Goal: Task Accomplishment & Management: Use online tool/utility

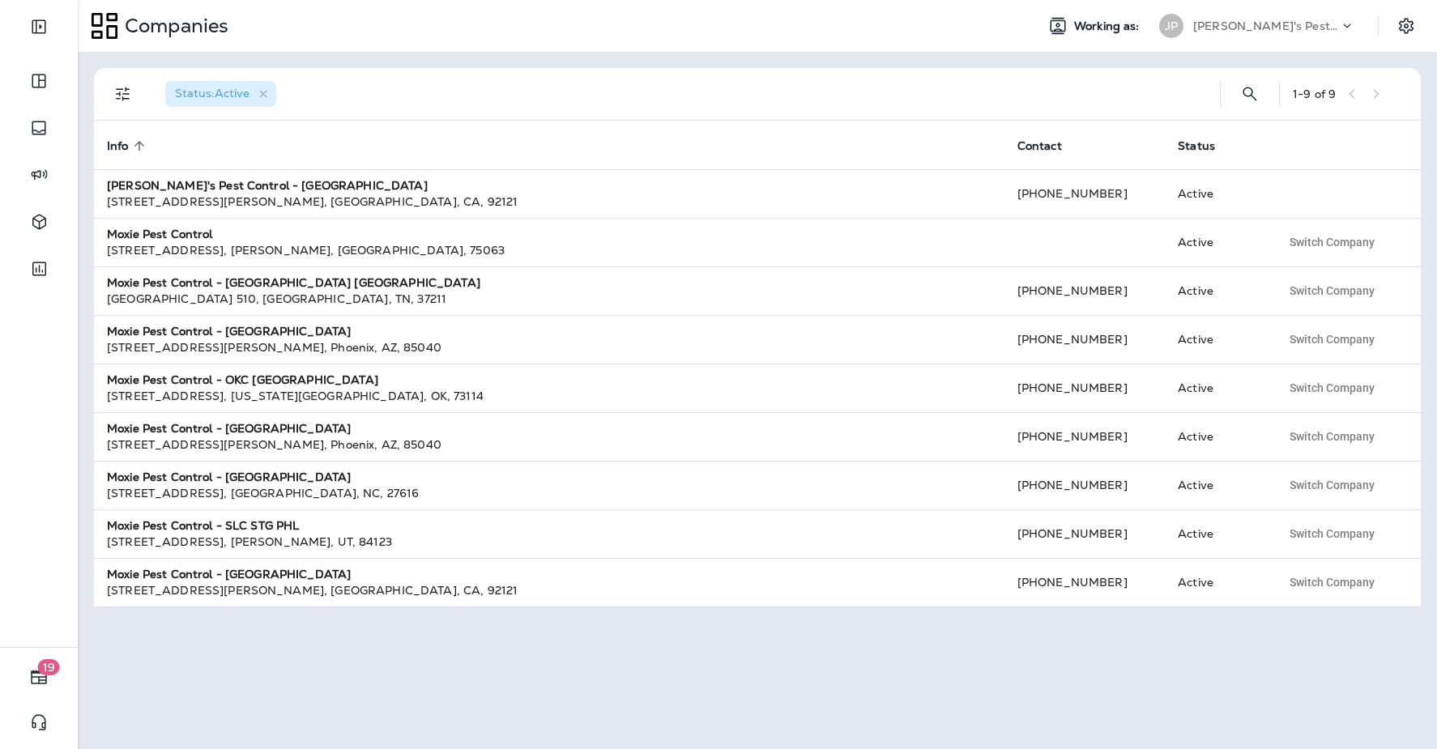
click at [1326, 19] on p "[PERSON_NAME]'s Pest Control - [GEOGRAPHIC_DATA]" at bounding box center [1266, 25] width 146 height 13
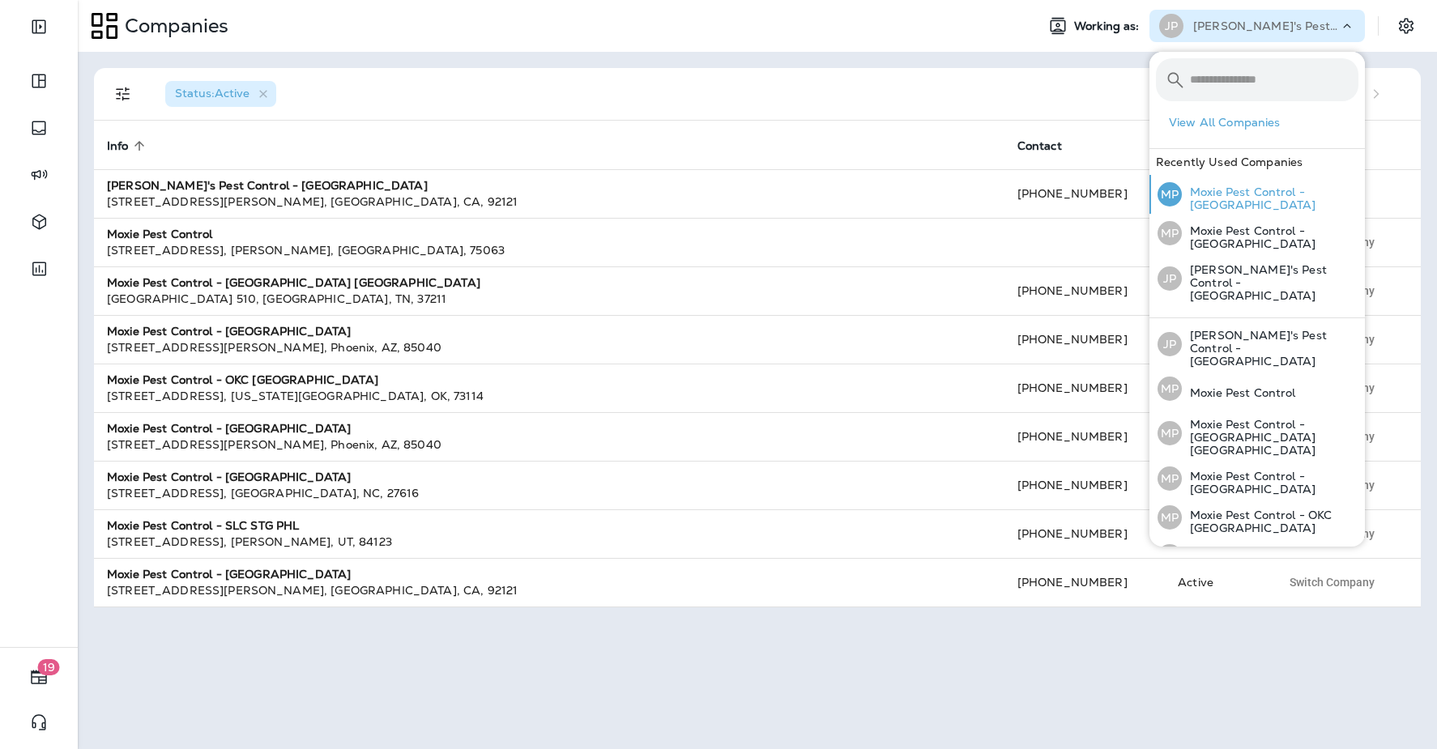
click at [1281, 198] on p "Moxie Pest Control - [GEOGRAPHIC_DATA]" at bounding box center [1269, 198] width 177 height 26
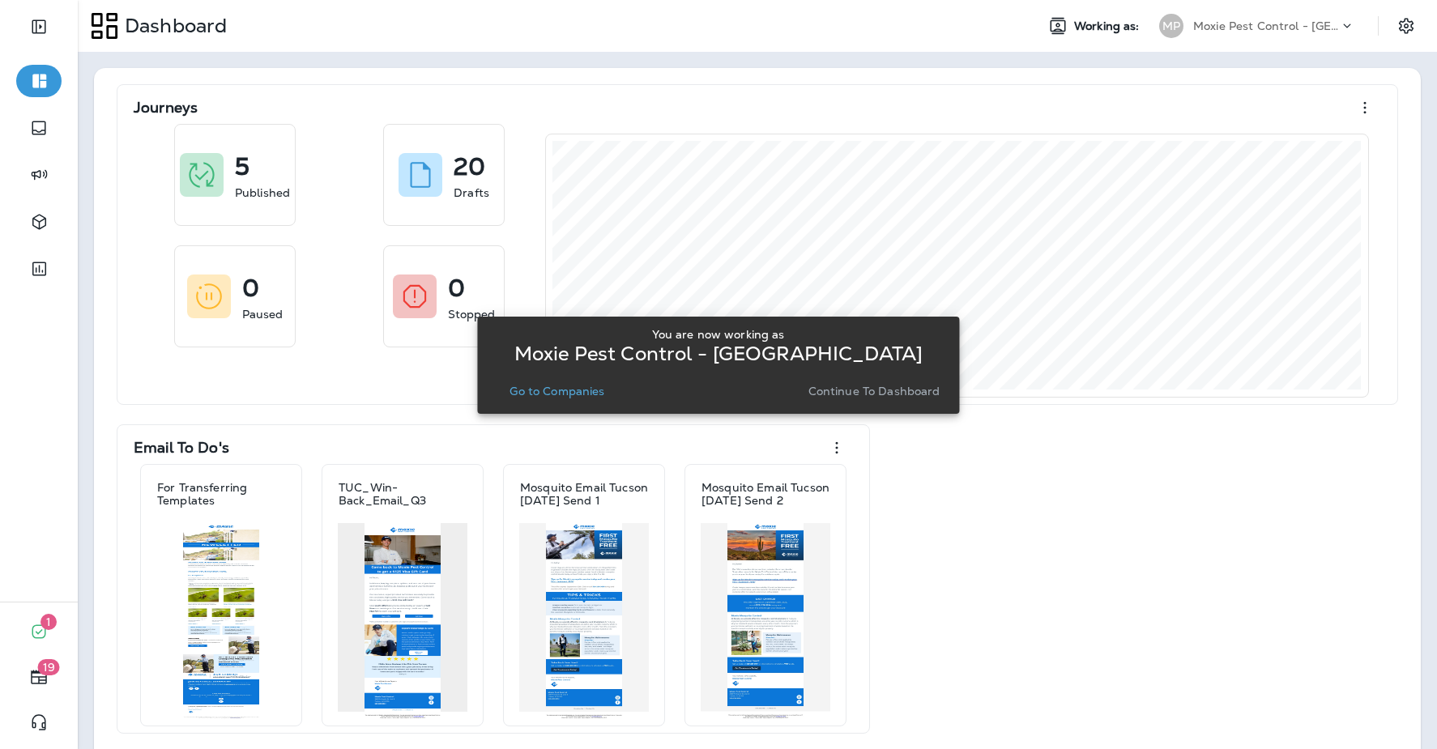
click at [1260, 32] on div "Moxie Pest Control - [GEOGRAPHIC_DATA]" at bounding box center [1266, 26] width 146 height 24
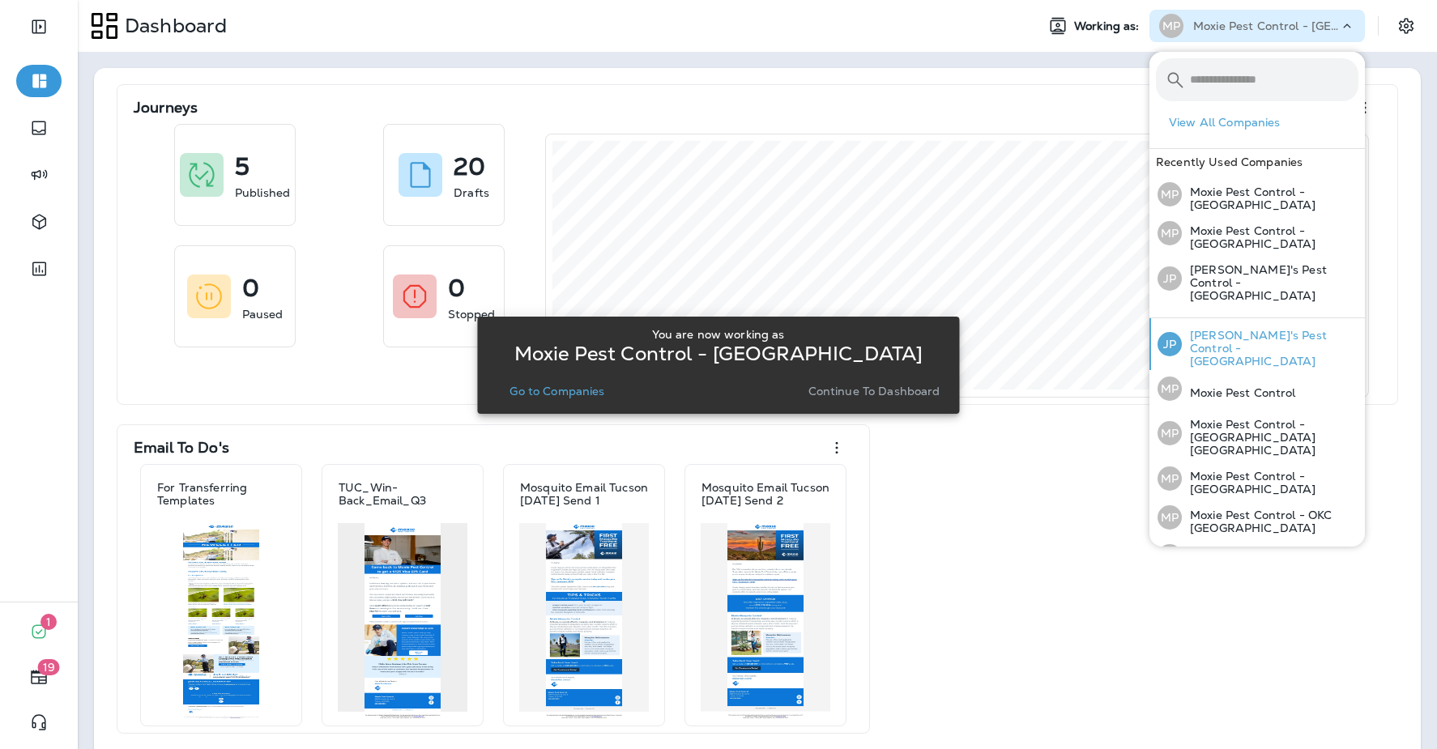
click at [1229, 329] on p "[PERSON_NAME]'s Pest Control - [GEOGRAPHIC_DATA]" at bounding box center [1269, 348] width 177 height 39
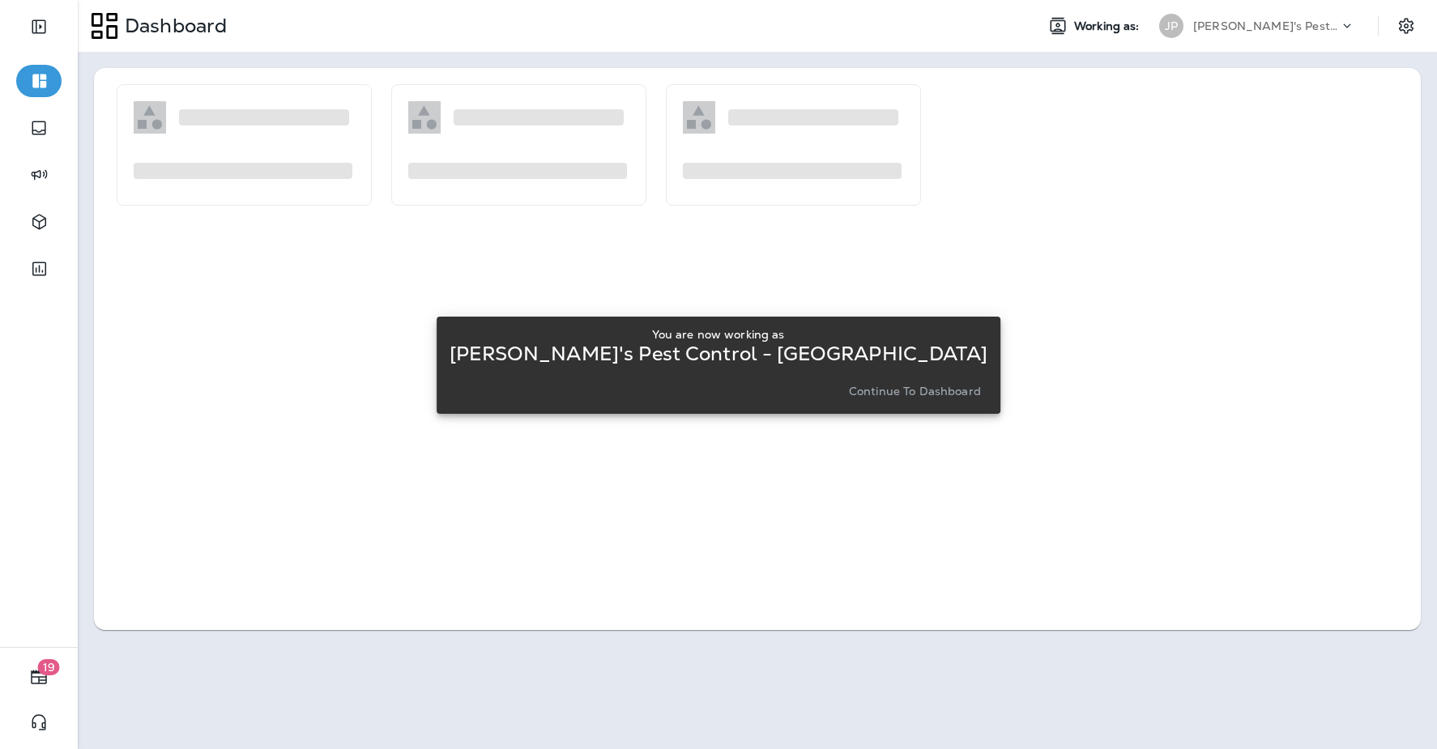
click at [902, 390] on p "Continue to Dashboard" at bounding box center [915, 391] width 132 height 13
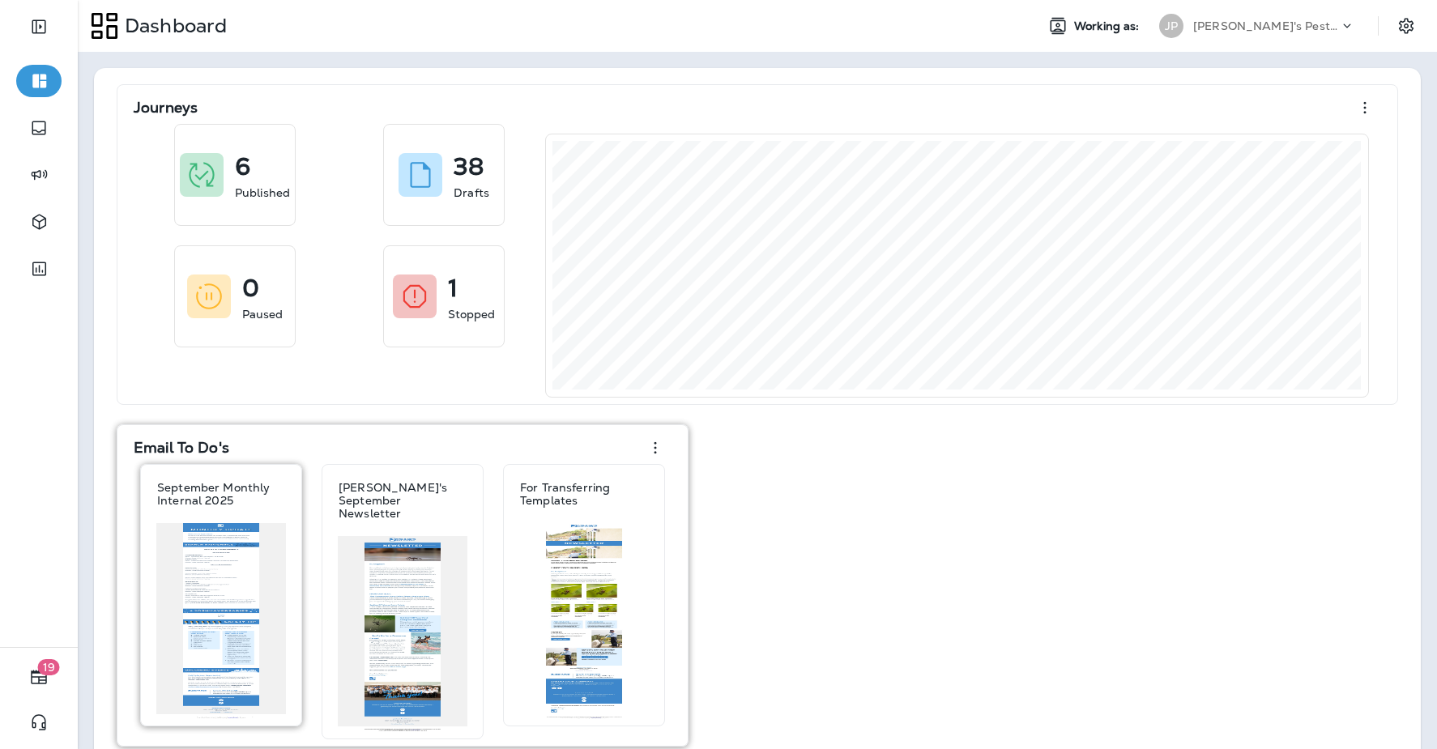
click at [140, 616] on div "September Monthly Internal 2025" at bounding box center [221, 595] width 162 height 262
click at [174, 611] on img at bounding box center [221, 621] width 130 height 196
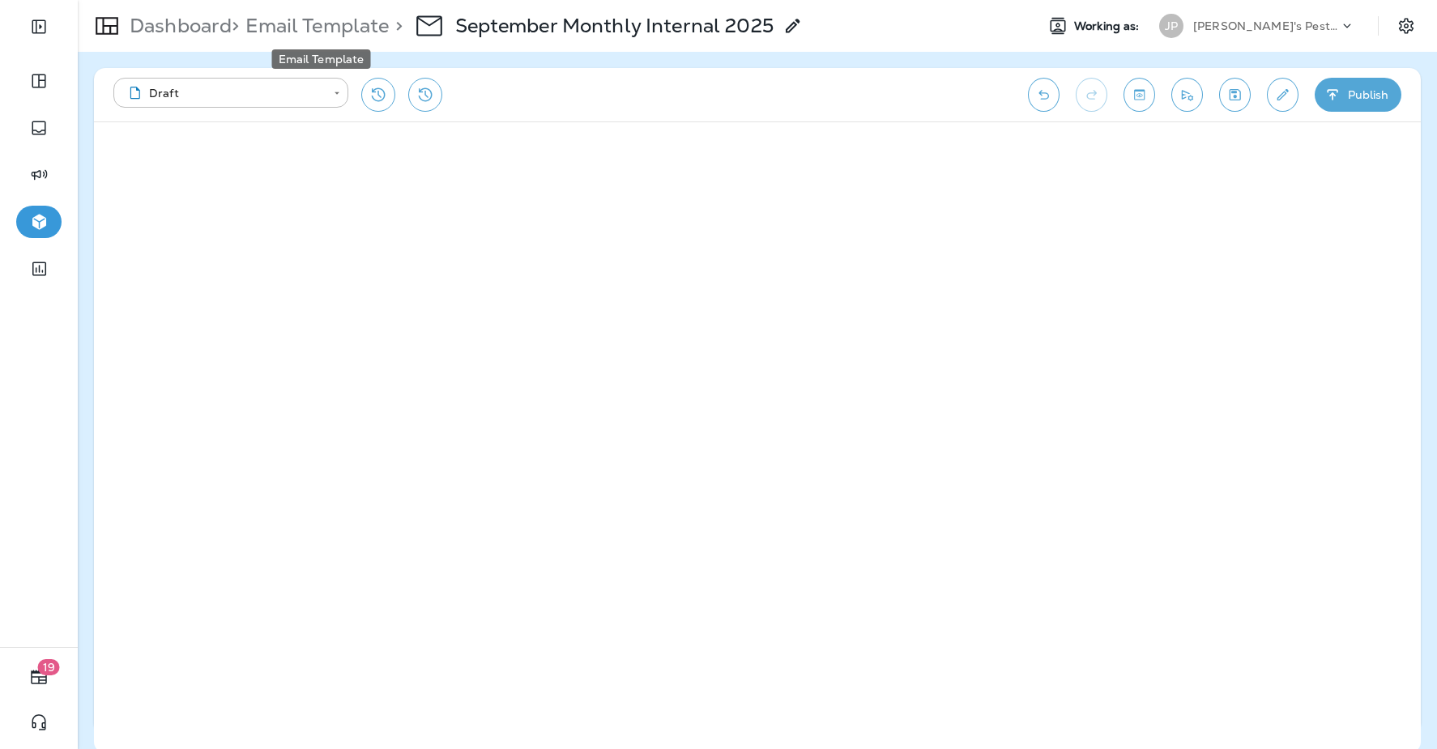
click at [253, 19] on p "Email Template" at bounding box center [314, 26] width 150 height 24
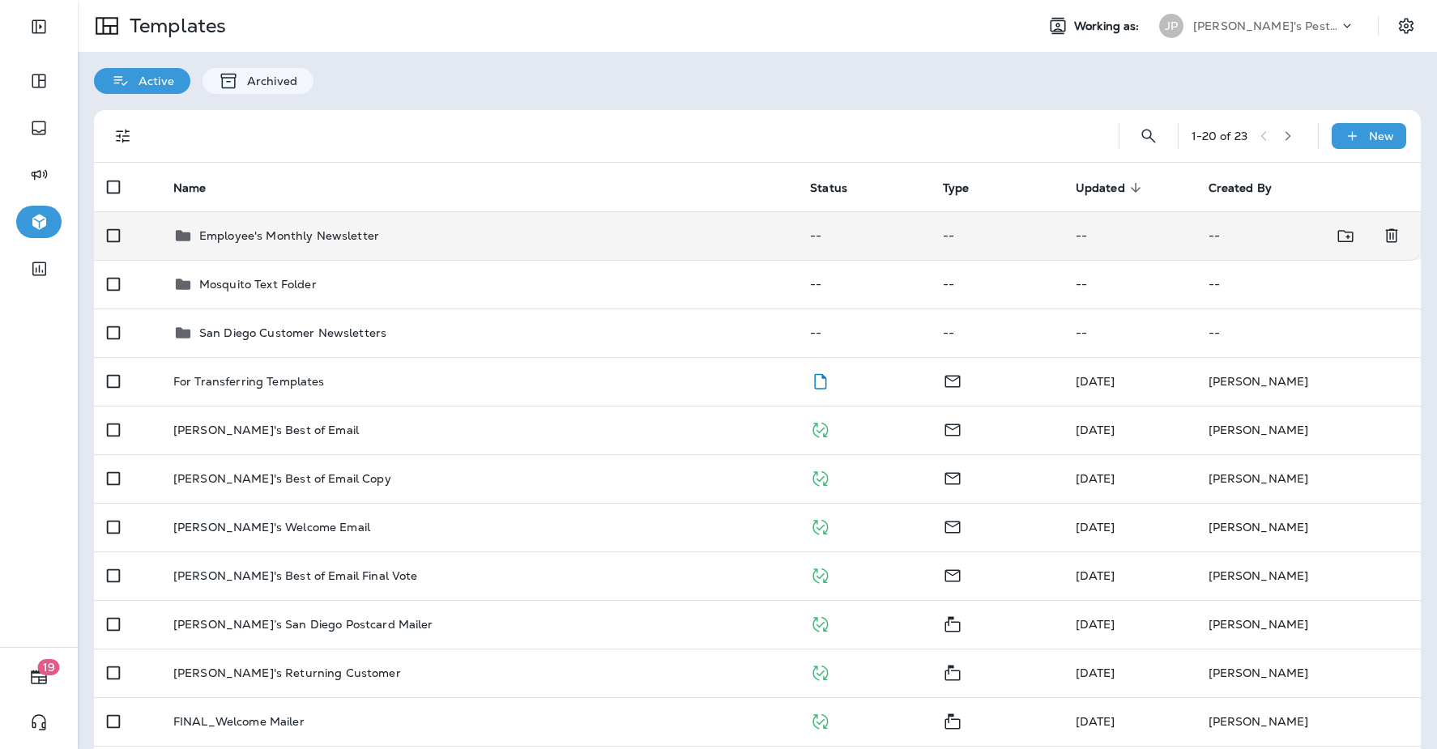
click at [335, 241] on p "Employee's Monthly Newsletter" at bounding box center [289, 235] width 180 height 13
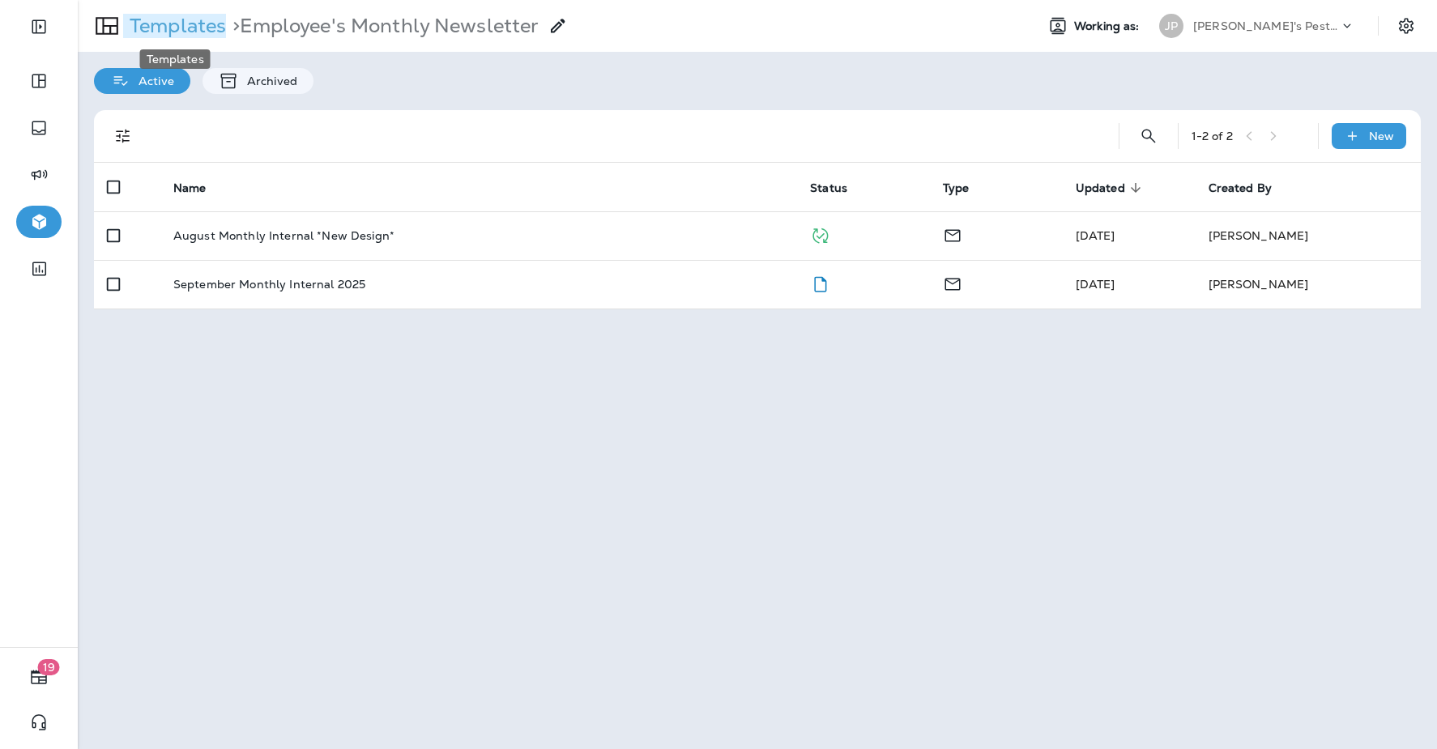
click at [177, 29] on p "Templates" at bounding box center [174, 26] width 103 height 24
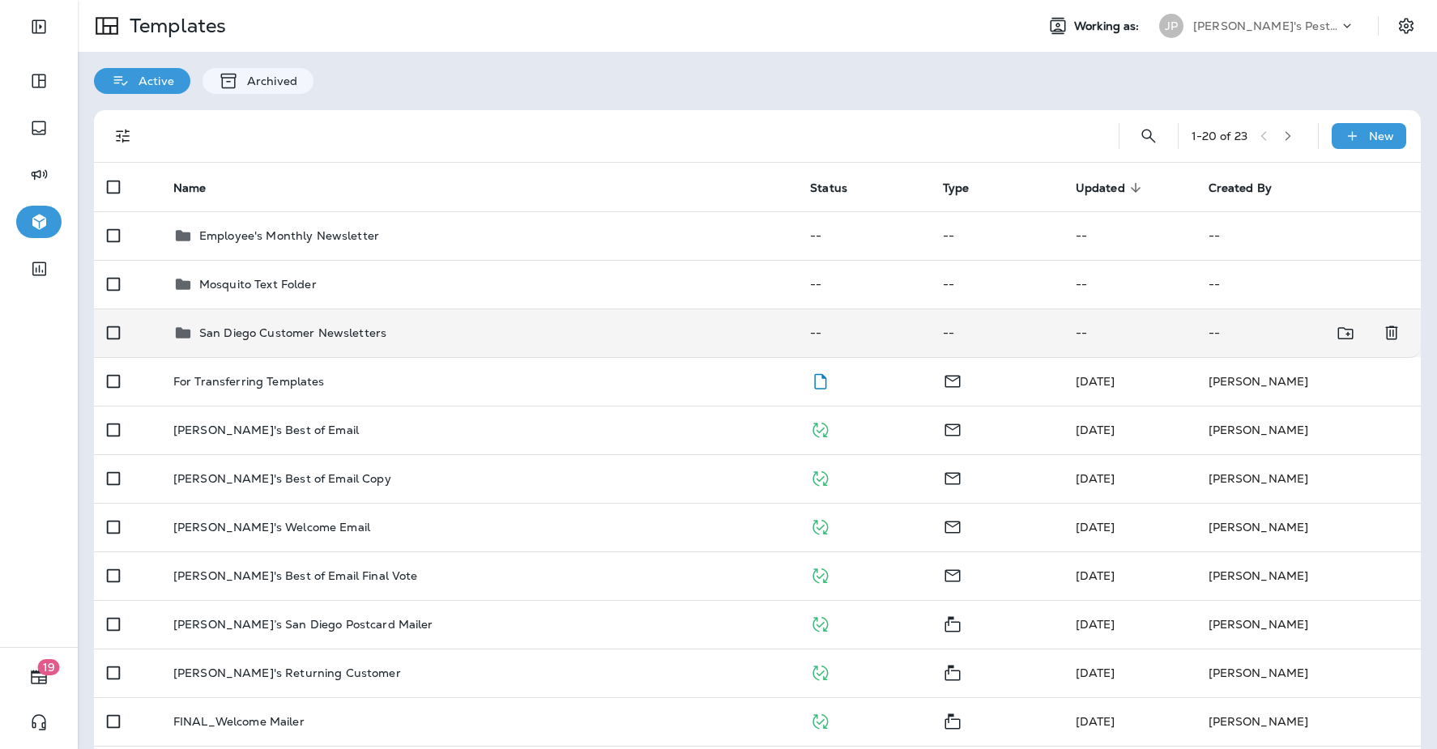
click at [401, 338] on div "San Diego Customer Newsletters" at bounding box center [478, 332] width 611 height 19
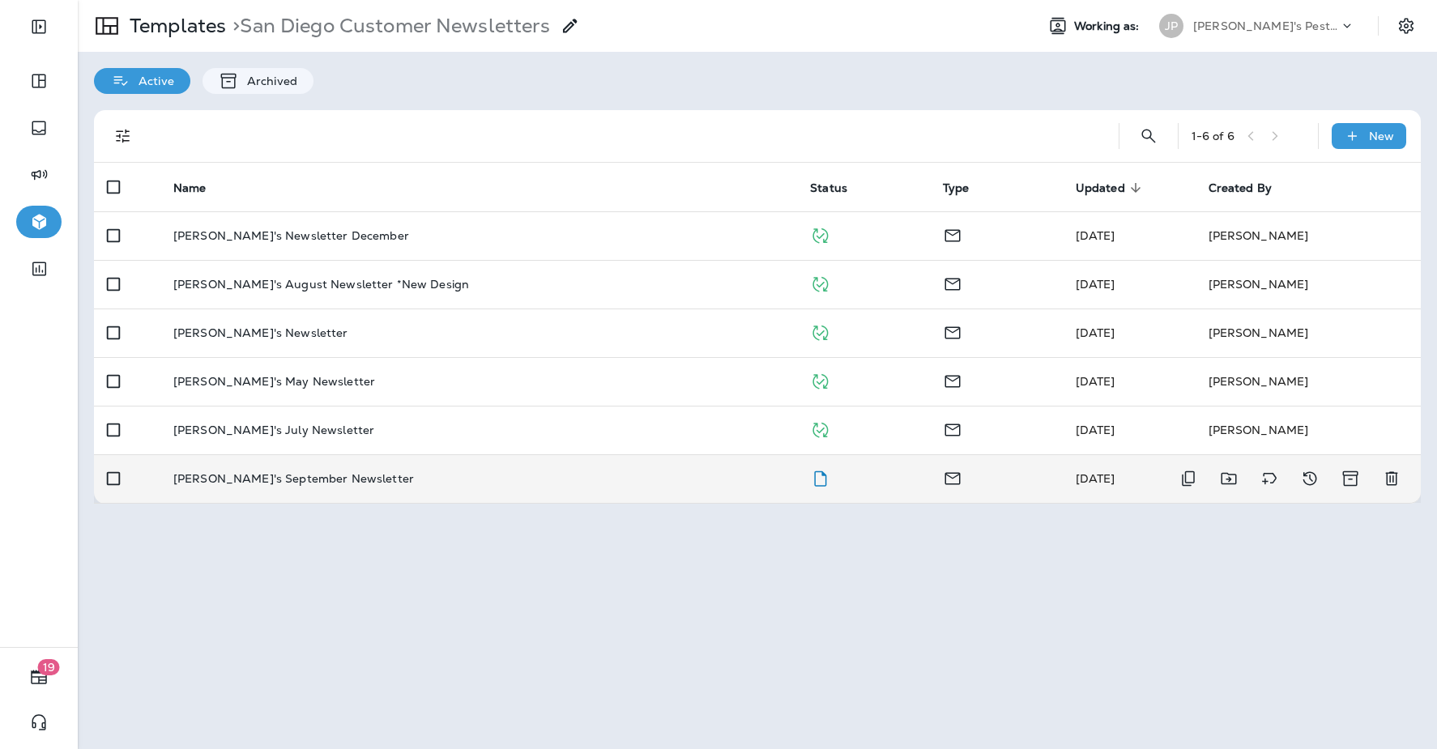
click at [349, 476] on div "[PERSON_NAME]'s September Newsletter" at bounding box center [478, 478] width 611 height 13
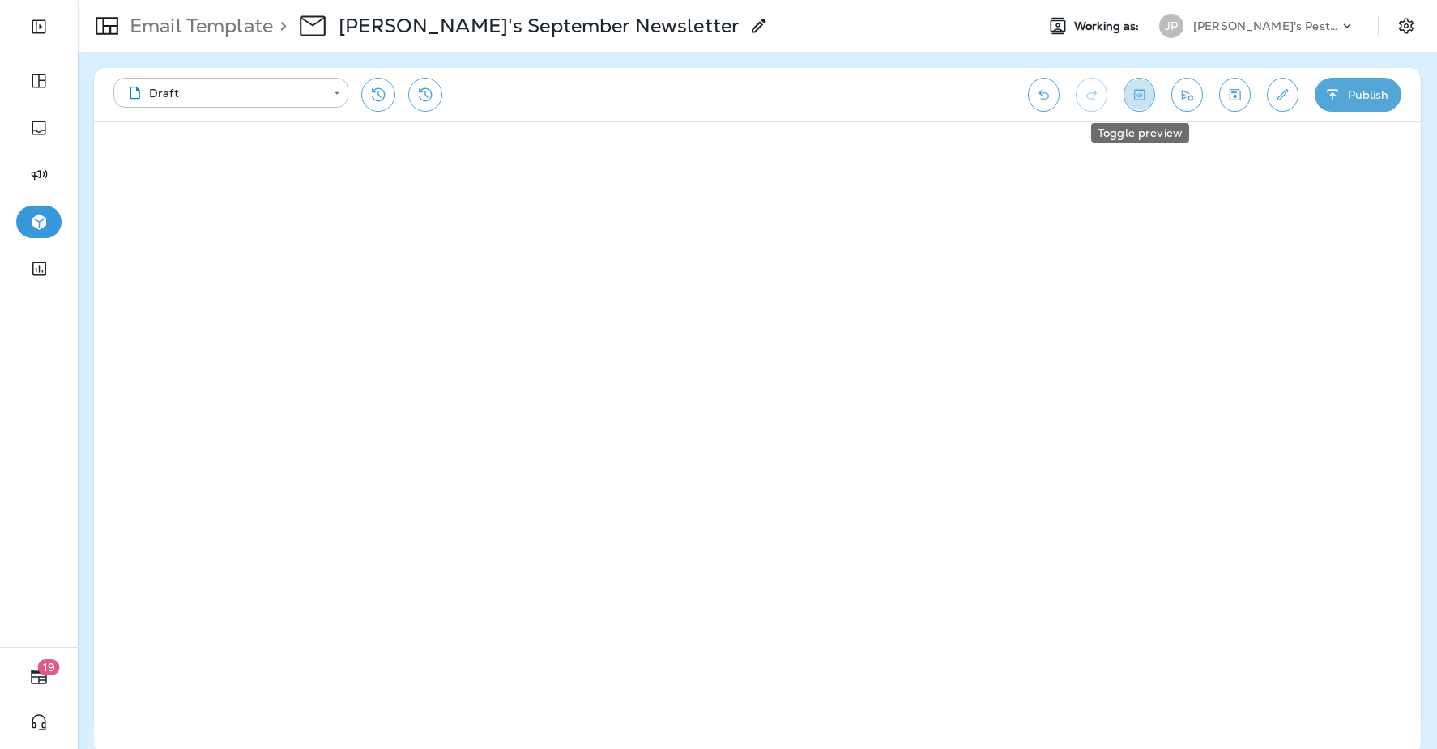
click at [1138, 96] on icon "Toggle preview" at bounding box center [1138, 95] width 17 height 16
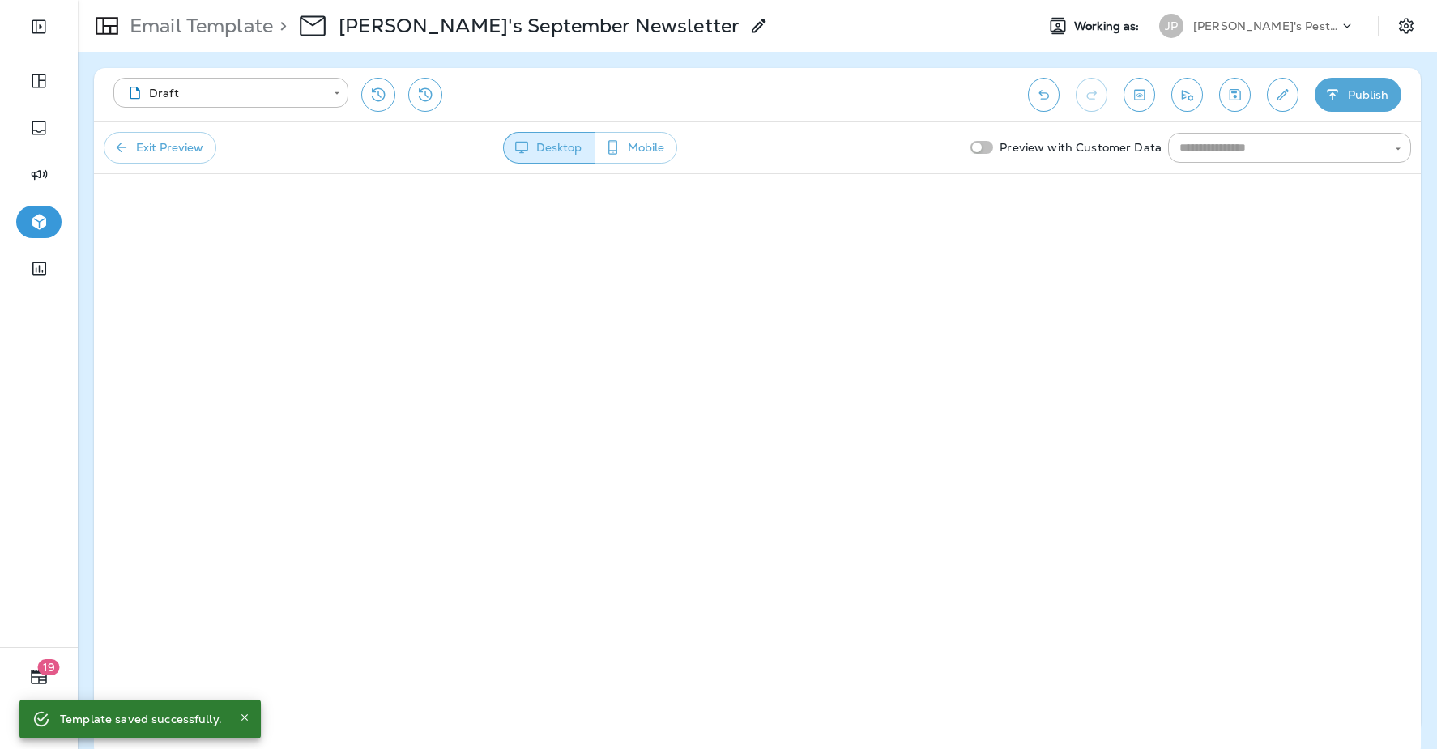
click at [201, 142] on button "Exit Preview" at bounding box center [160, 148] width 113 height 32
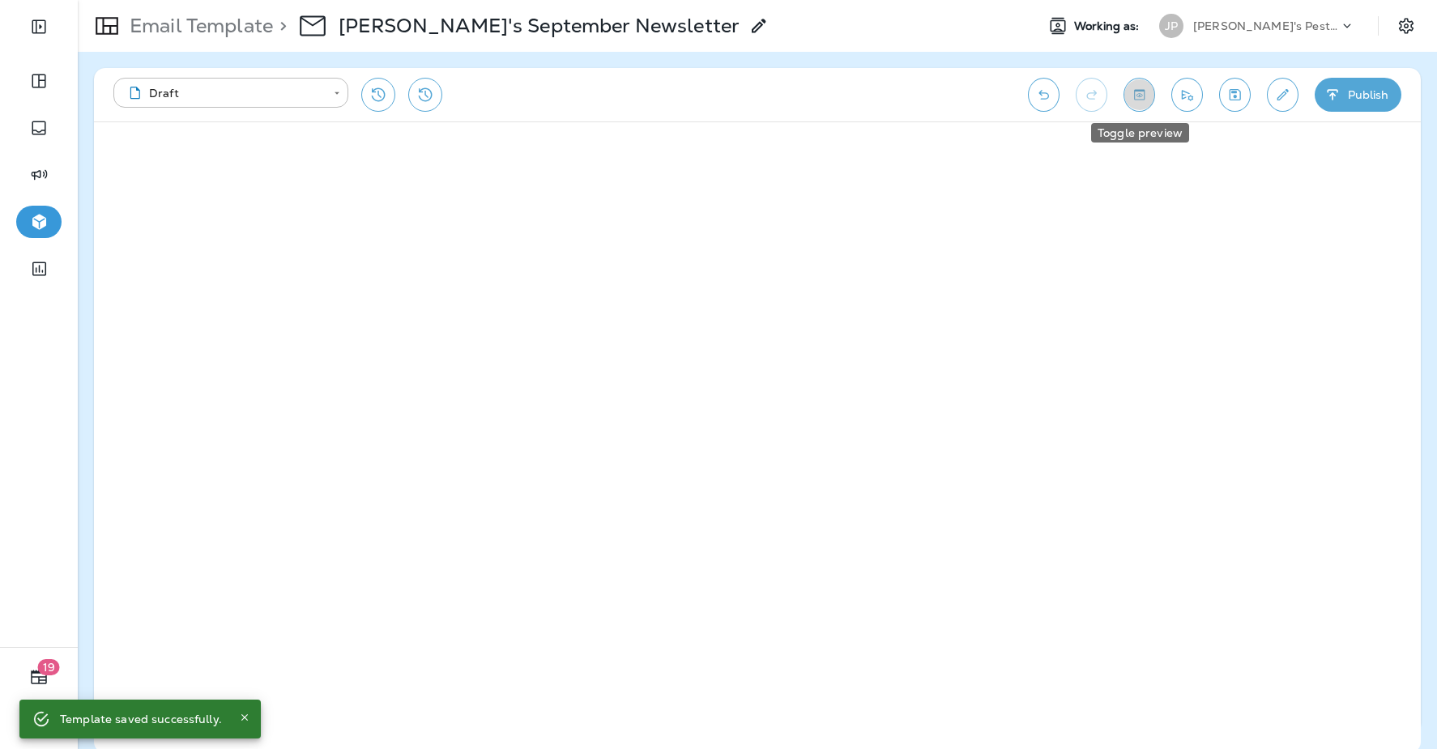
drag, startPoint x: 1137, startPoint y: 100, endPoint x: 1119, endPoint y: 124, distance: 29.5
click at [1137, 100] on icon "Toggle preview" at bounding box center [1138, 95] width 17 height 16
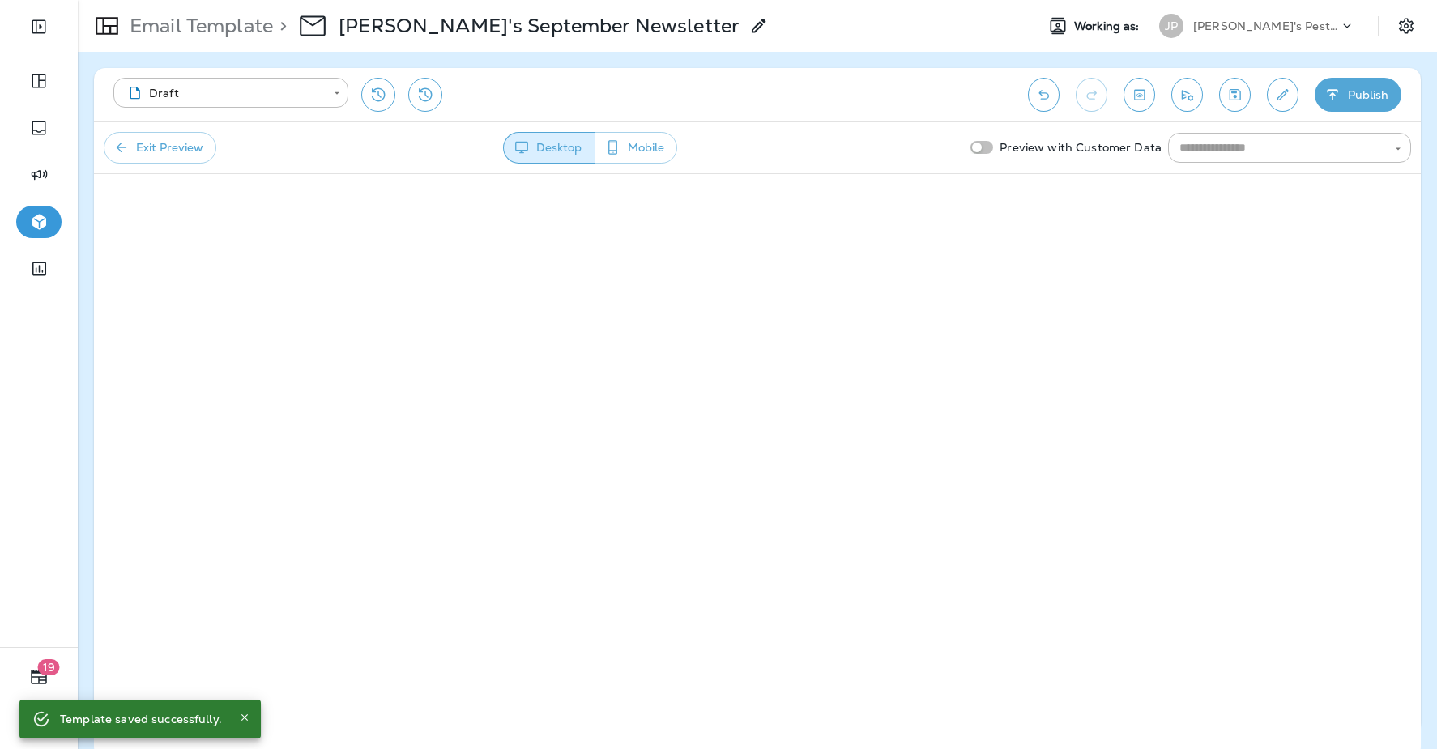
click at [144, 151] on button "Exit Preview" at bounding box center [160, 148] width 113 height 32
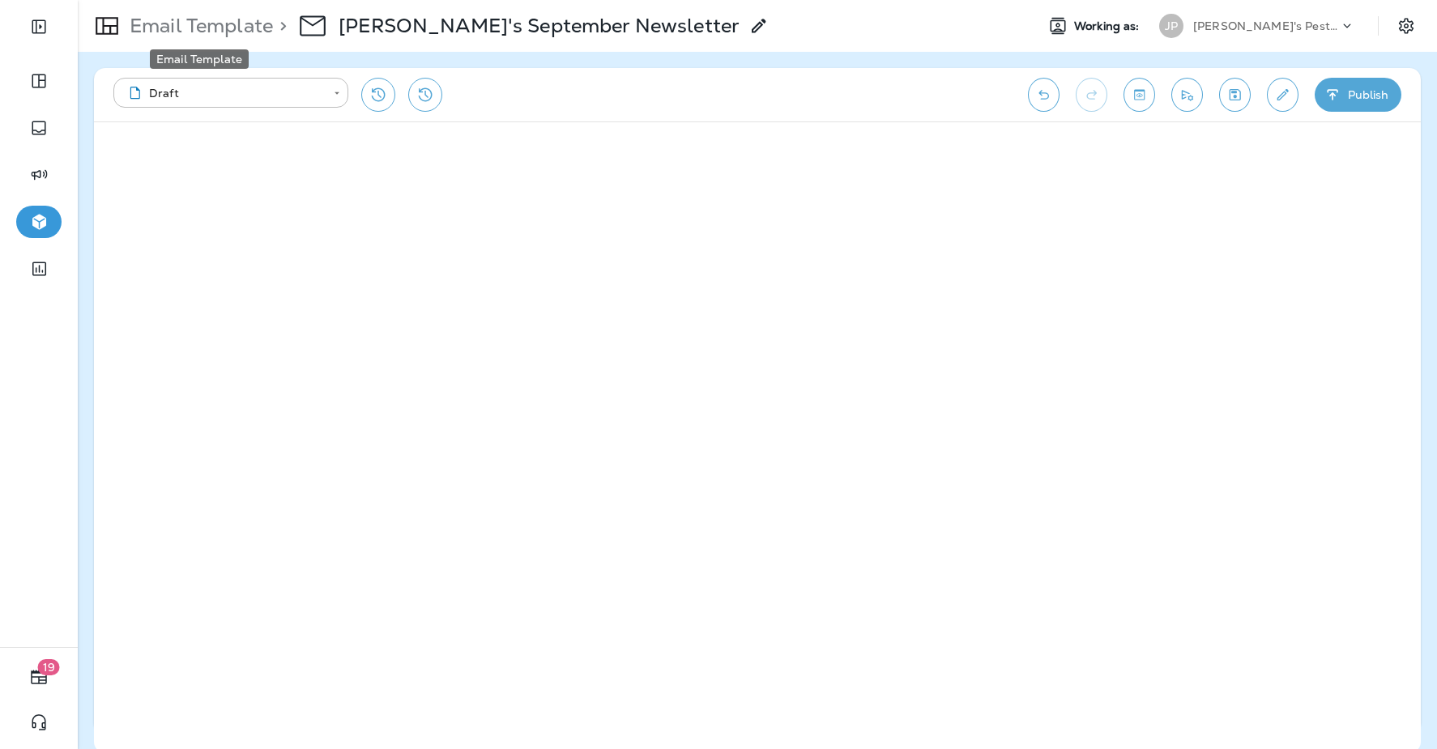
click at [201, 32] on p "Email Template" at bounding box center [198, 26] width 150 height 24
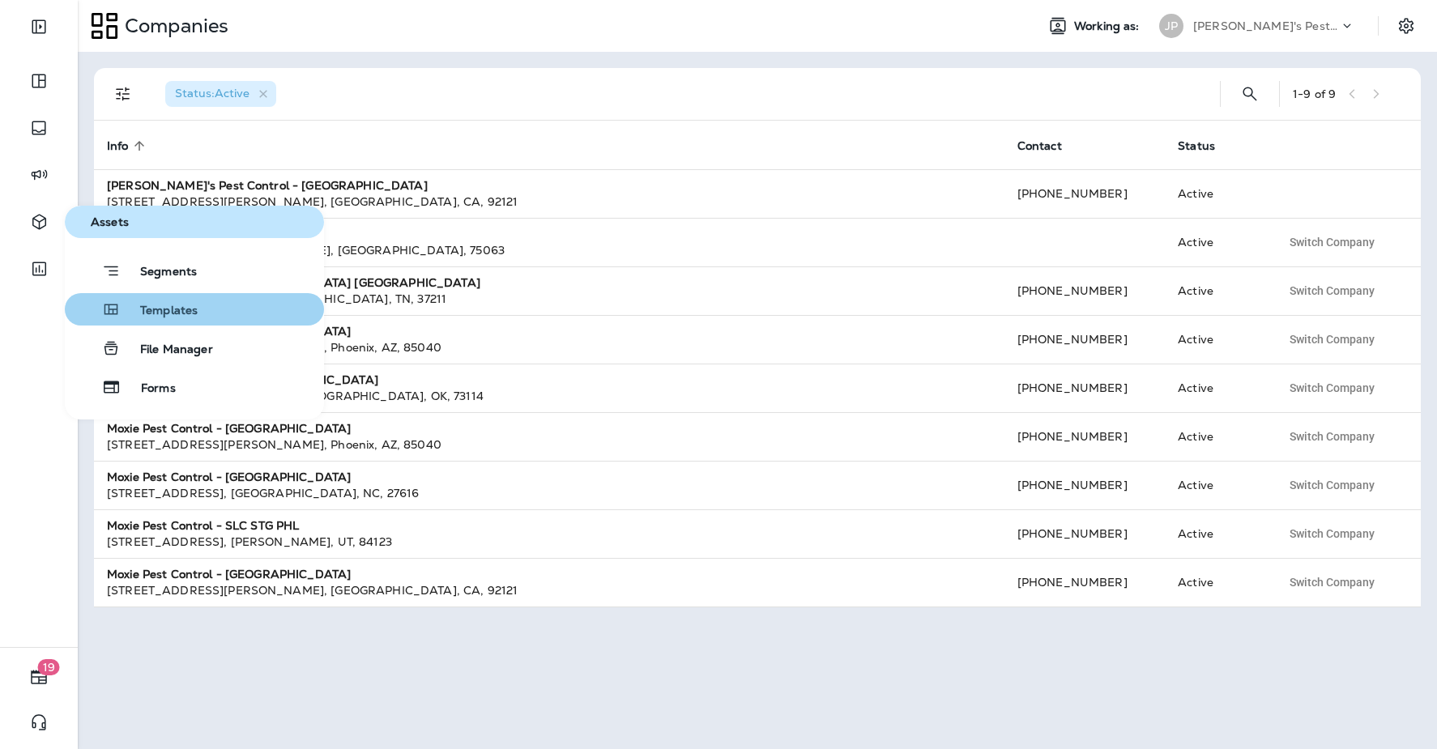
click at [163, 307] on span "Templates" at bounding box center [159, 311] width 77 height 15
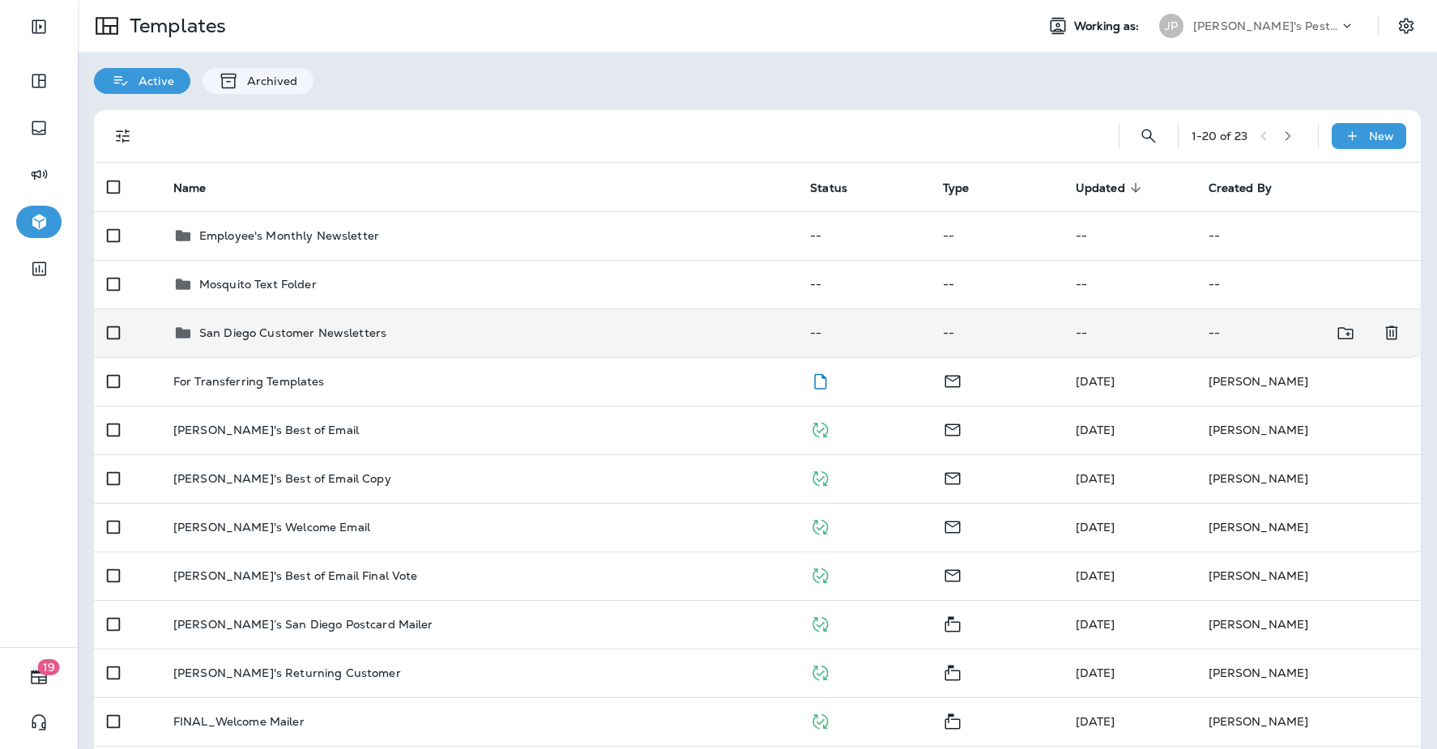
click at [418, 326] on div "San Diego Customer Newsletters" at bounding box center [478, 332] width 611 height 19
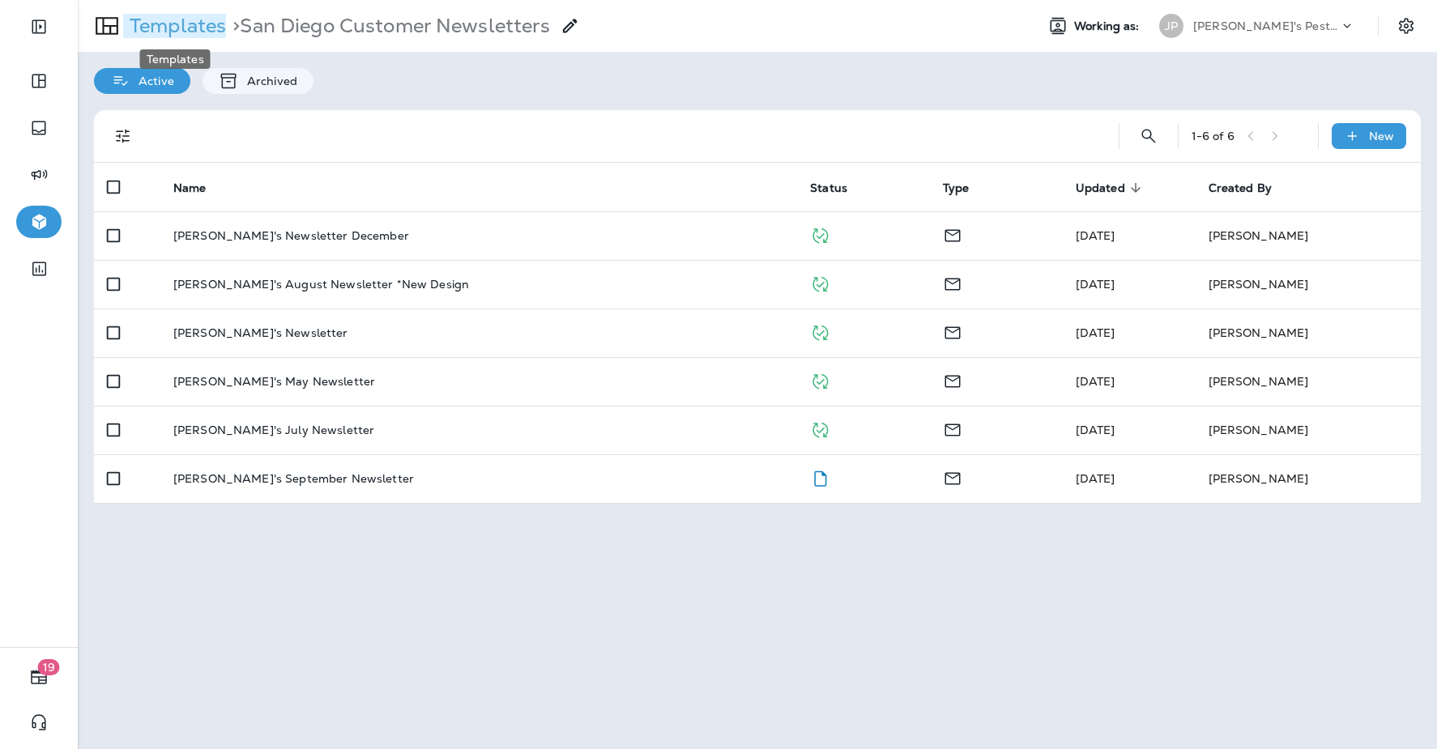
click at [189, 20] on p "Templates" at bounding box center [174, 26] width 103 height 24
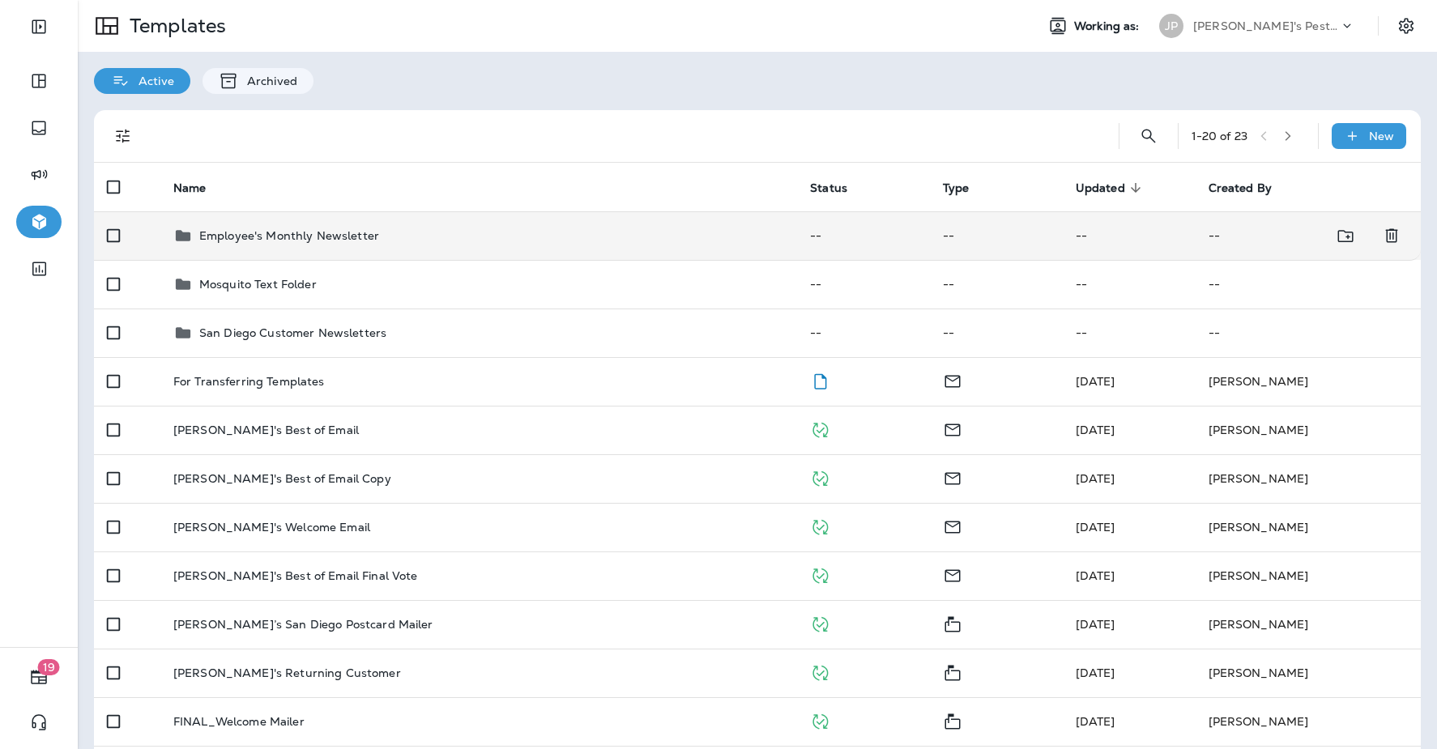
click at [341, 231] on p "Employee's Monthly Newsletter" at bounding box center [289, 235] width 180 height 13
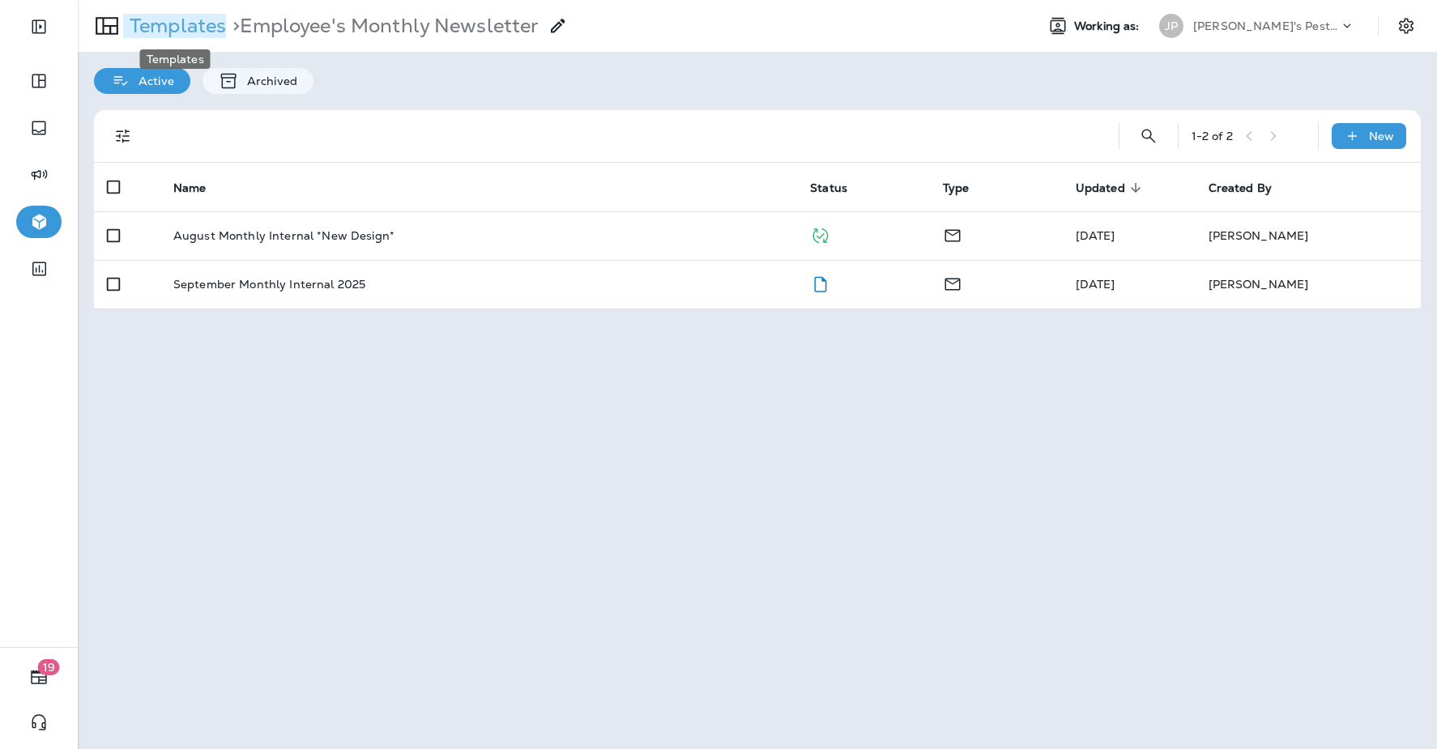
click at [194, 32] on p "Templates" at bounding box center [174, 26] width 103 height 24
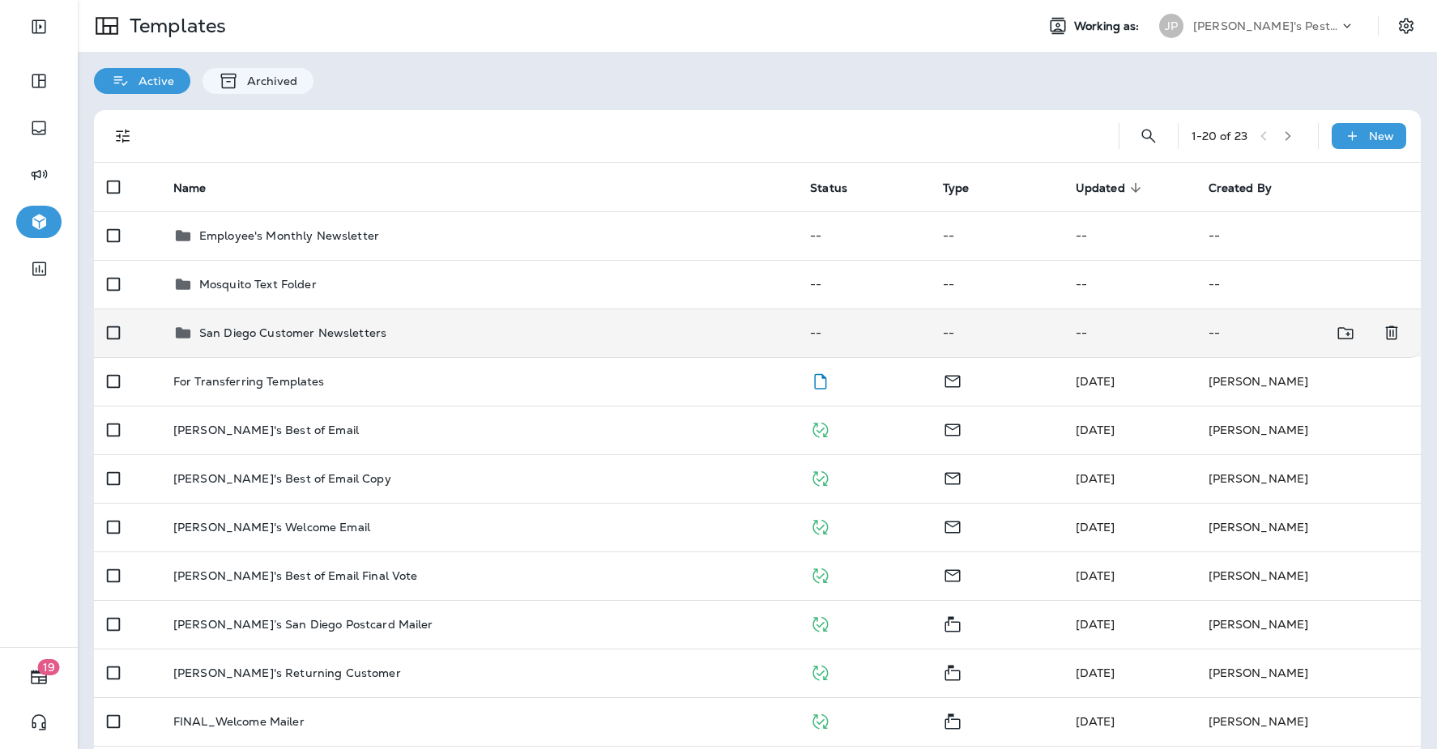
click at [285, 331] on p "San Diego Customer Newsletters" at bounding box center [292, 332] width 187 height 13
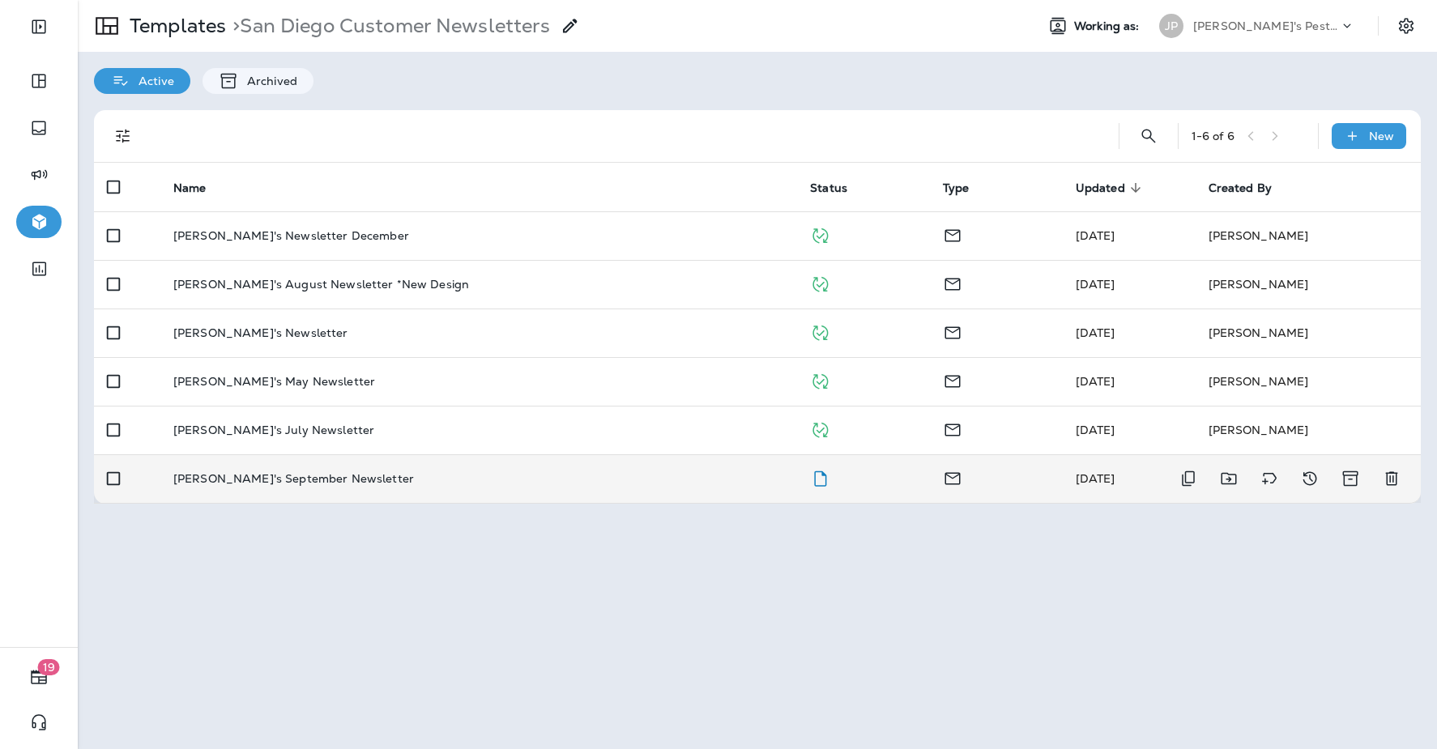
click at [250, 483] on p "[PERSON_NAME]'s September Newsletter" at bounding box center [293, 478] width 241 height 13
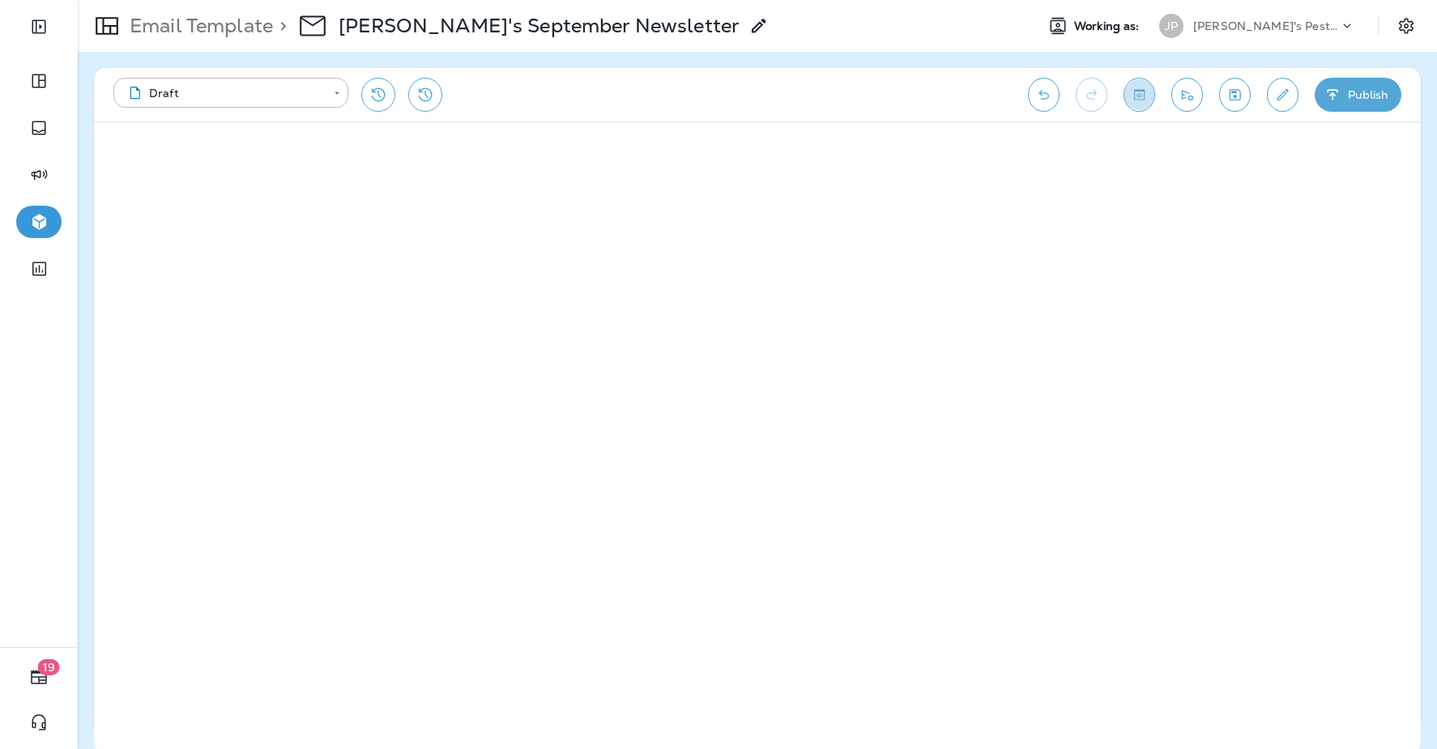
click at [1135, 96] on icon "Toggle preview" at bounding box center [1138, 95] width 17 height 16
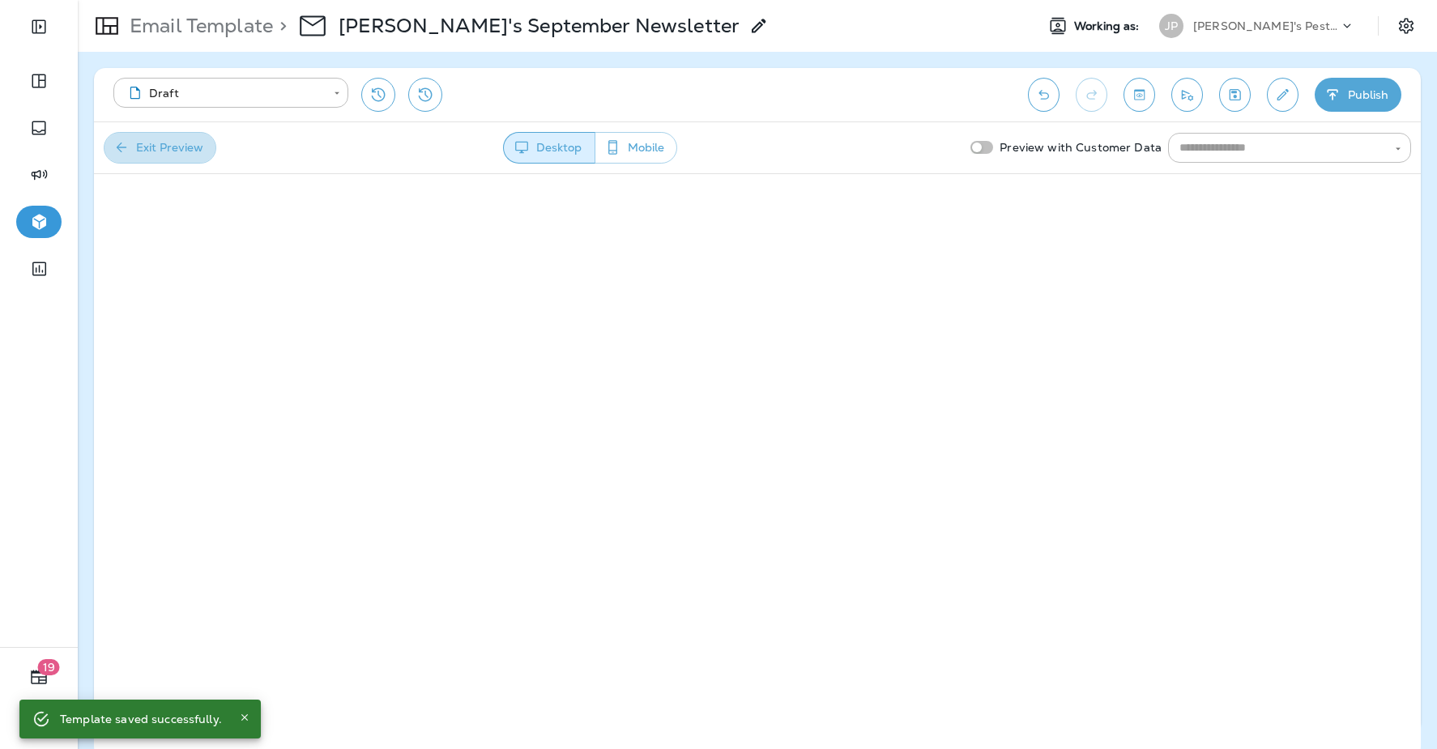
click at [164, 138] on button "Exit Preview" at bounding box center [160, 148] width 113 height 32
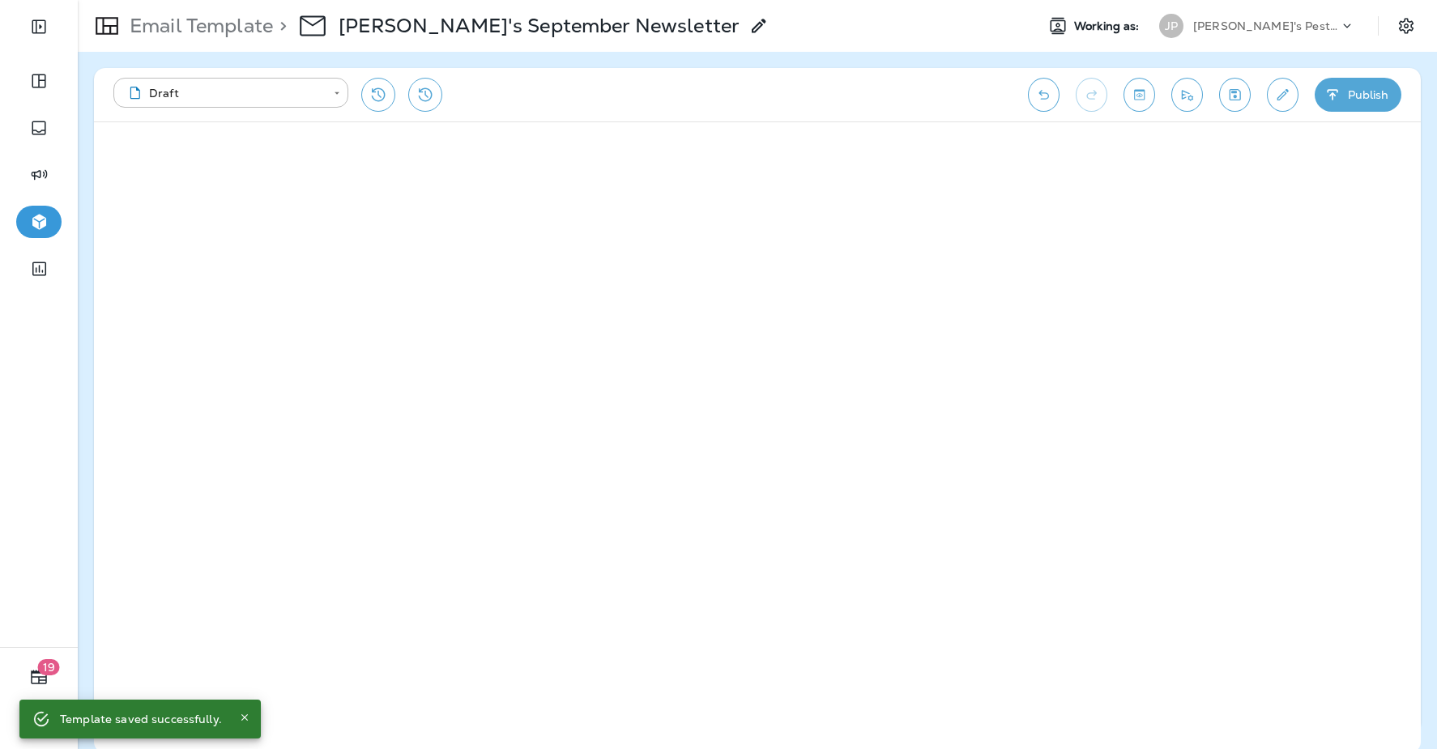
click at [1236, 104] on button "Save" at bounding box center [1235, 95] width 32 height 34
click at [1233, 89] on icon "Save" at bounding box center [1234, 94] width 11 height 11
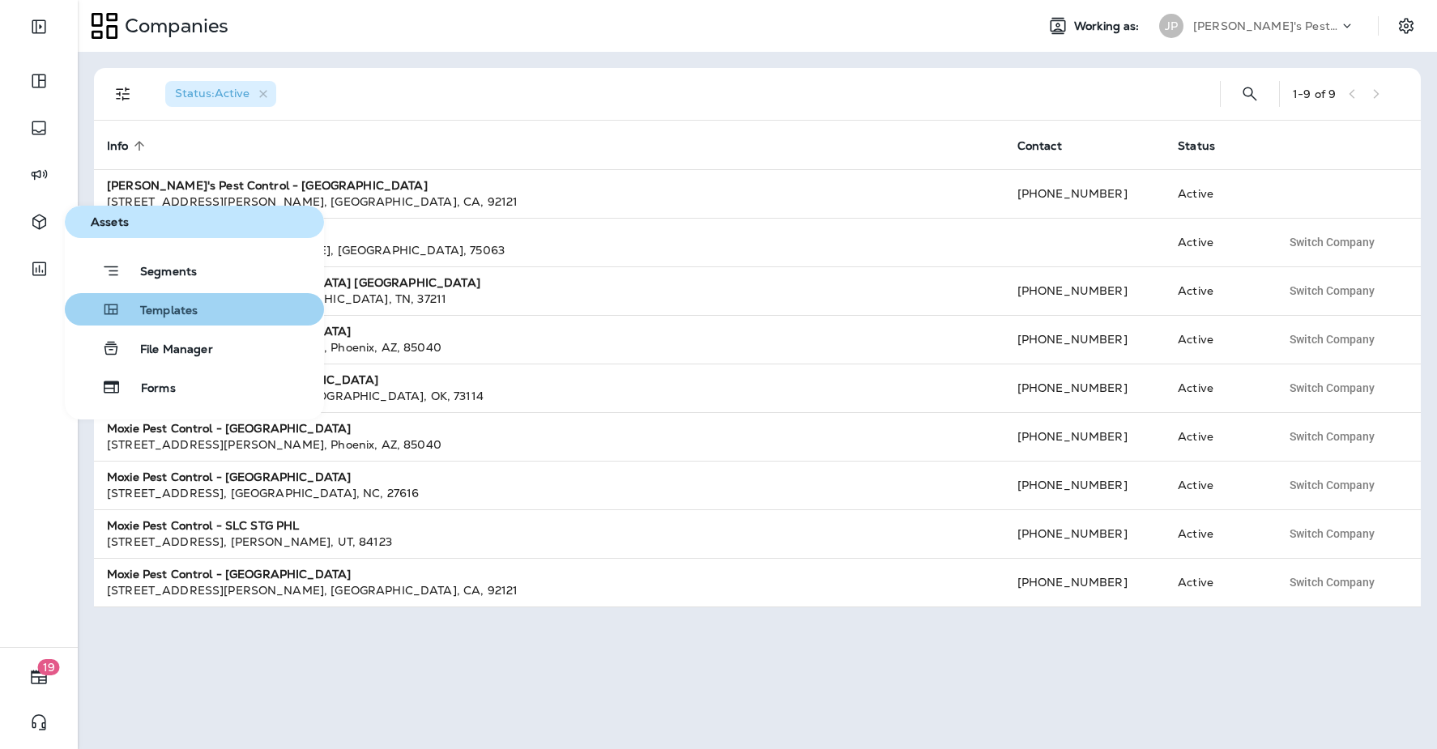
click at [138, 316] on span "Templates" at bounding box center [159, 311] width 77 height 15
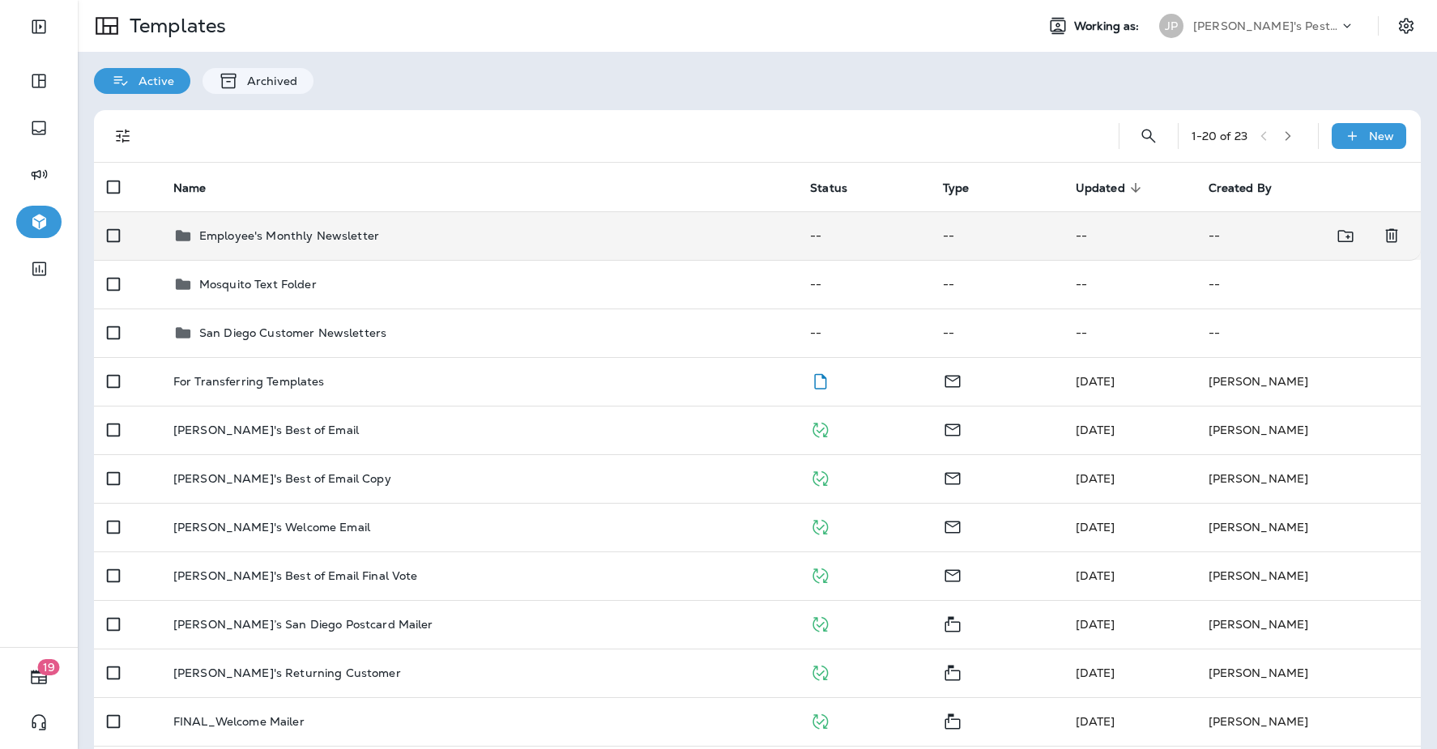
click at [269, 226] on div "Employee's Monthly Newsletter" at bounding box center [289, 235] width 180 height 19
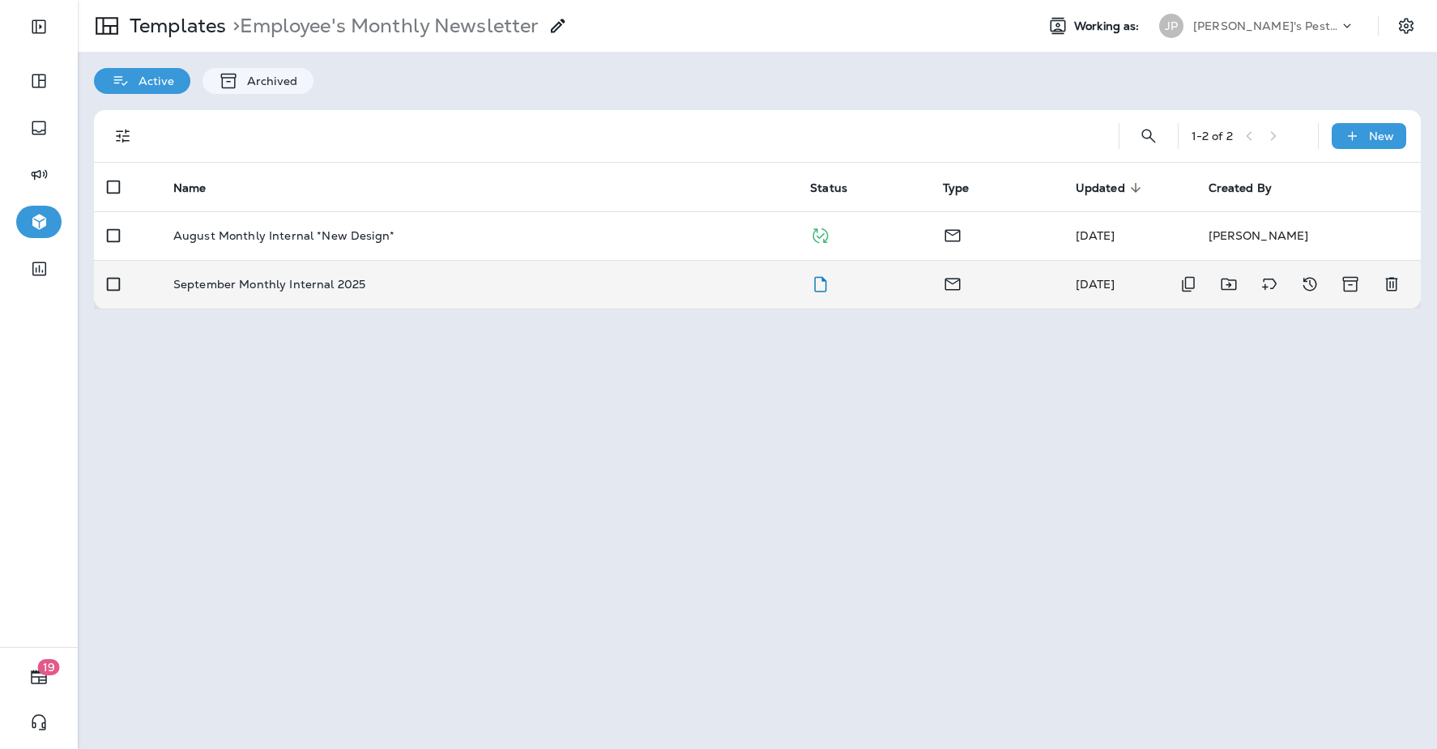
click at [320, 280] on p "September Monthly Internal 2025" at bounding box center [269, 284] width 192 height 13
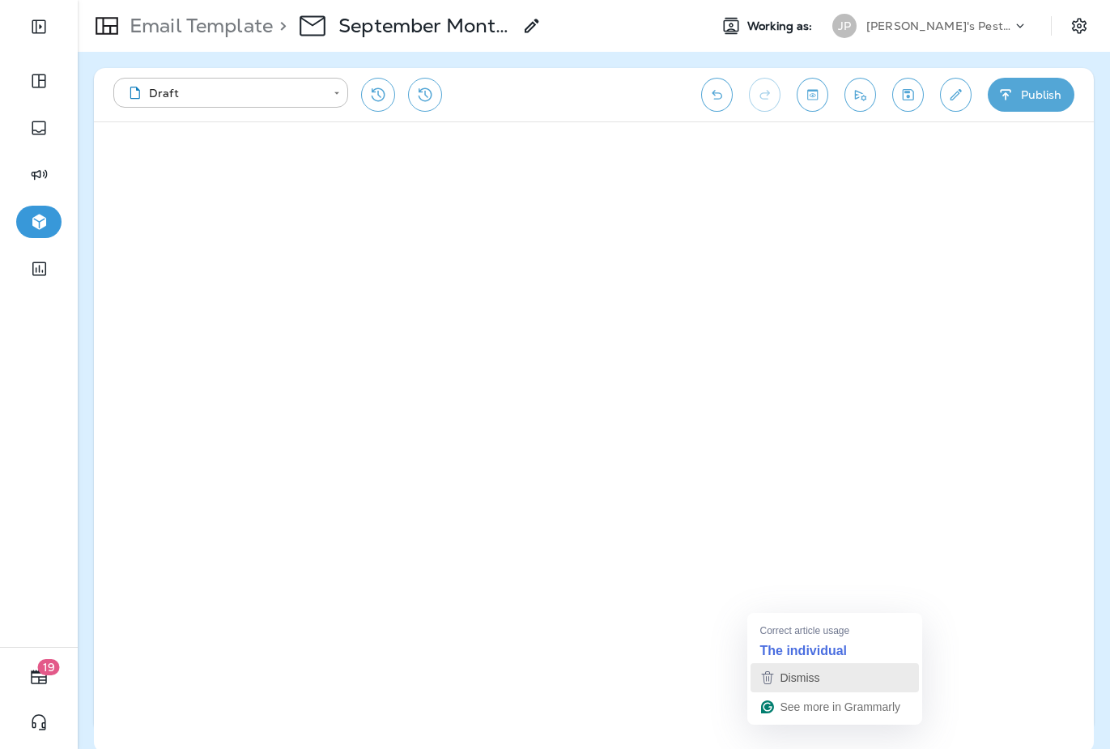
click at [799, 671] on span "Dismiss" at bounding box center [801, 677] width 40 height 13
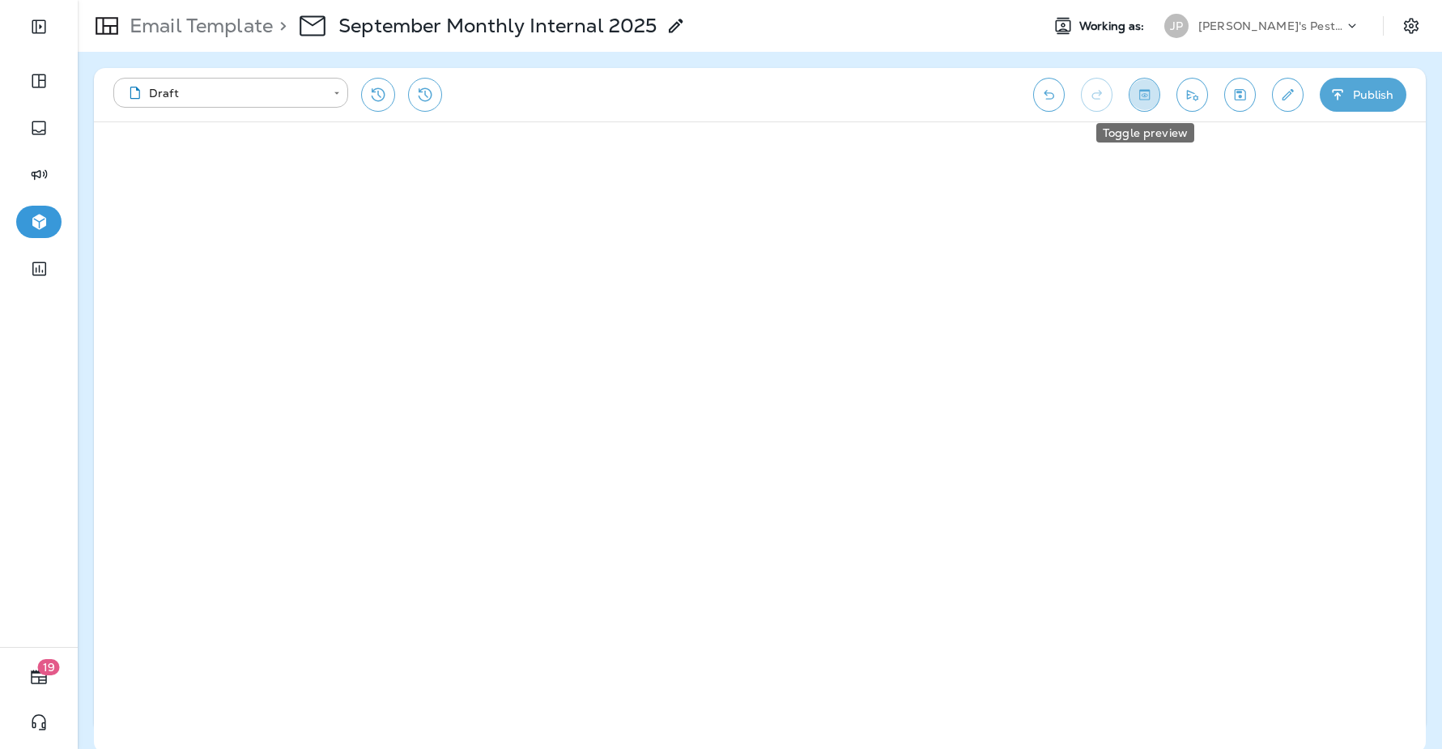
click at [1143, 99] on icon "Toggle preview" at bounding box center [1144, 94] width 11 height 11
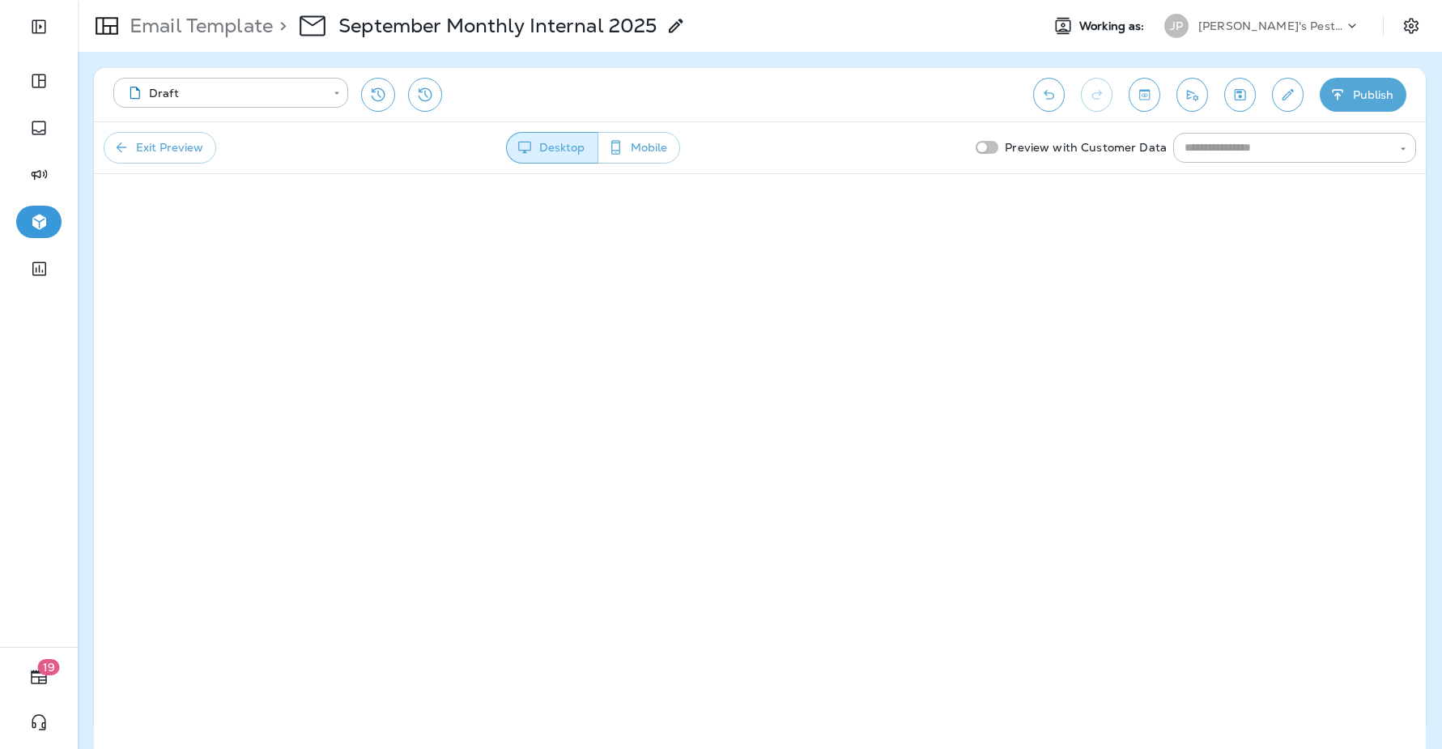
click at [627, 153] on button "Mobile" at bounding box center [639, 148] width 83 height 32
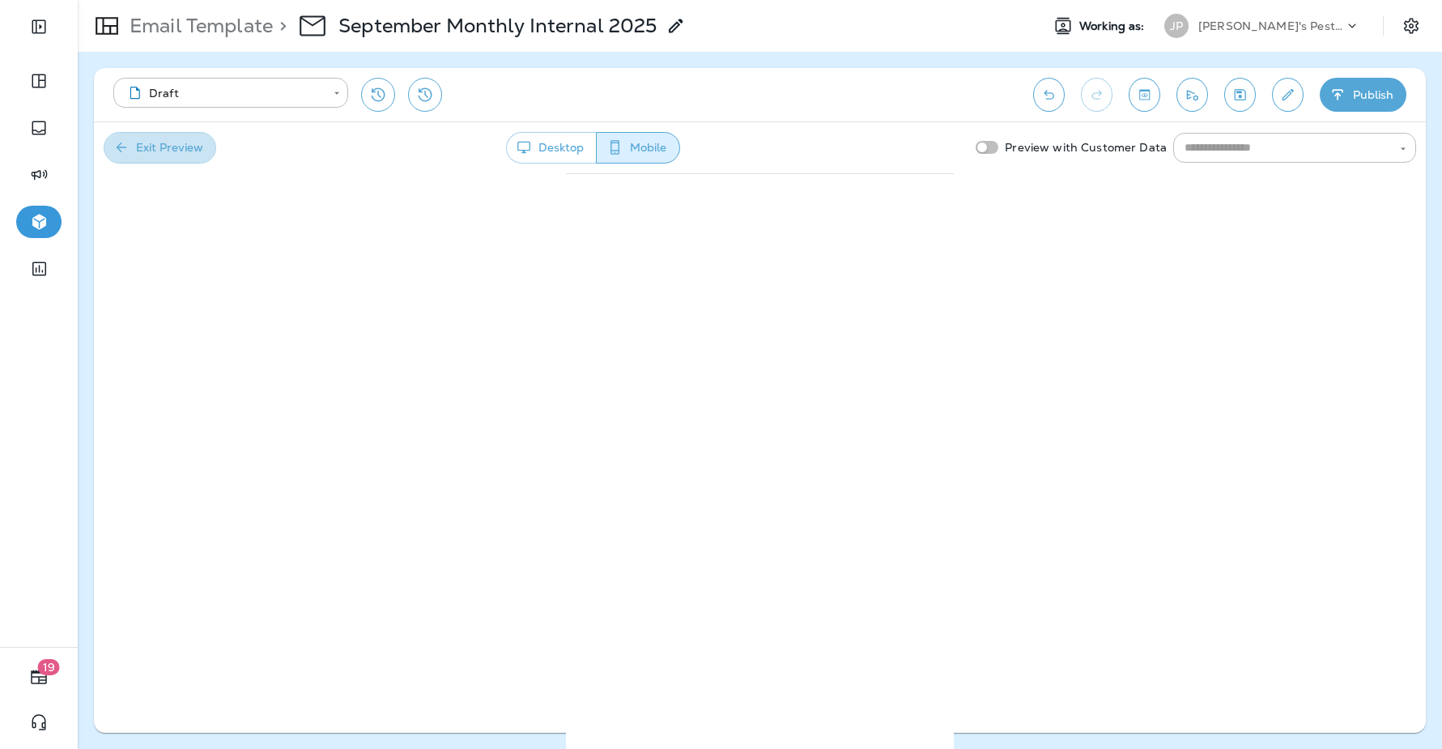
click at [181, 145] on button "Exit Preview" at bounding box center [160, 148] width 113 height 32
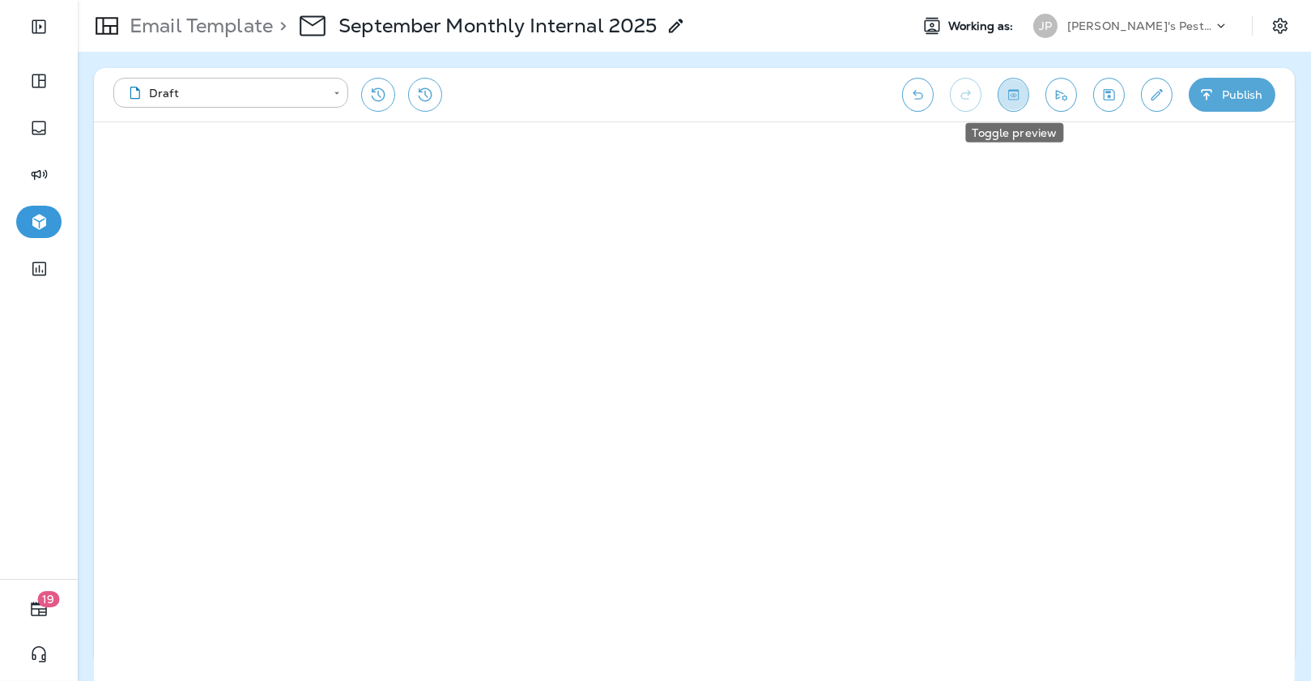
click at [1021, 99] on icon "Toggle preview" at bounding box center [1013, 95] width 17 height 16
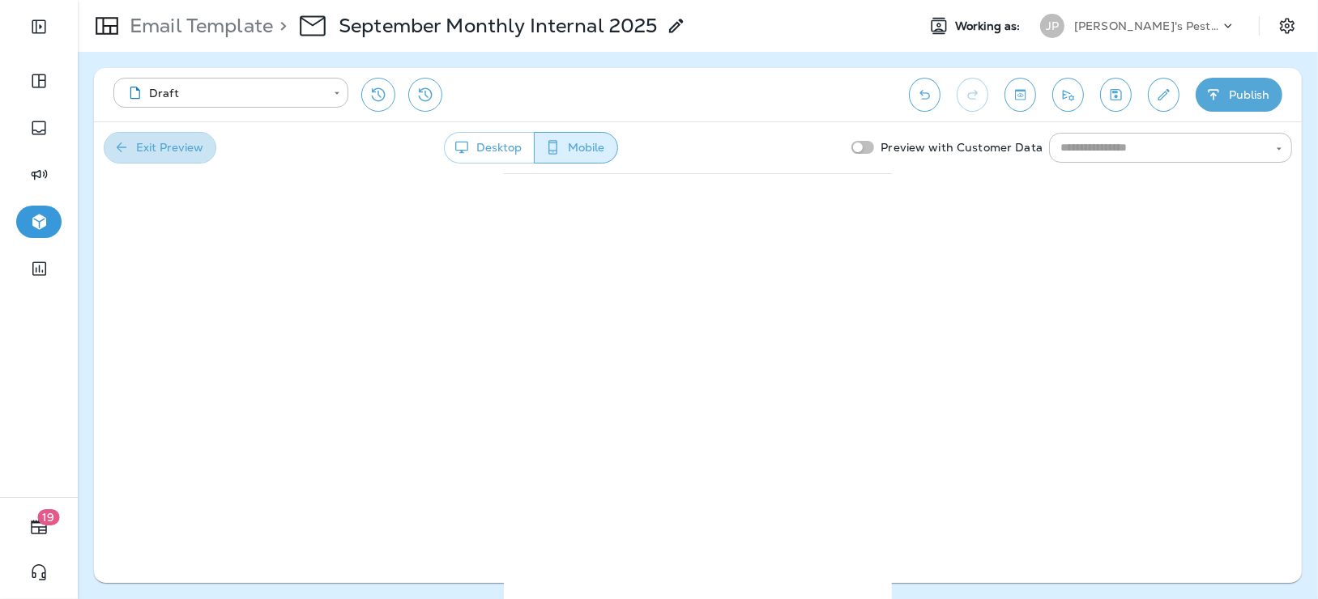
click at [181, 147] on button "Exit Preview" at bounding box center [160, 148] width 113 height 32
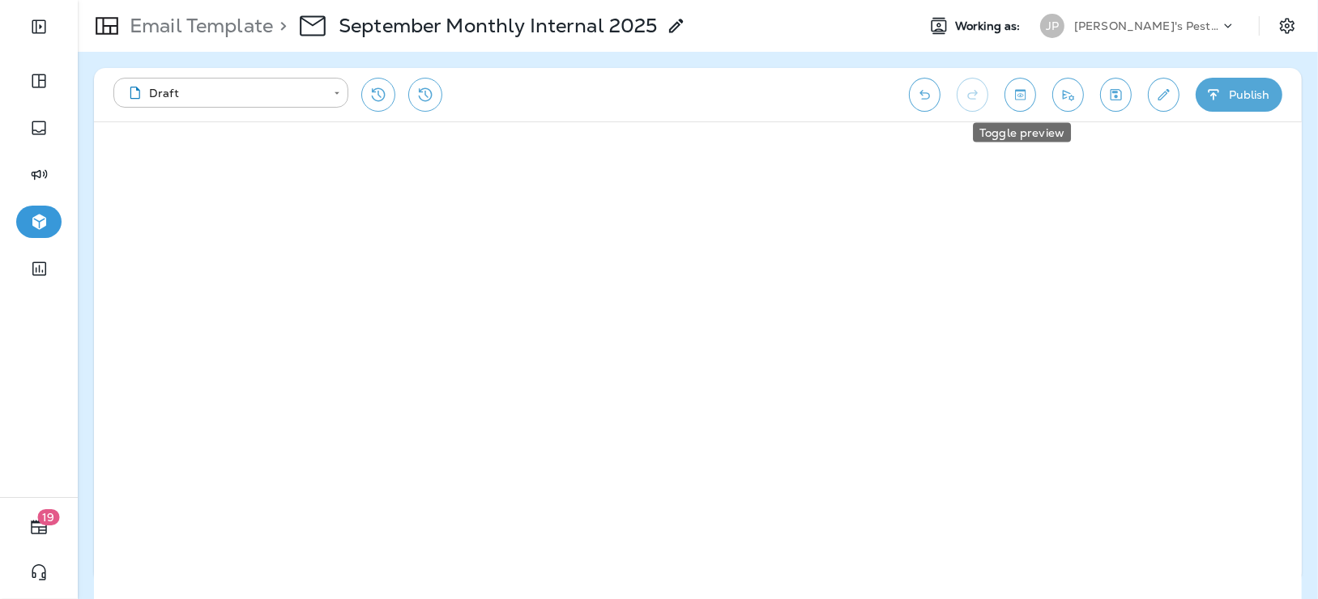
click at [1015, 94] on icon "Toggle preview" at bounding box center [1019, 95] width 17 height 16
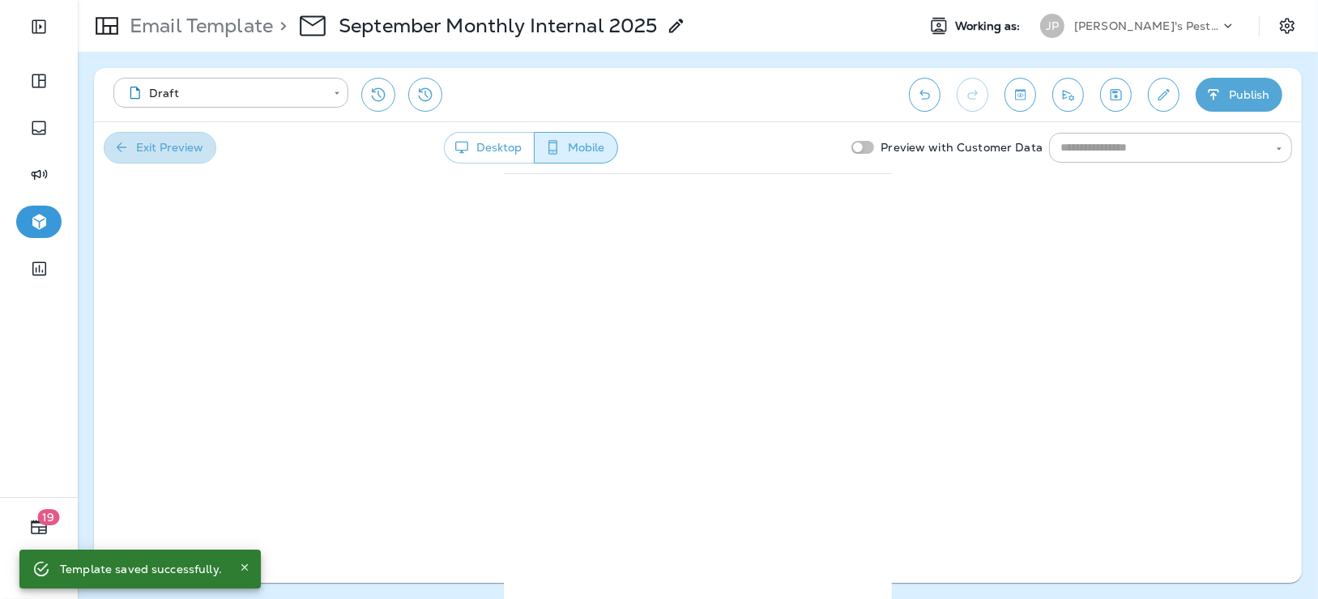
click at [192, 155] on button "Exit Preview" at bounding box center [160, 148] width 113 height 32
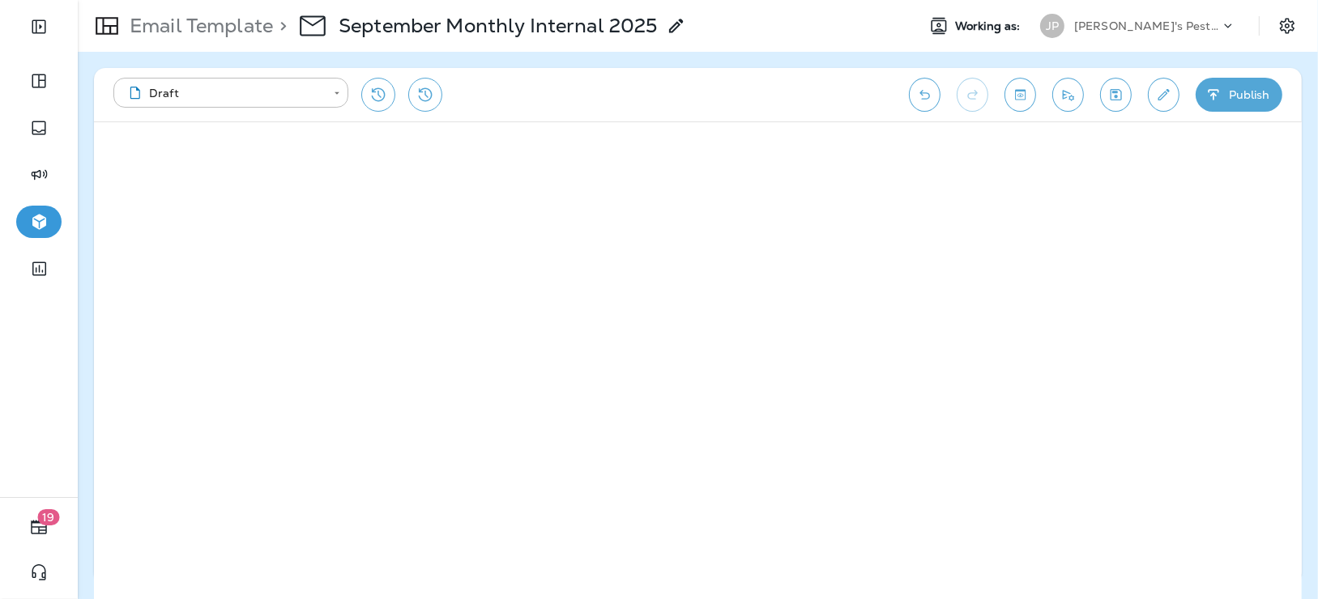
click at [1025, 96] on icon "Toggle preview" at bounding box center [1020, 94] width 11 height 11
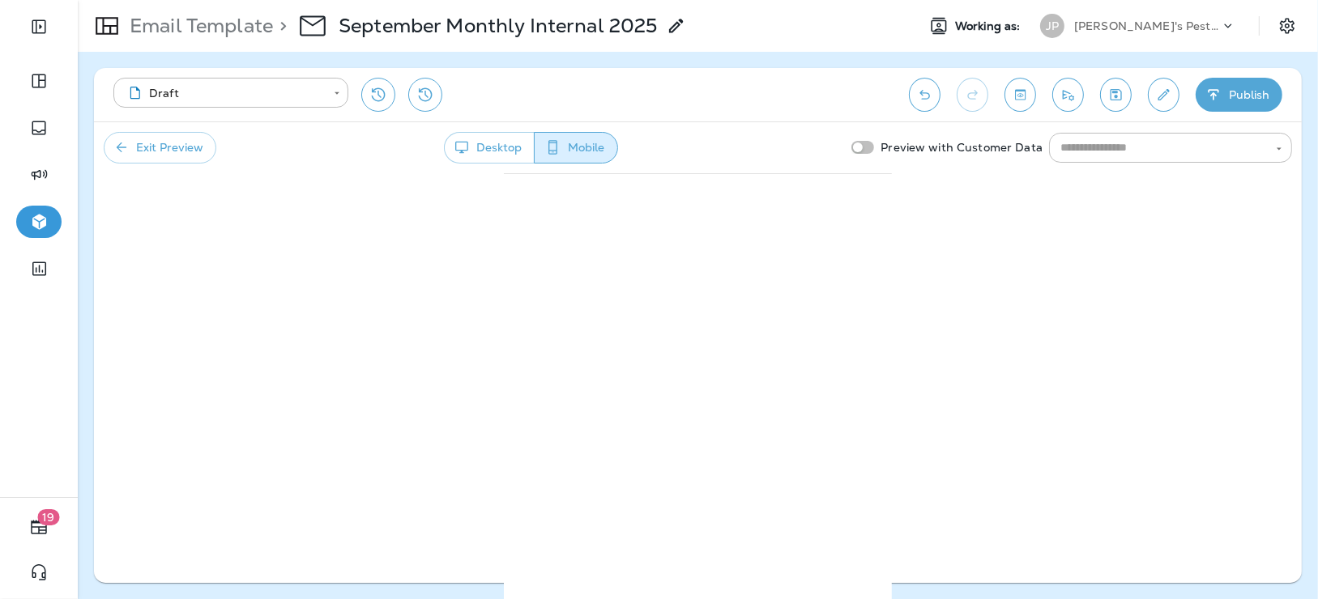
click at [189, 144] on button "Exit Preview" at bounding box center [160, 148] width 113 height 32
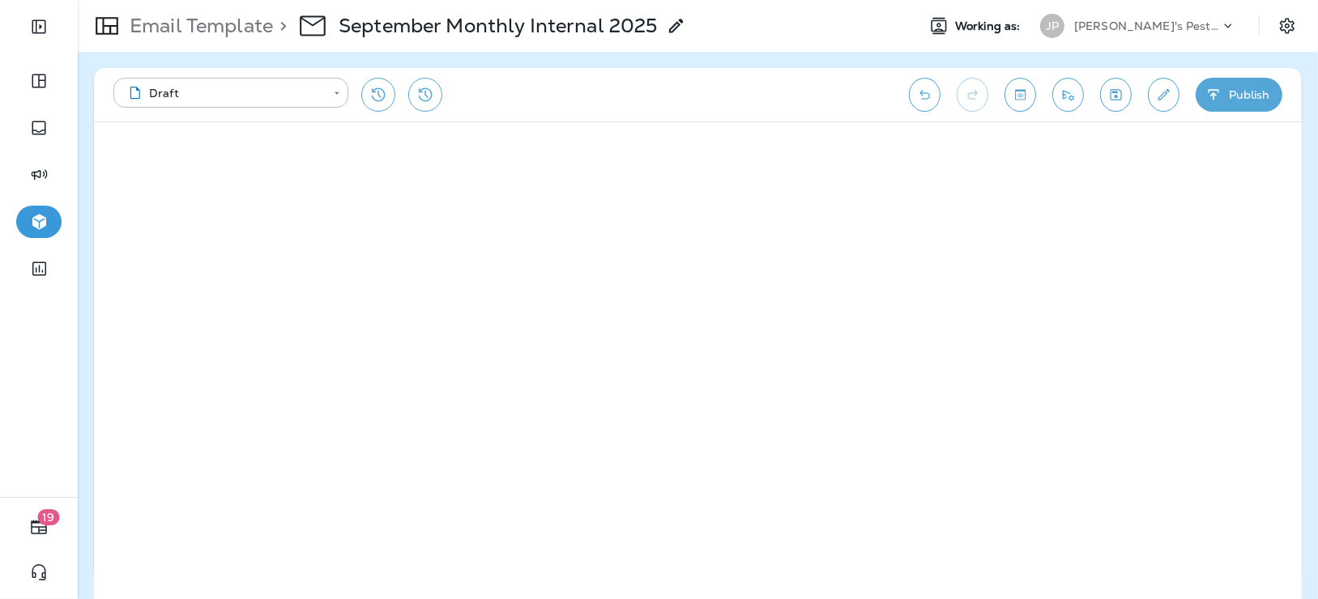
click at [1034, 104] on div "**********" at bounding box center [697, 94] width 1207 height 53
click at [1027, 104] on button "Toggle preview" at bounding box center [1020, 95] width 32 height 34
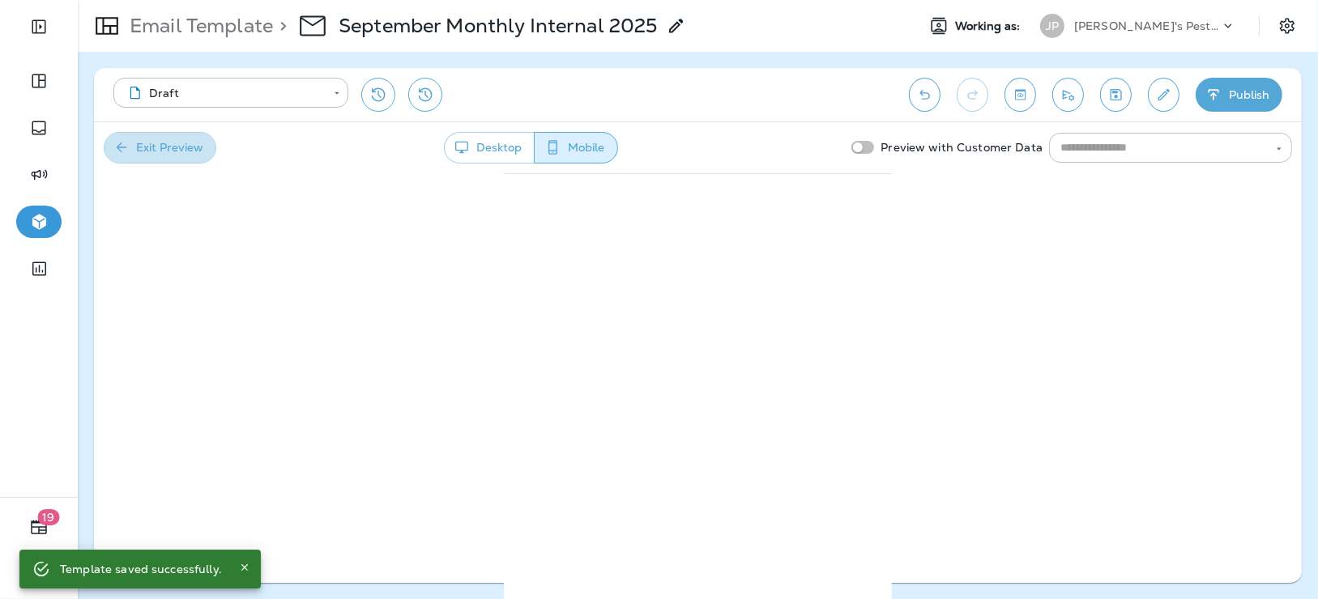
click at [162, 142] on button "Exit Preview" at bounding box center [160, 148] width 113 height 32
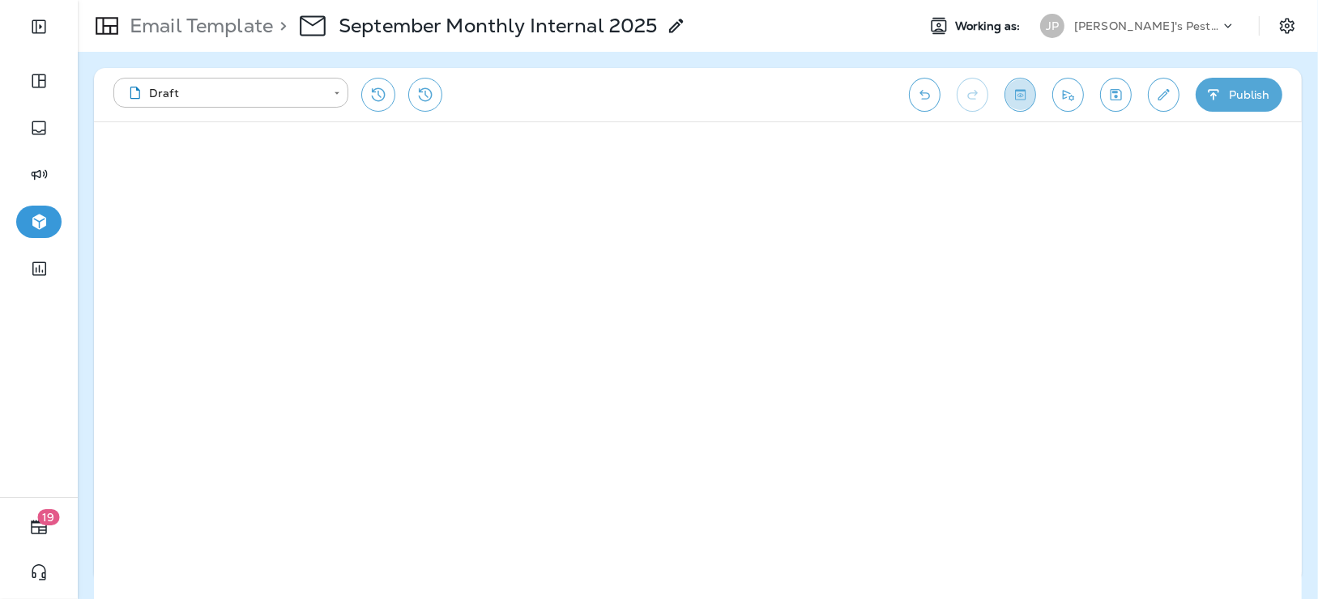
click at [1020, 96] on icon "Toggle preview" at bounding box center [1019, 95] width 17 height 16
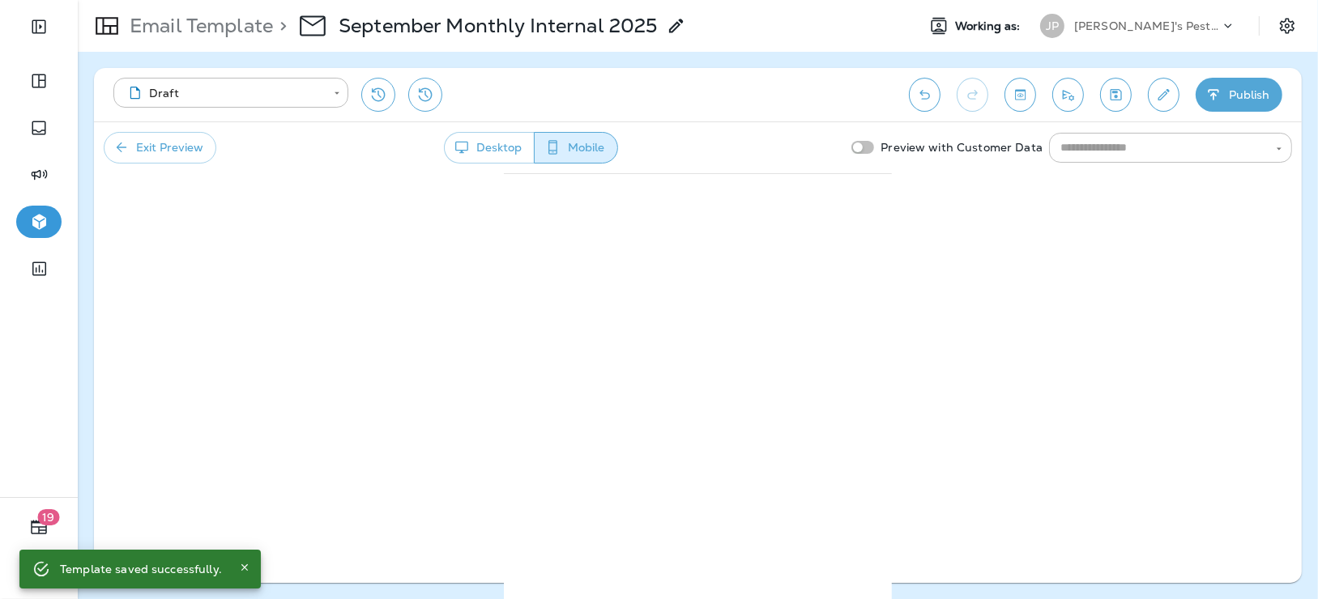
click at [974, 424] on div "**********" at bounding box center [697, 325] width 1207 height 515
click at [168, 158] on button "Exit Preview" at bounding box center [160, 148] width 113 height 32
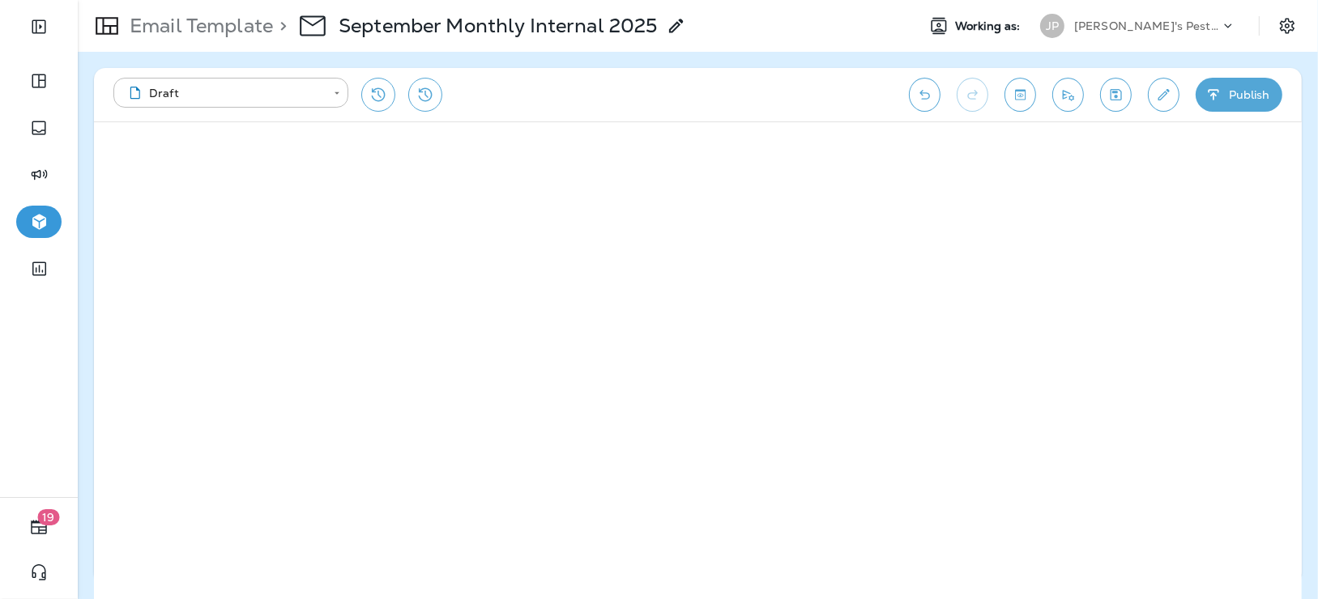
click at [1037, 93] on div "**********" at bounding box center [697, 94] width 1207 height 53
click at [1023, 97] on icon "Toggle preview" at bounding box center [1019, 95] width 17 height 16
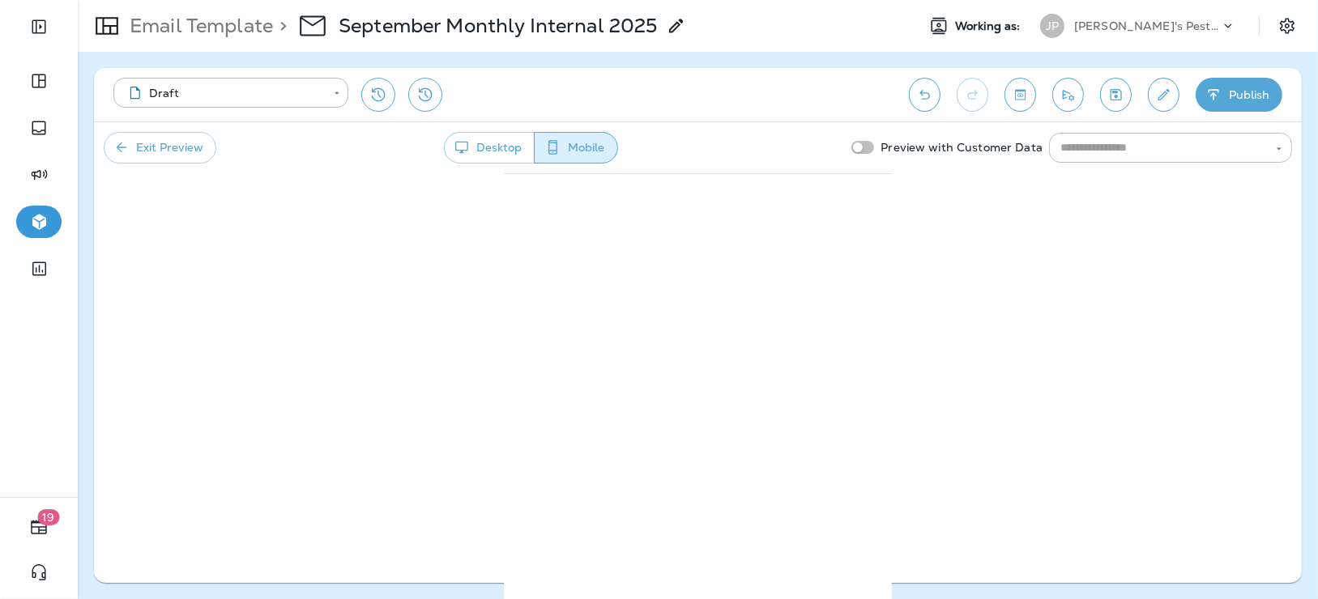
click at [504, 153] on button "Desktop" at bounding box center [489, 148] width 91 height 32
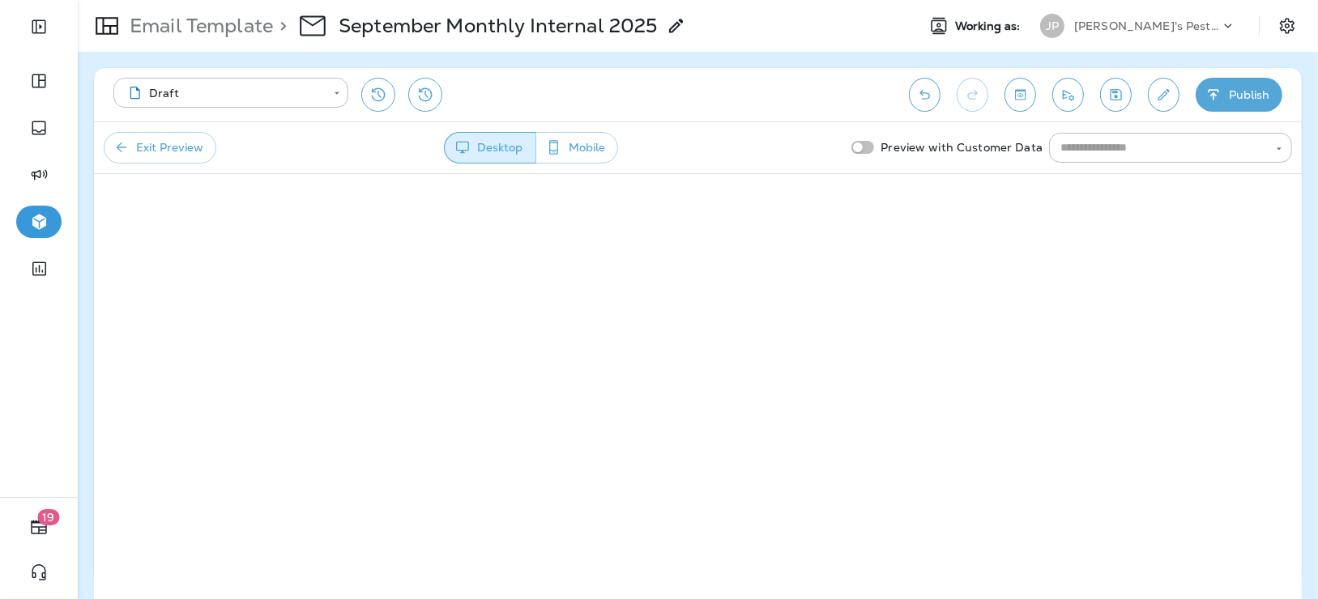
click at [173, 151] on button "Exit Preview" at bounding box center [160, 148] width 113 height 32
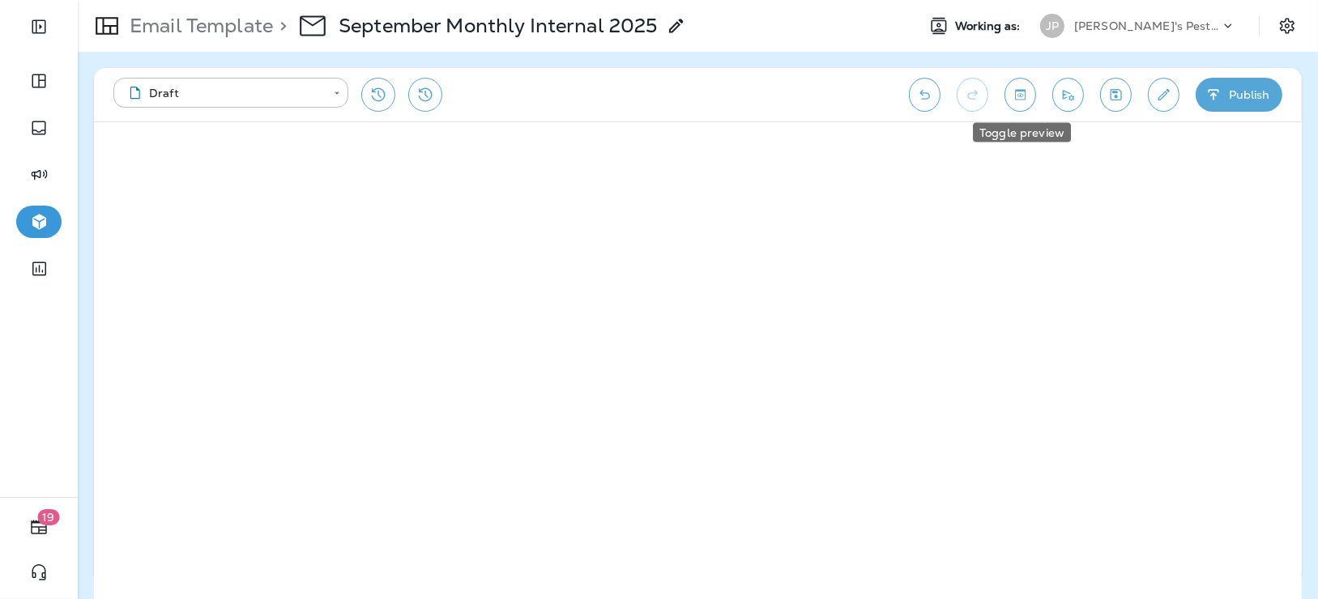
click at [1023, 102] on icon "Toggle preview" at bounding box center [1019, 95] width 17 height 16
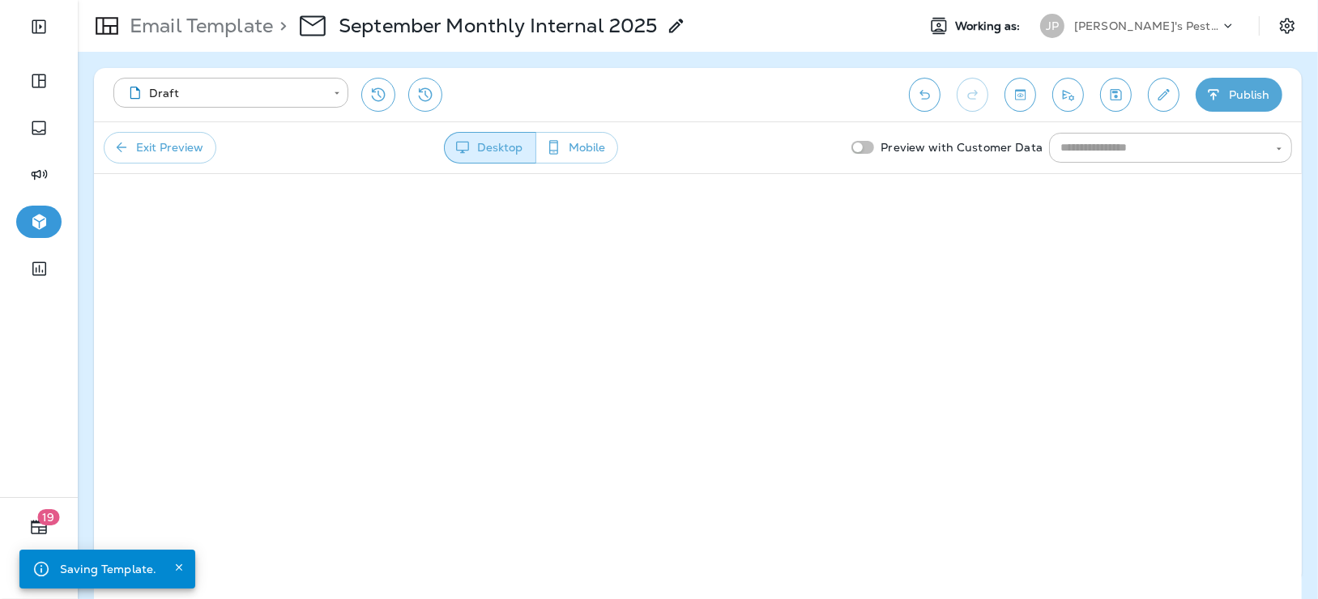
click at [578, 159] on button "Mobile" at bounding box center [576, 148] width 83 height 32
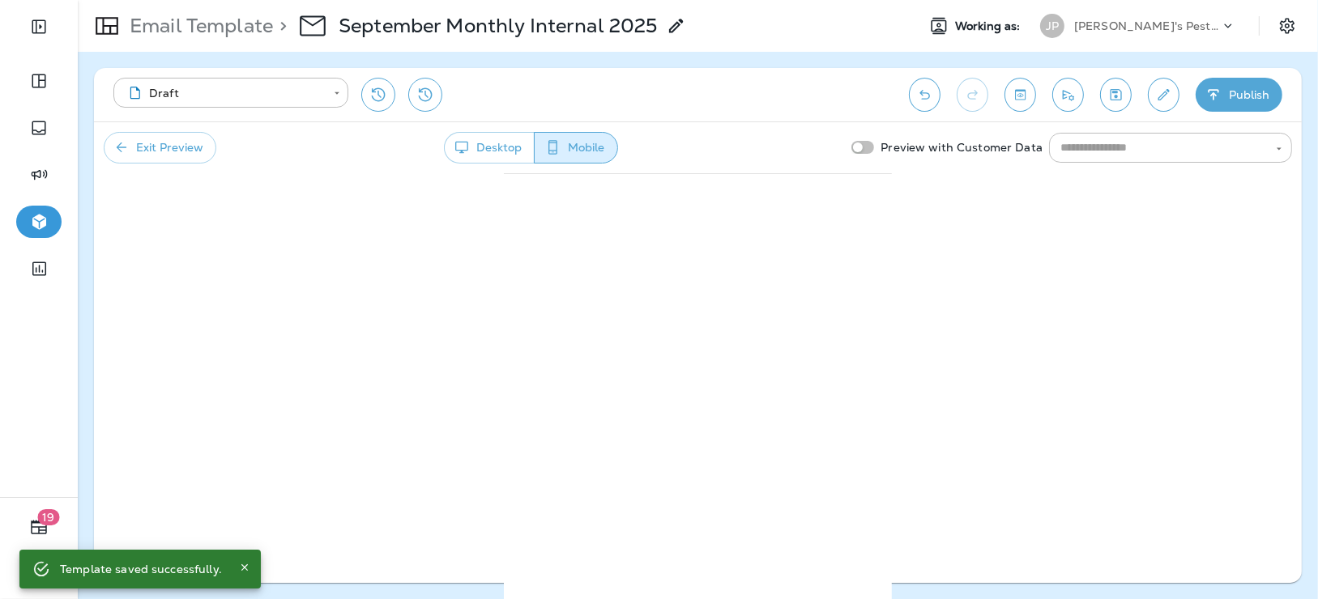
click at [489, 144] on button "Desktop" at bounding box center [489, 148] width 91 height 32
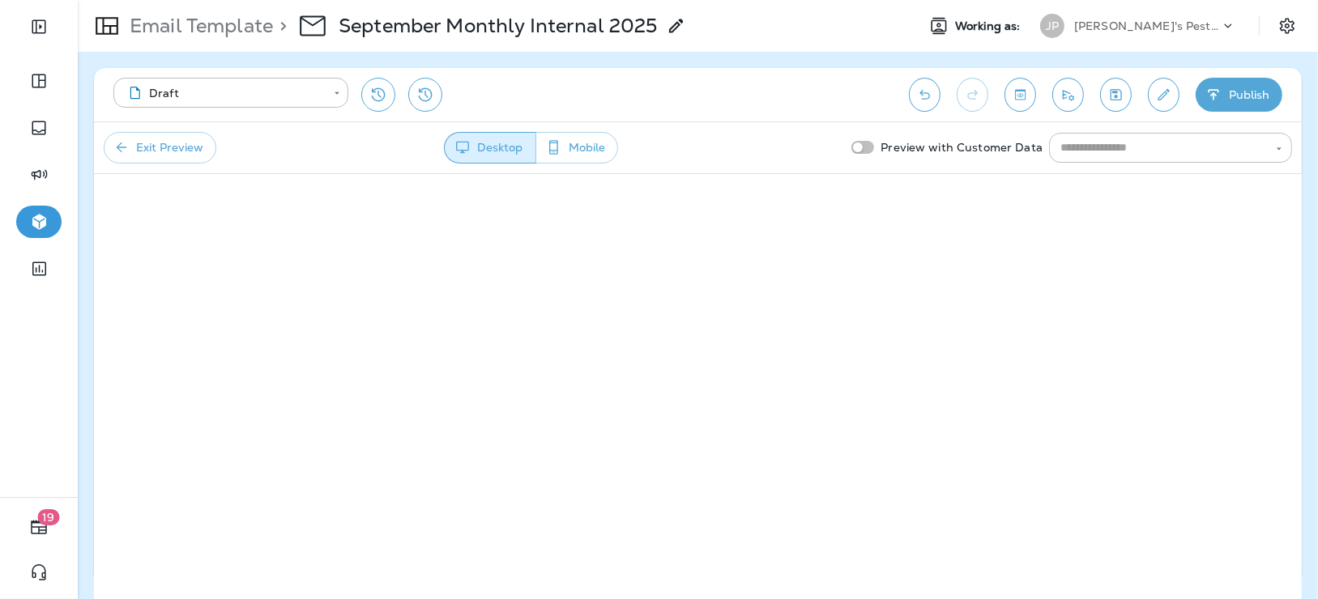
click at [579, 143] on button "Mobile" at bounding box center [576, 148] width 83 height 32
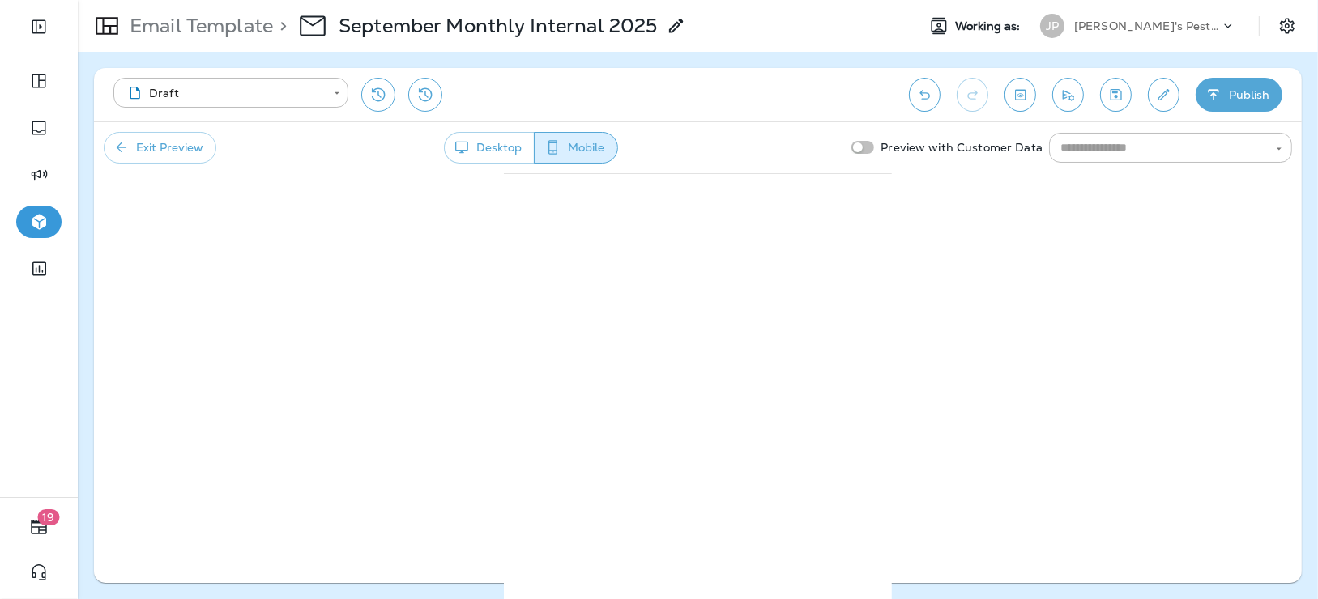
click at [490, 144] on button "Desktop" at bounding box center [489, 148] width 91 height 32
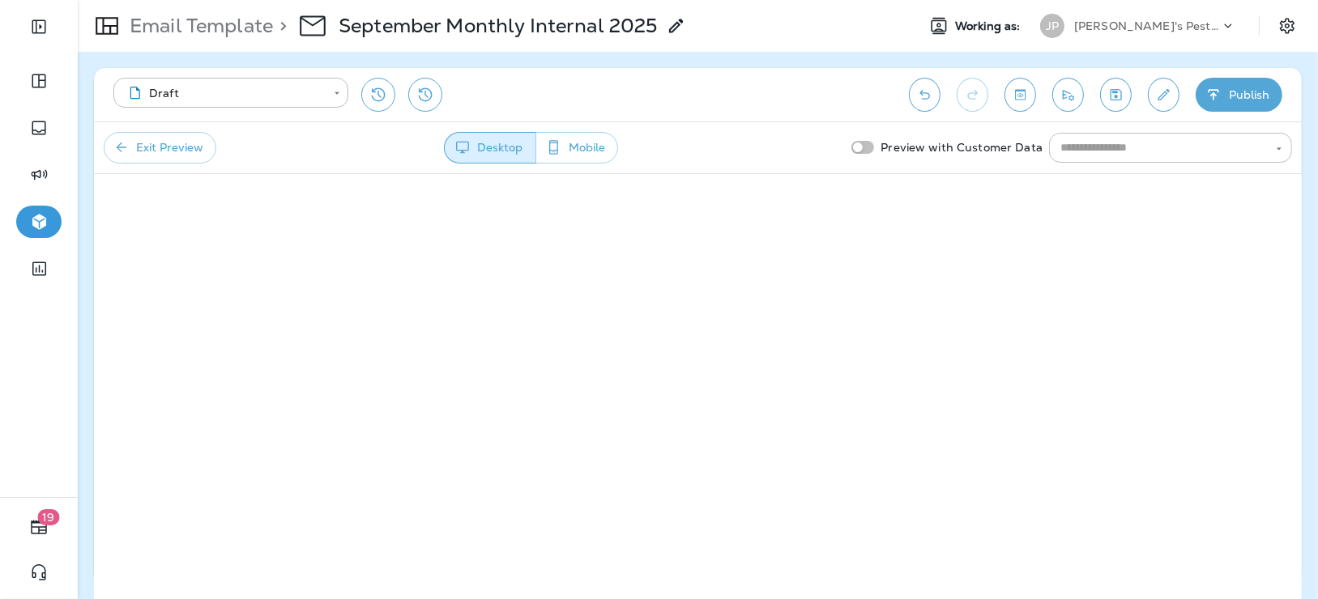
click at [123, 147] on icon "button" at bounding box center [121, 147] width 16 height 16
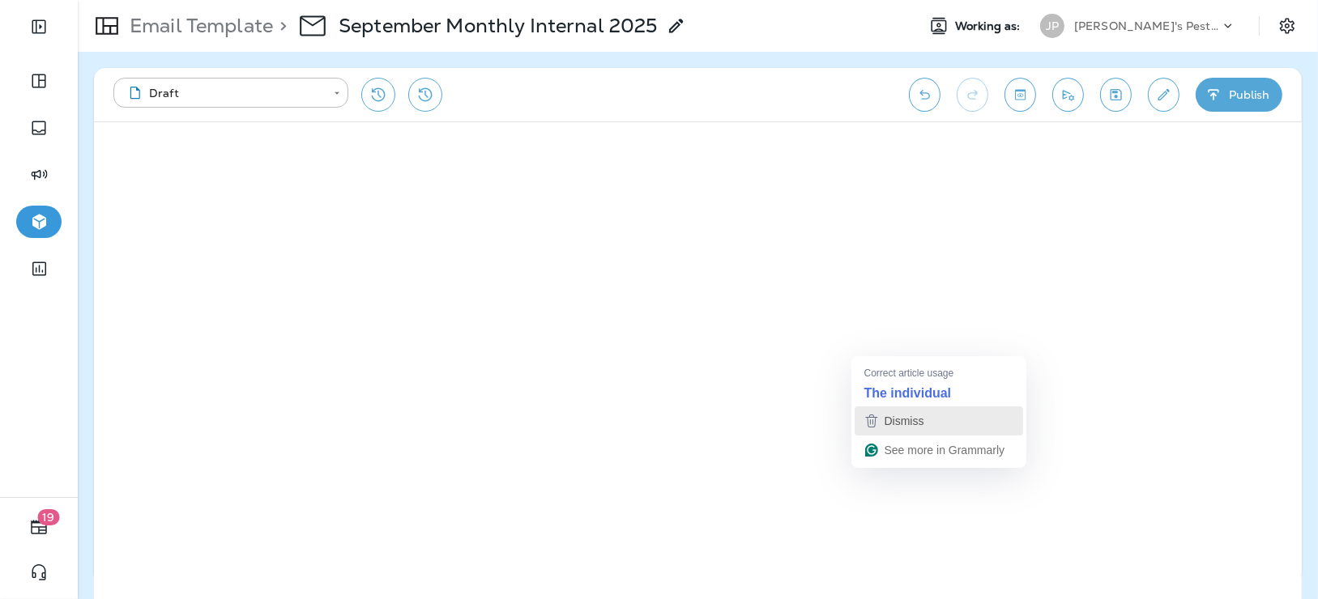
click at [934, 431] on div "Dismiss" at bounding box center [939, 421] width 154 height 24
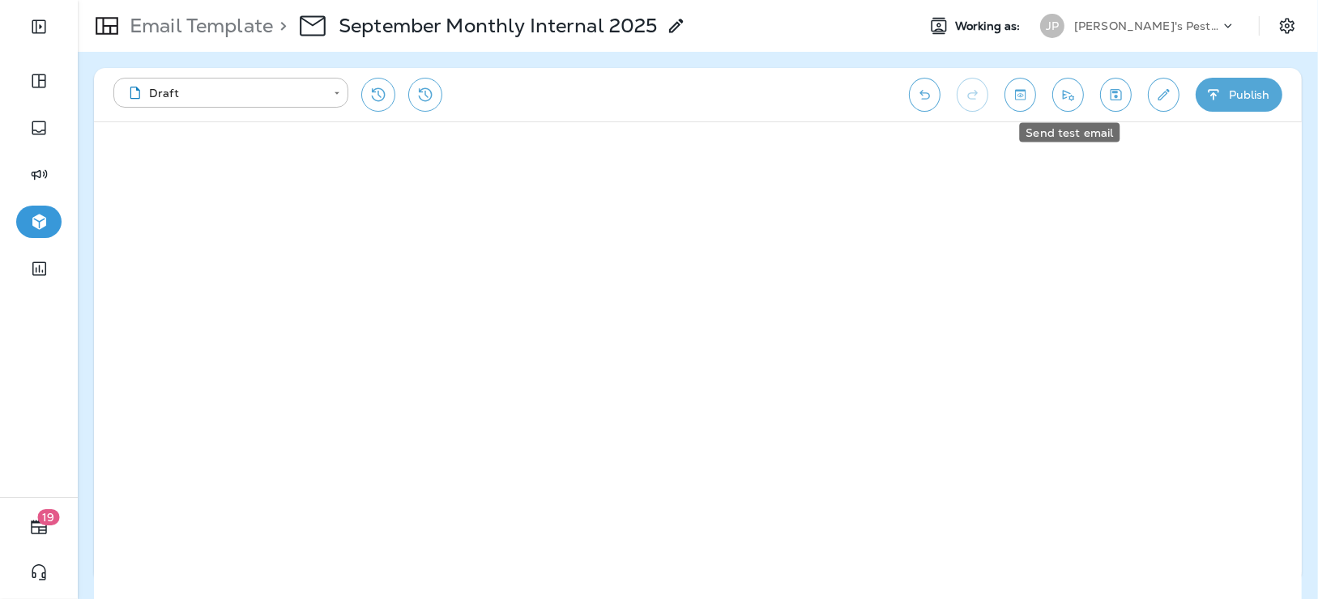
click at [1062, 83] on button "Send test email" at bounding box center [1068, 95] width 32 height 34
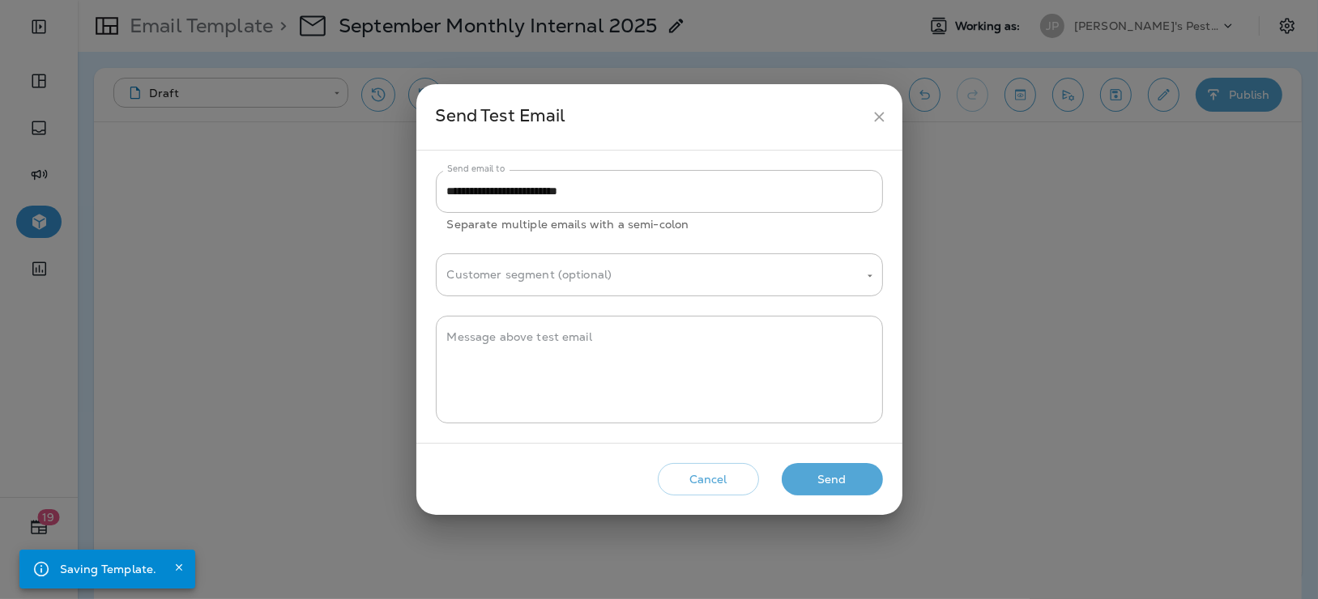
click at [807, 487] on button "Send" at bounding box center [831, 479] width 101 height 33
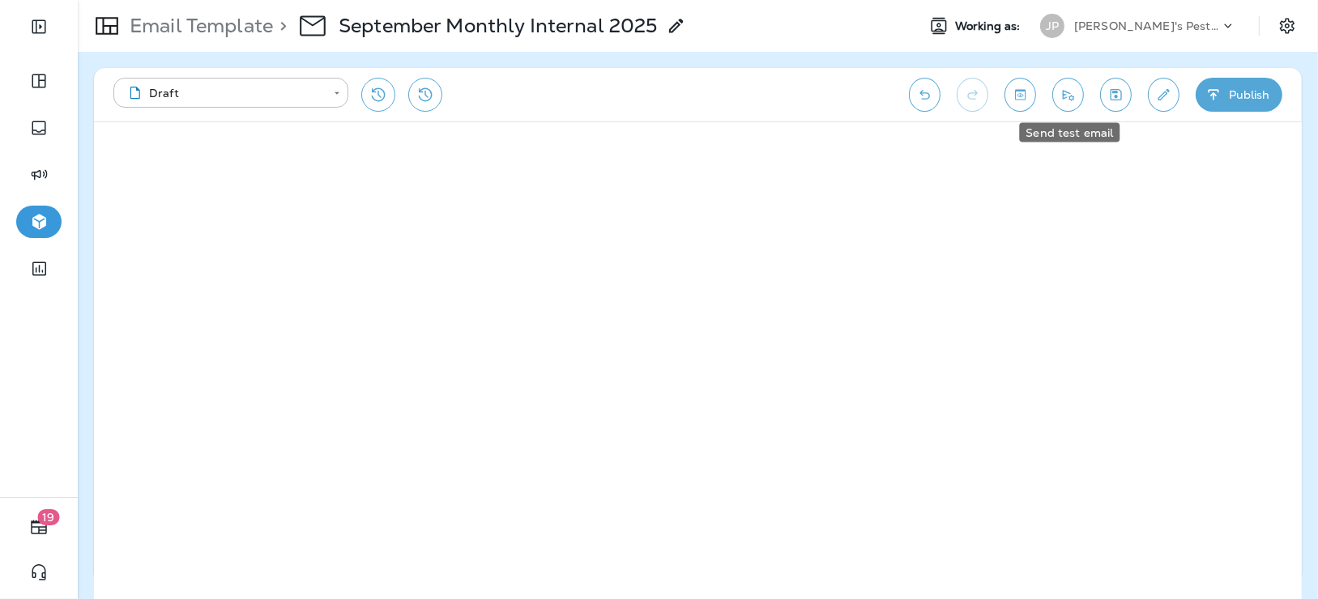
click at [1076, 96] on icon "Send test email" at bounding box center [1067, 95] width 17 height 16
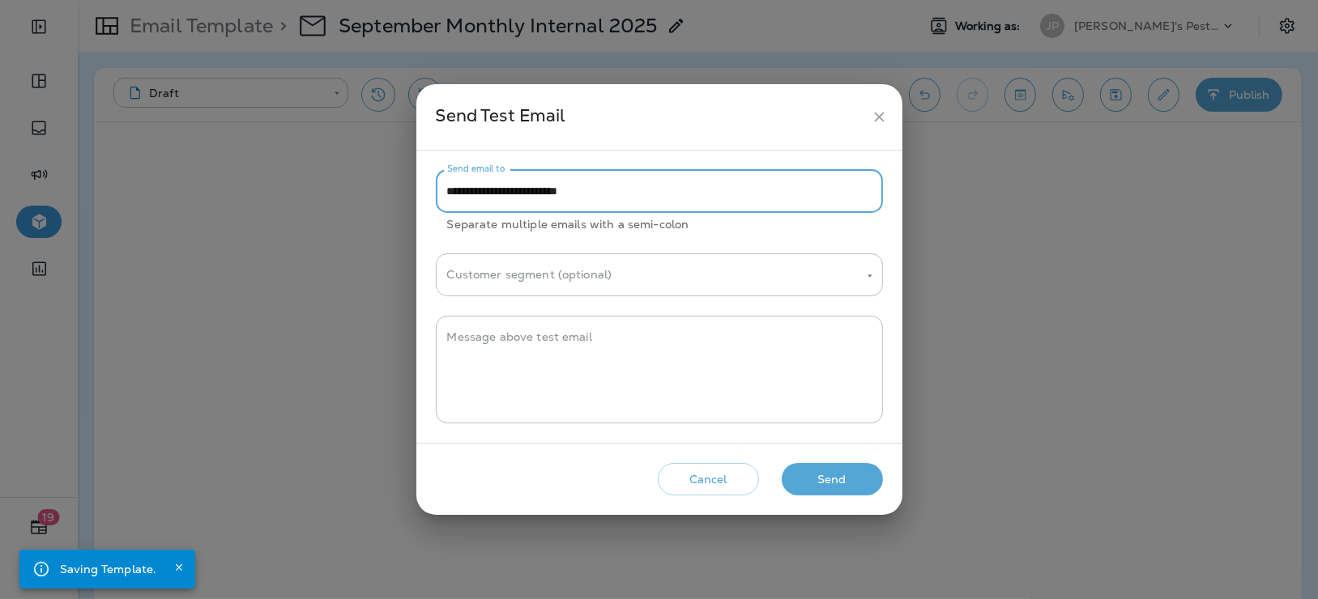
drag, startPoint x: 480, startPoint y: 194, endPoint x: 452, endPoint y: 189, distance: 28.8
click at [446, 192] on input "**********" at bounding box center [659, 191] width 447 height 43
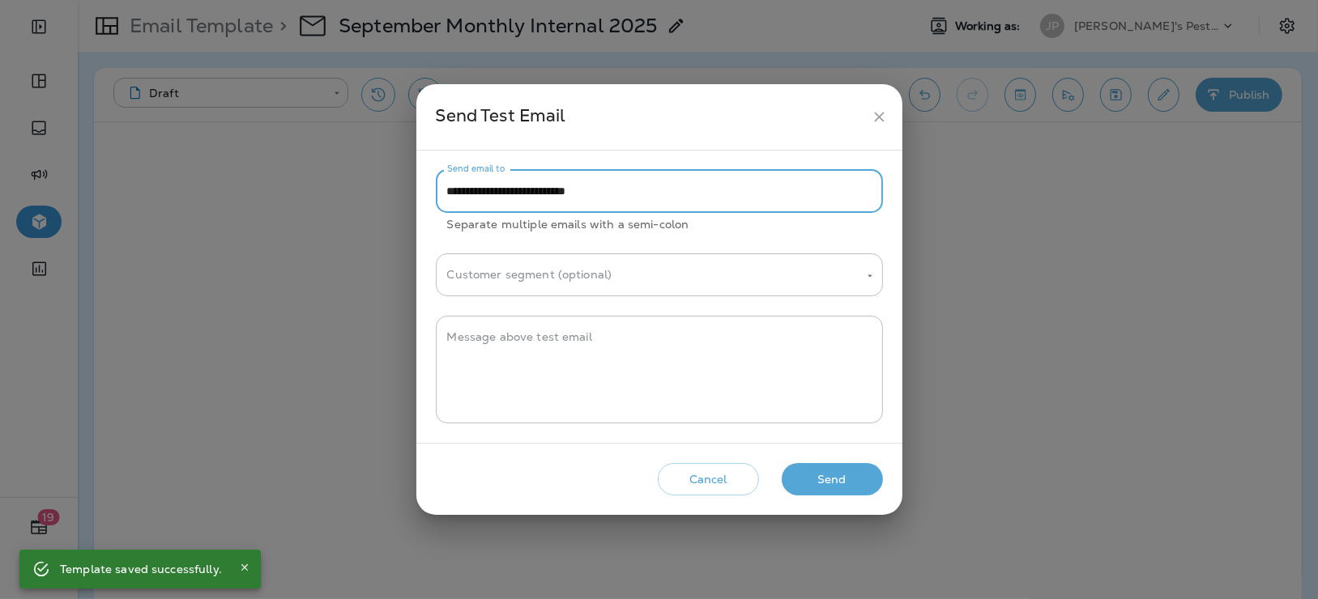
type input "**********"
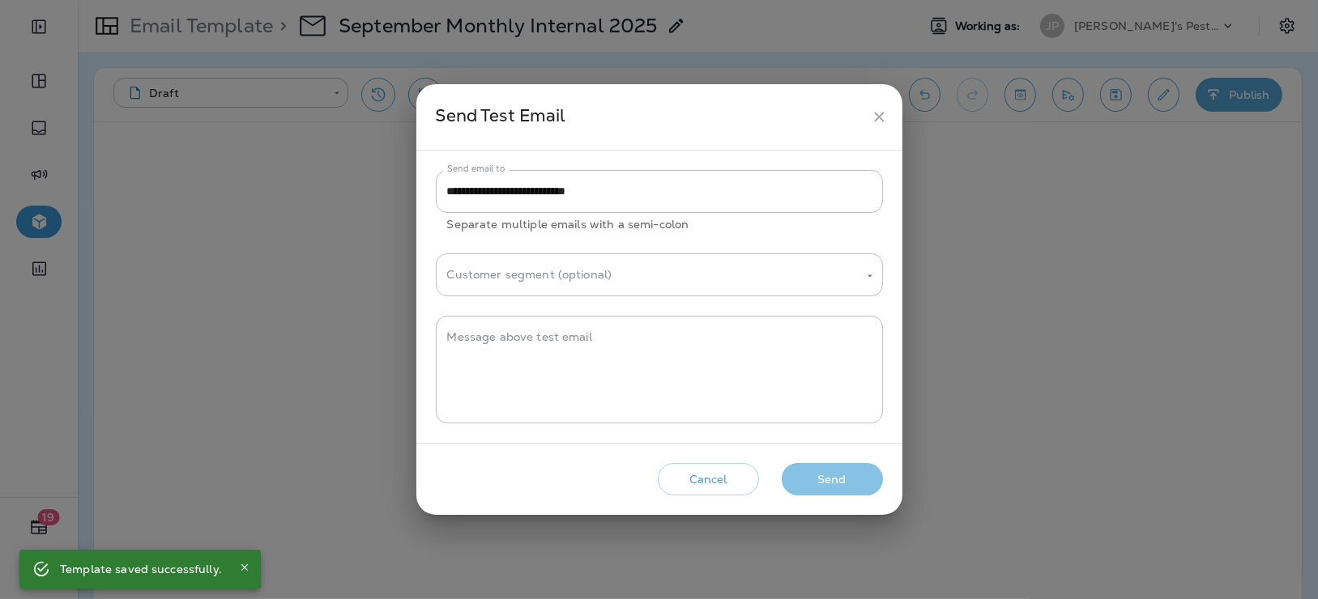
click at [815, 489] on button "Send" at bounding box center [831, 479] width 101 height 33
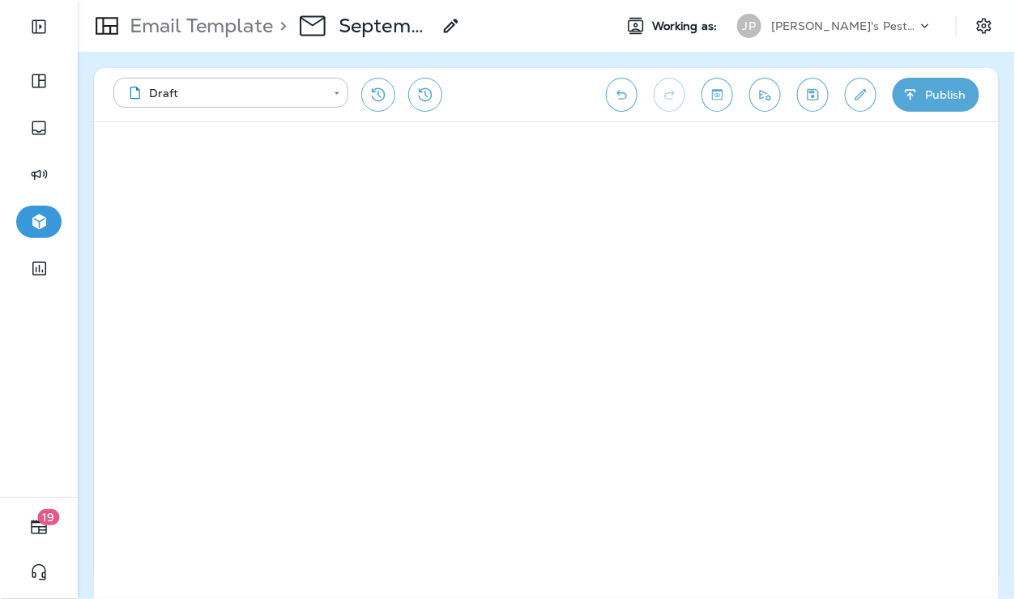
click at [854, 94] on icon "Edit details" at bounding box center [860, 95] width 17 height 16
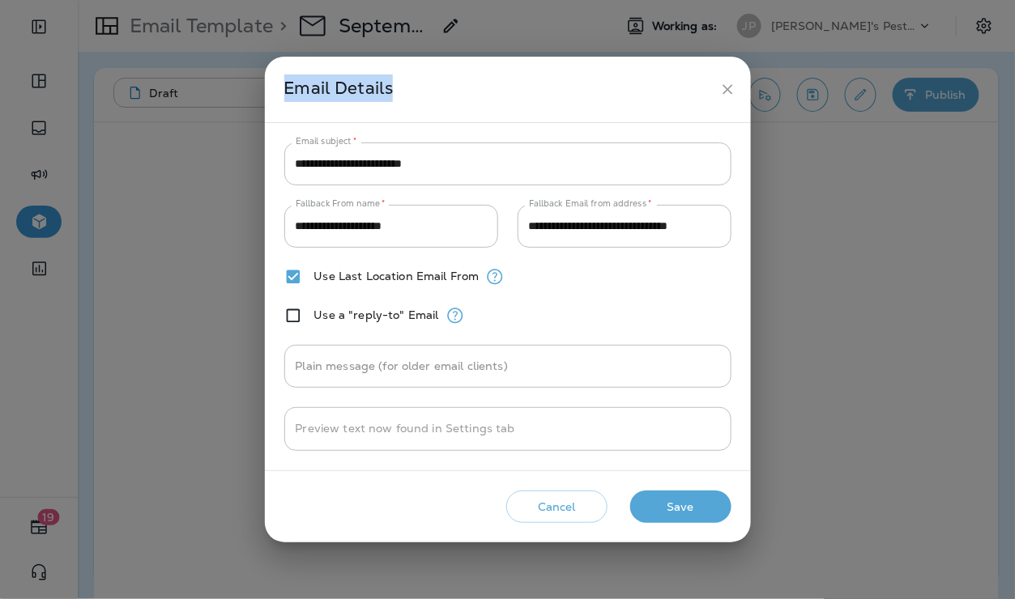
click at [854, 94] on div "**********" at bounding box center [507, 299] width 1015 height 599
click at [385, 166] on input "**********" at bounding box center [507, 164] width 447 height 43
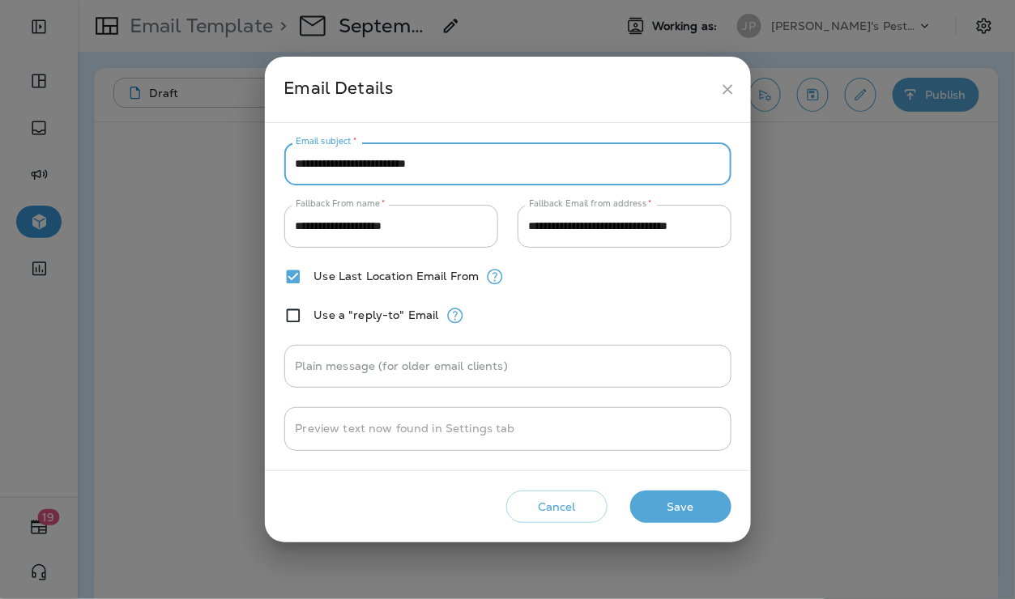
type input "**********"
click at [660, 507] on button "Save" at bounding box center [680, 507] width 101 height 33
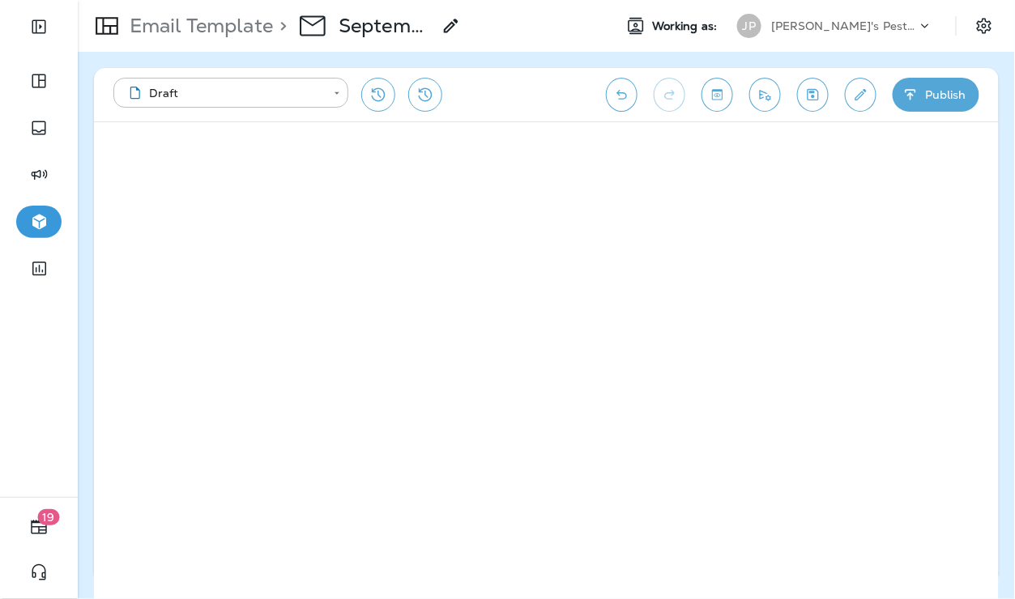
click at [771, 95] on icon "Send test email" at bounding box center [764, 95] width 17 height 16
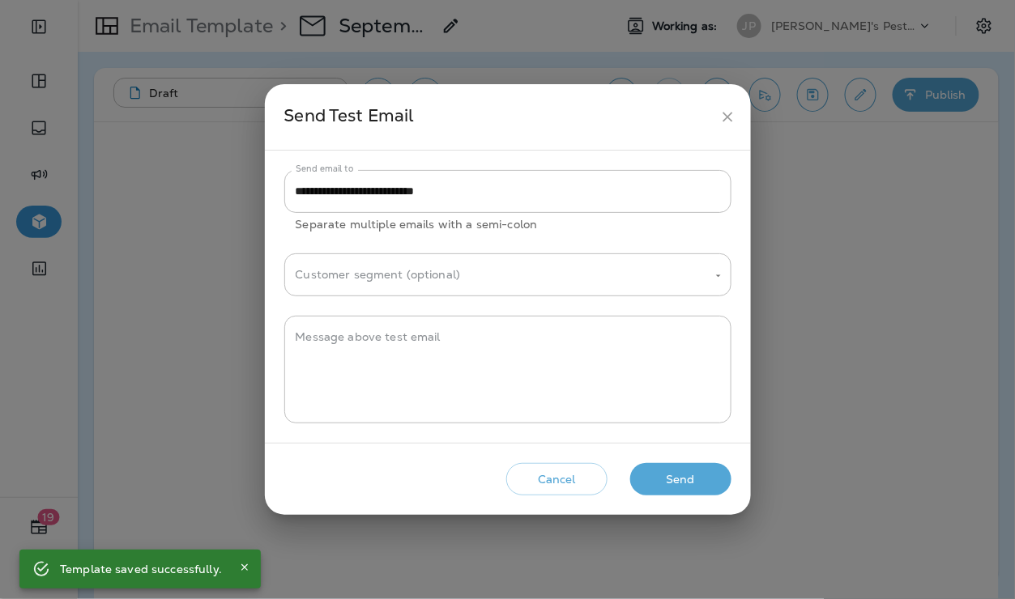
click at [667, 473] on button "Send" at bounding box center [680, 479] width 101 height 33
click at [730, 119] on icon "close" at bounding box center [727, 117] width 10 height 10
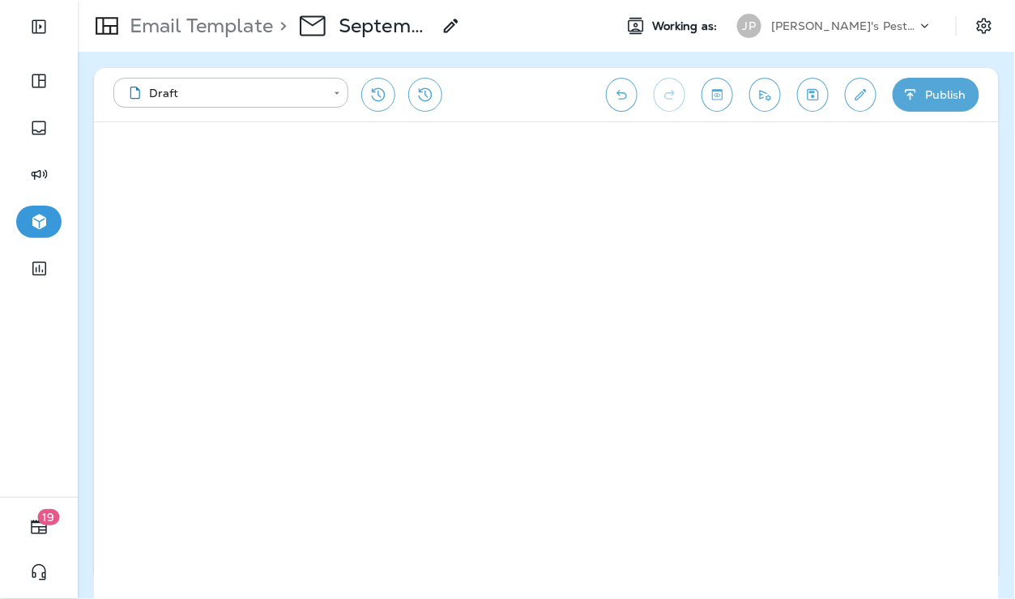
click at [896, 28] on p "[PERSON_NAME]'s Pest Control - [GEOGRAPHIC_DATA]" at bounding box center [844, 25] width 146 height 13
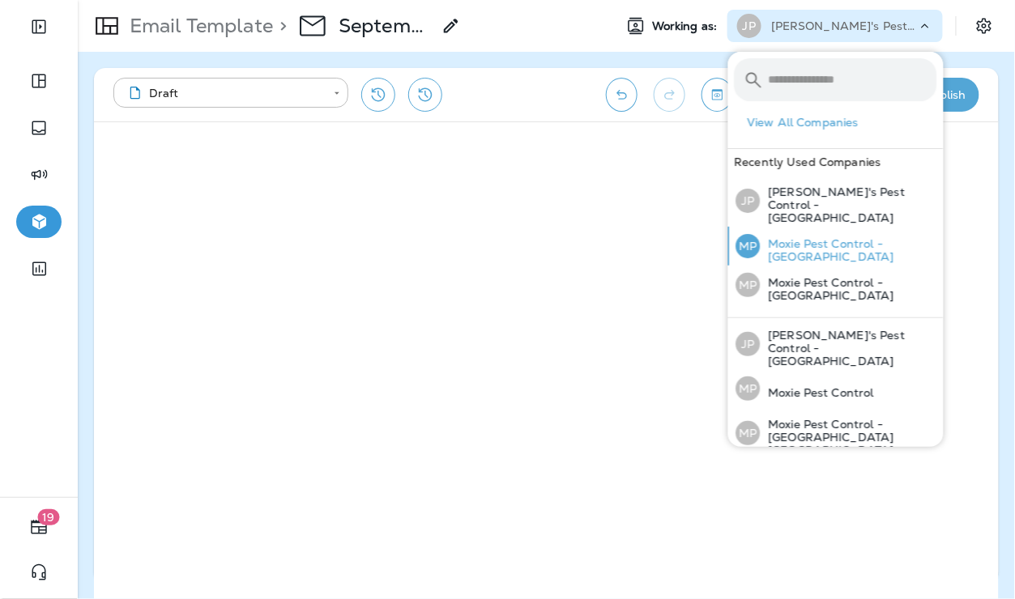
click at [862, 241] on p "Moxie Pest Control - [GEOGRAPHIC_DATA]" at bounding box center [848, 250] width 177 height 26
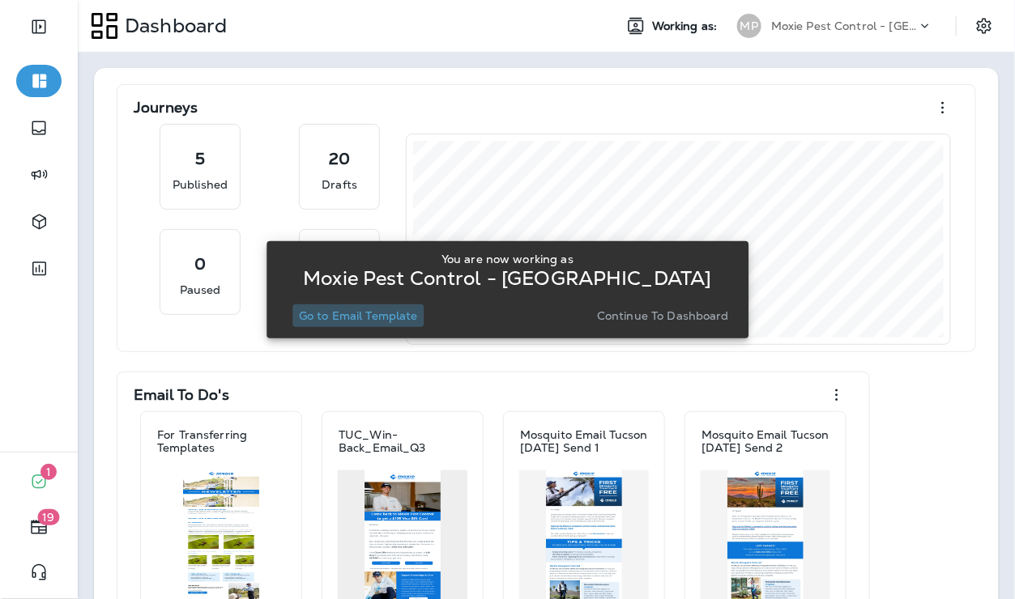
click at [382, 309] on p "Go to Email Template" at bounding box center [358, 315] width 119 height 13
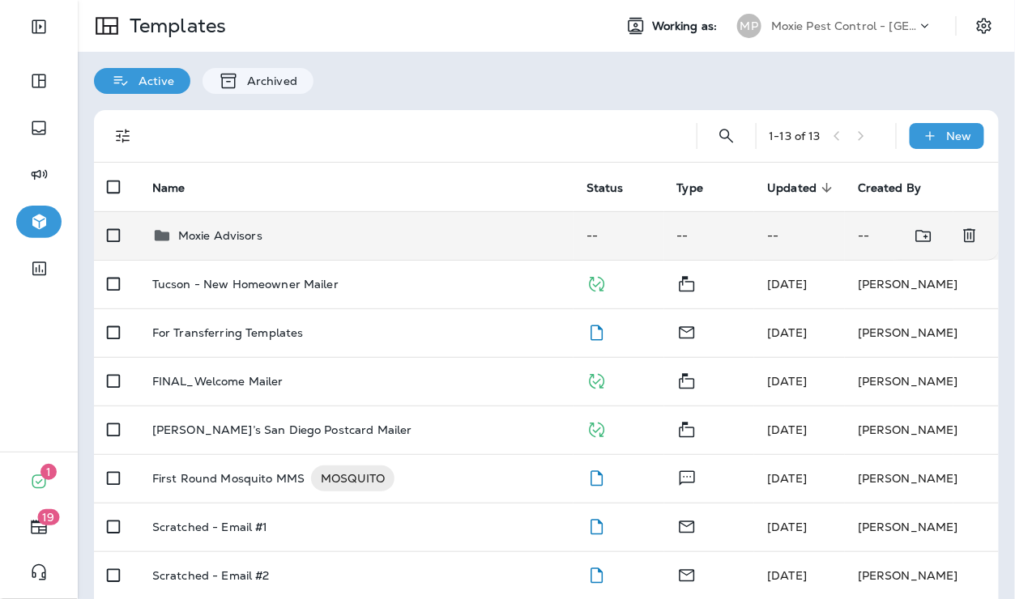
click at [279, 250] on td "Moxie Advisors" at bounding box center [356, 235] width 434 height 49
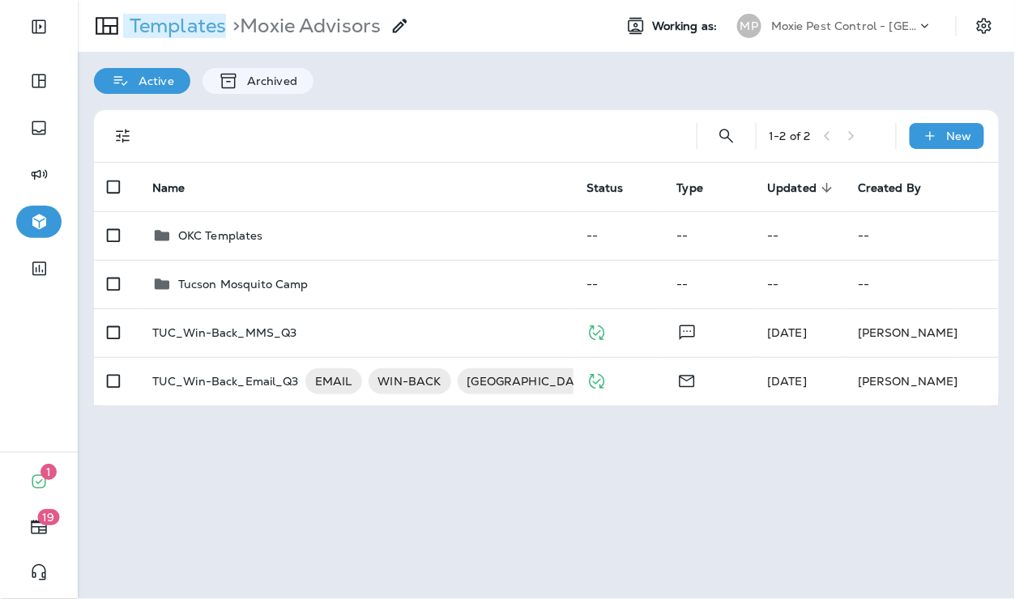
click at [195, 30] on p "Templates" at bounding box center [174, 26] width 103 height 24
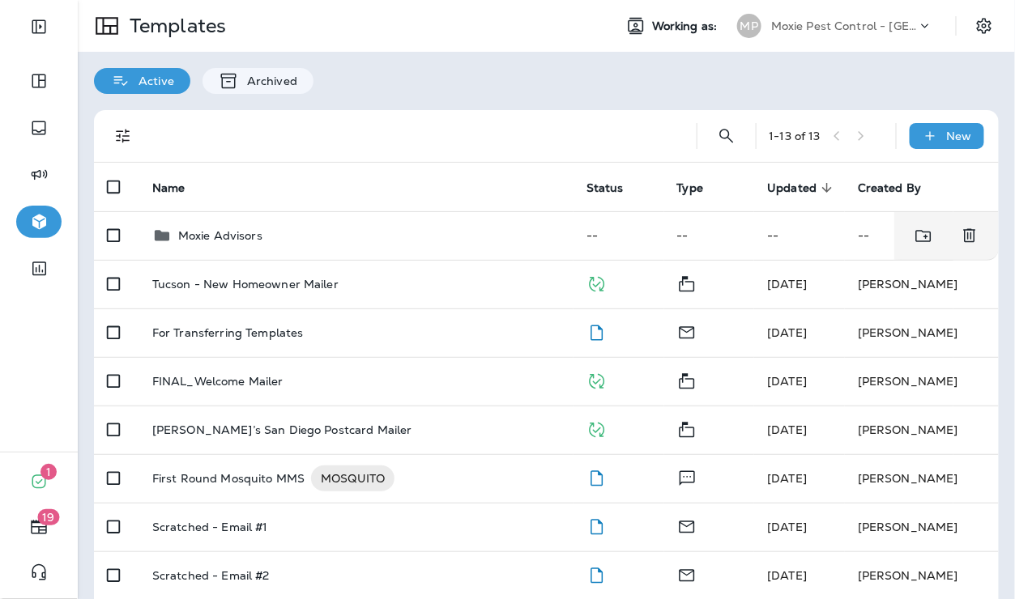
click at [300, 331] on div "For Transferring Templates" at bounding box center [356, 332] width 408 height 13
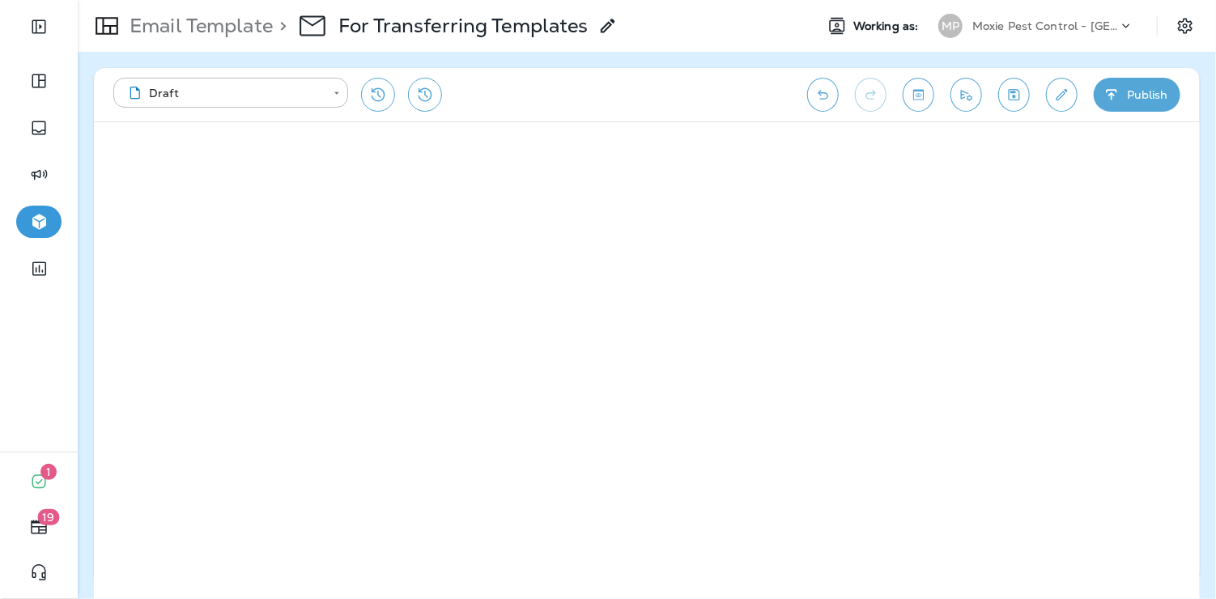
click at [1069, 32] on div "Moxie Pest Control - [GEOGRAPHIC_DATA]" at bounding box center [1046, 26] width 146 height 24
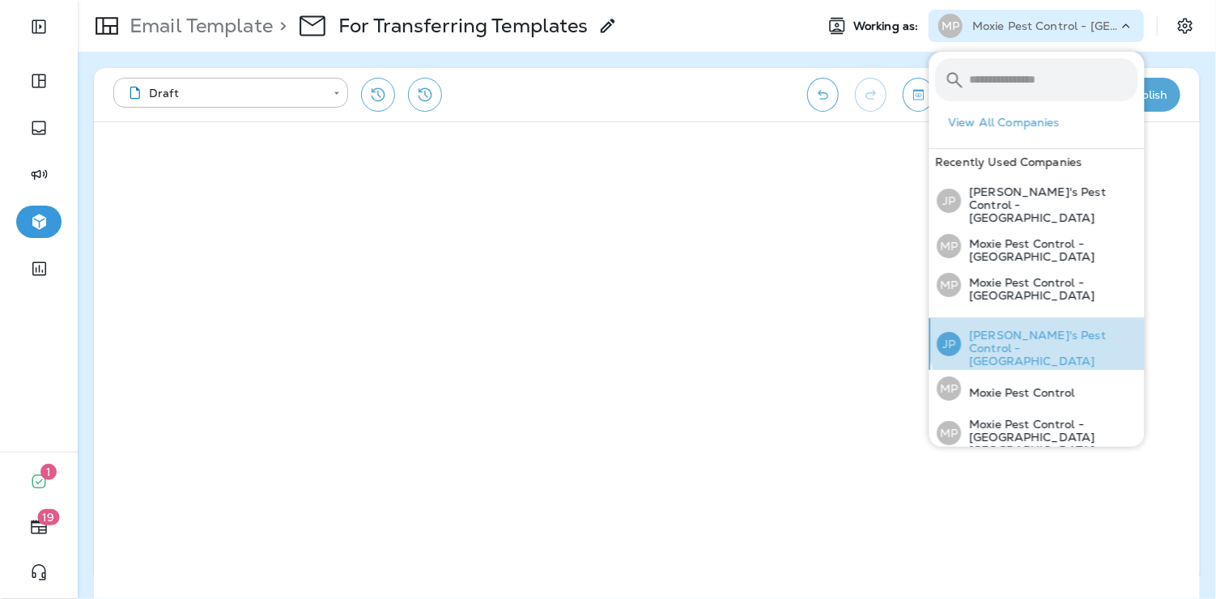
click at [1041, 329] on p "[PERSON_NAME]'s Pest Control - [GEOGRAPHIC_DATA]" at bounding box center [1050, 348] width 177 height 39
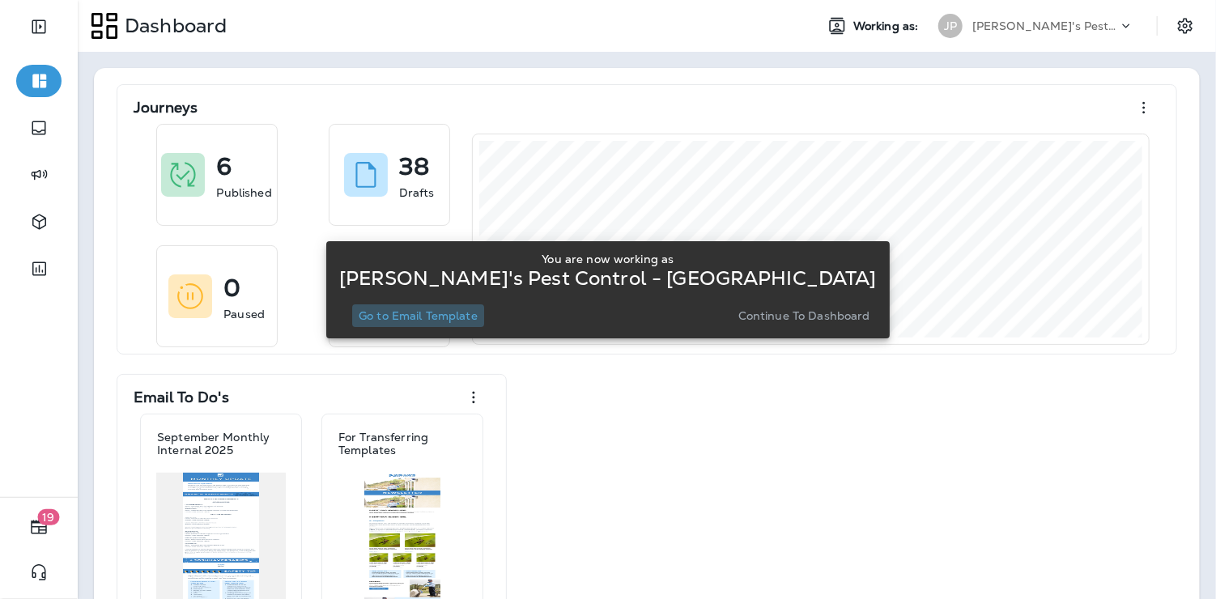
click at [416, 320] on p "Go to Email Template" at bounding box center [418, 315] width 119 height 13
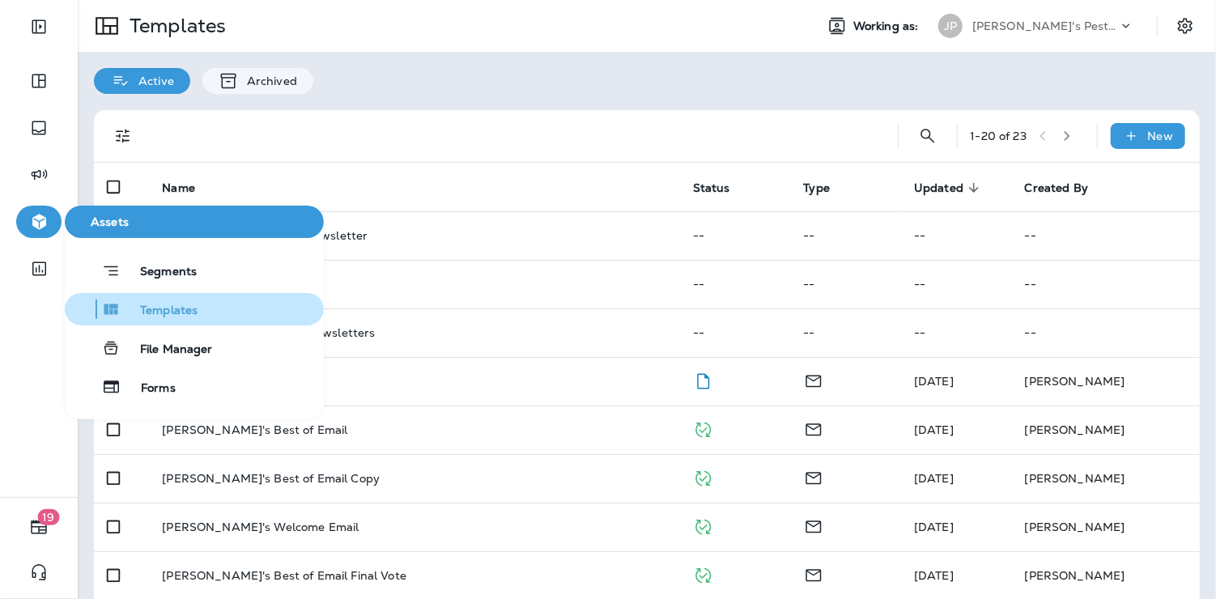
click at [186, 309] on span "Templates" at bounding box center [159, 311] width 77 height 15
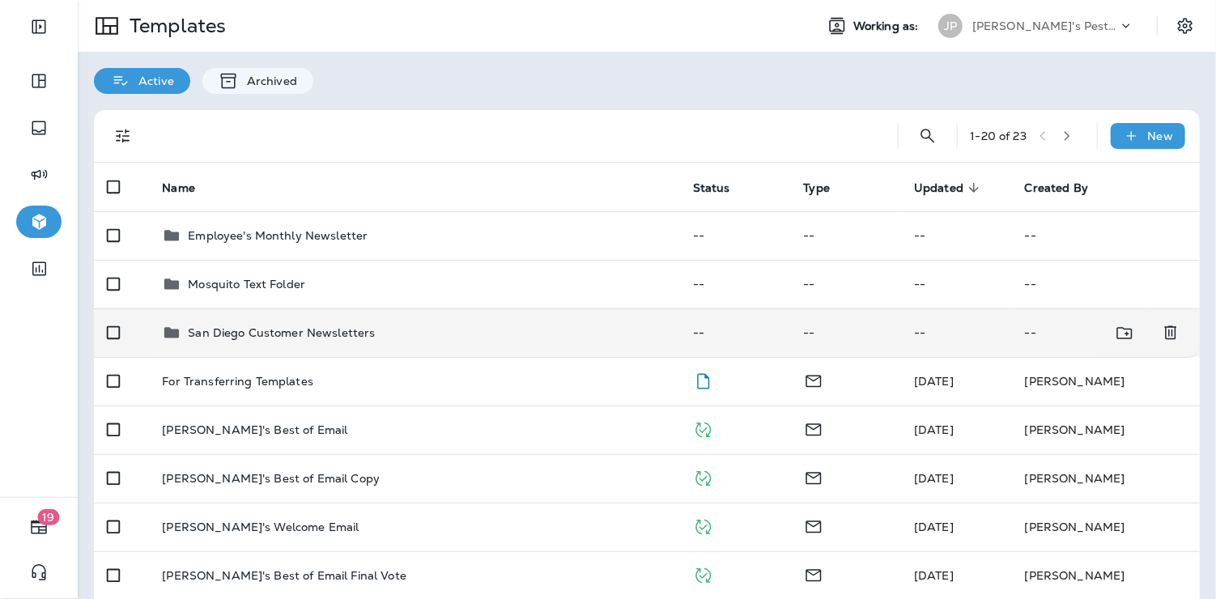
click at [277, 314] on td "San Diego Customer Newsletters" at bounding box center [414, 333] width 531 height 49
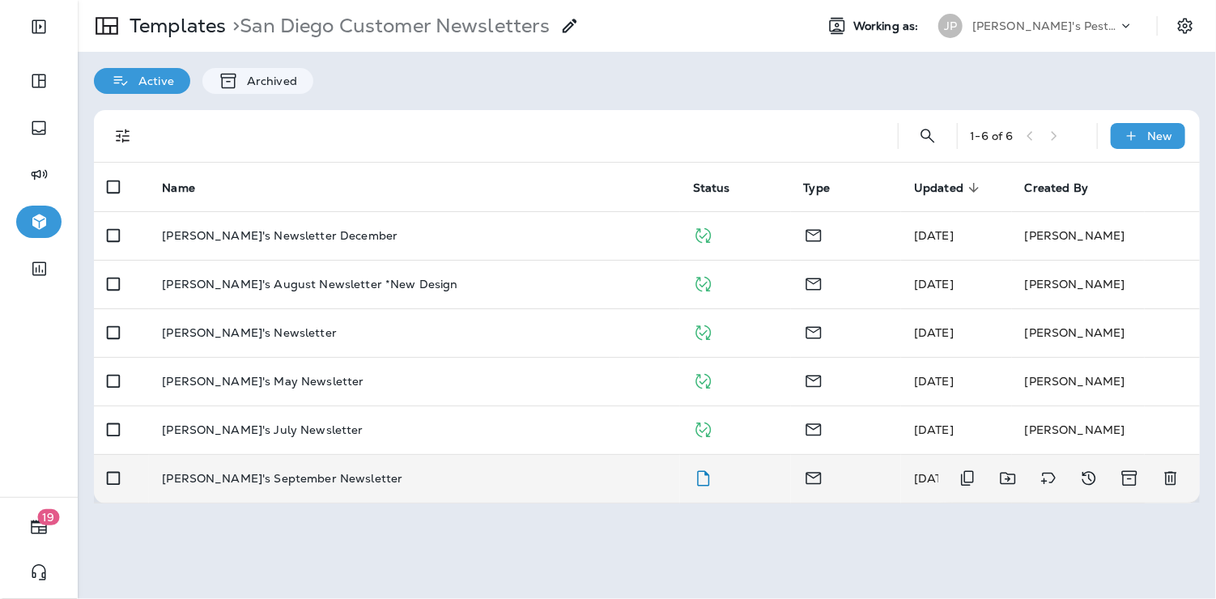
click at [308, 483] on p "[PERSON_NAME]'s September Newsletter" at bounding box center [282, 478] width 241 height 13
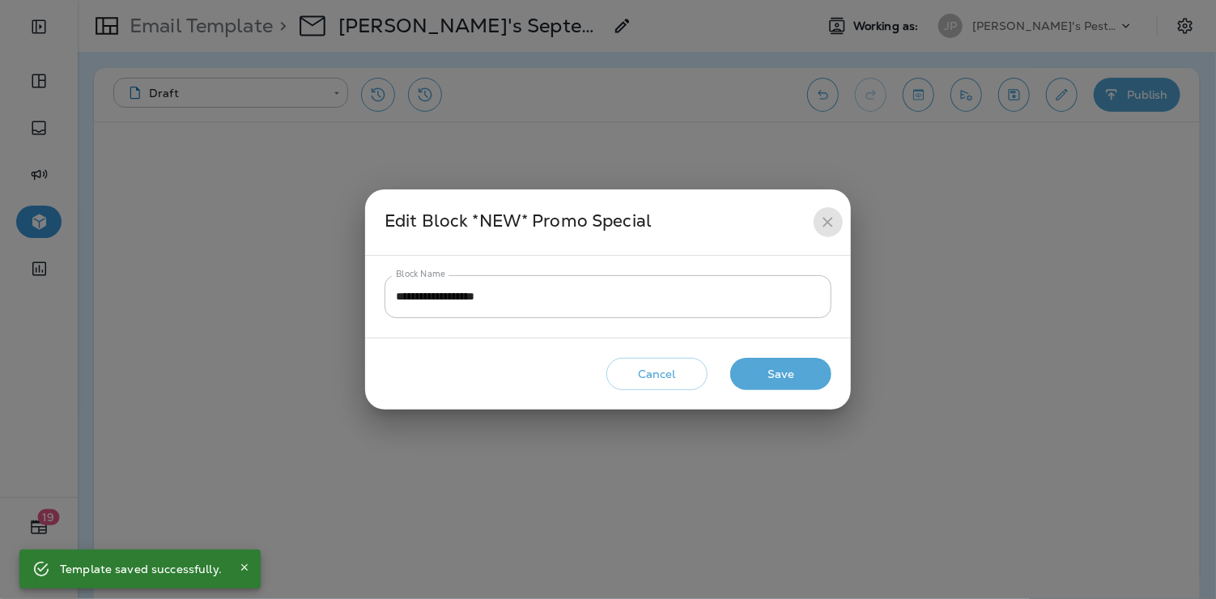
click at [828, 223] on icon "close" at bounding box center [828, 222] width 10 height 10
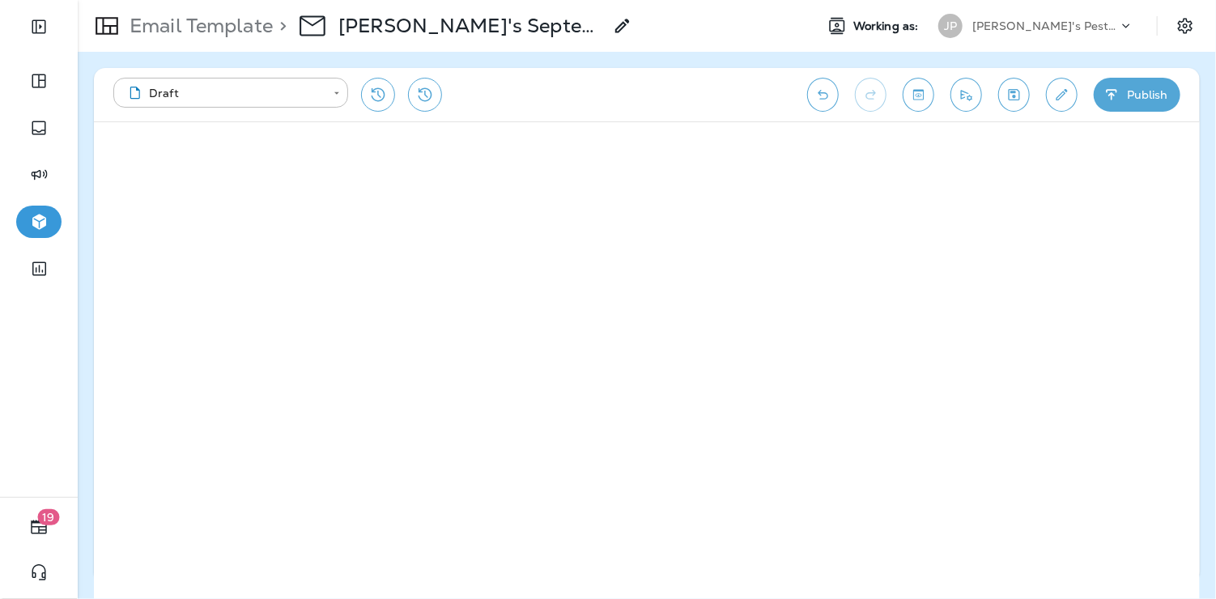
drag, startPoint x: 1087, startPoint y: 18, endPoint x: 1085, endPoint y: 38, distance: 20.3
click at [1087, 18] on div "[PERSON_NAME]'s Pest Control - [GEOGRAPHIC_DATA]" at bounding box center [1046, 26] width 146 height 24
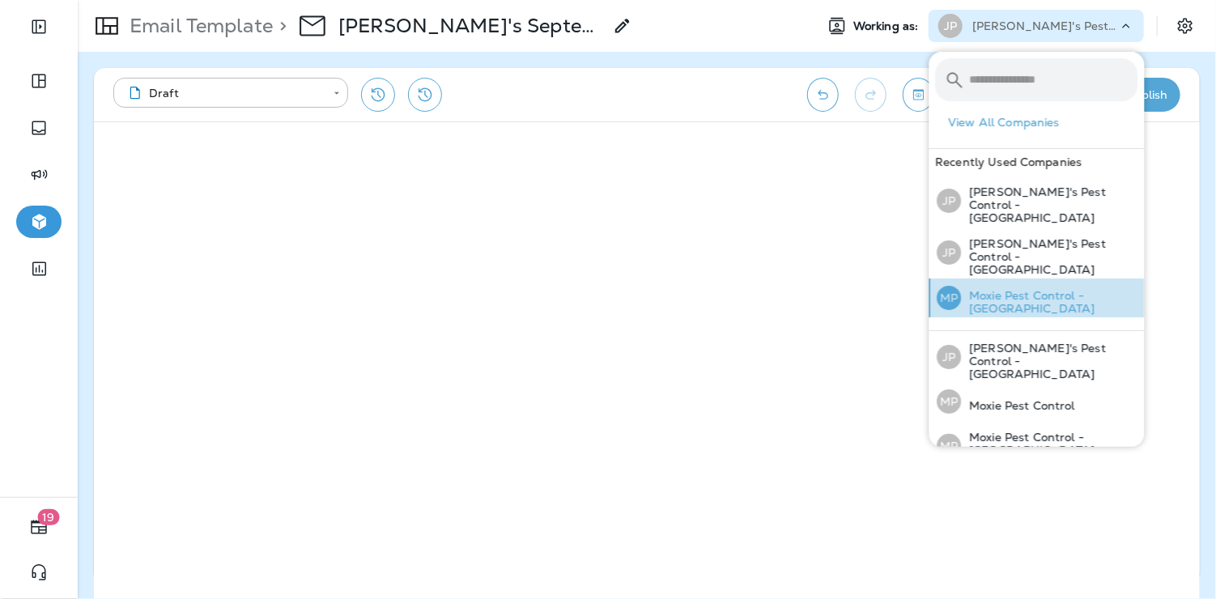
click at [1047, 289] on p "Moxie Pest Control - [GEOGRAPHIC_DATA]" at bounding box center [1050, 302] width 177 height 26
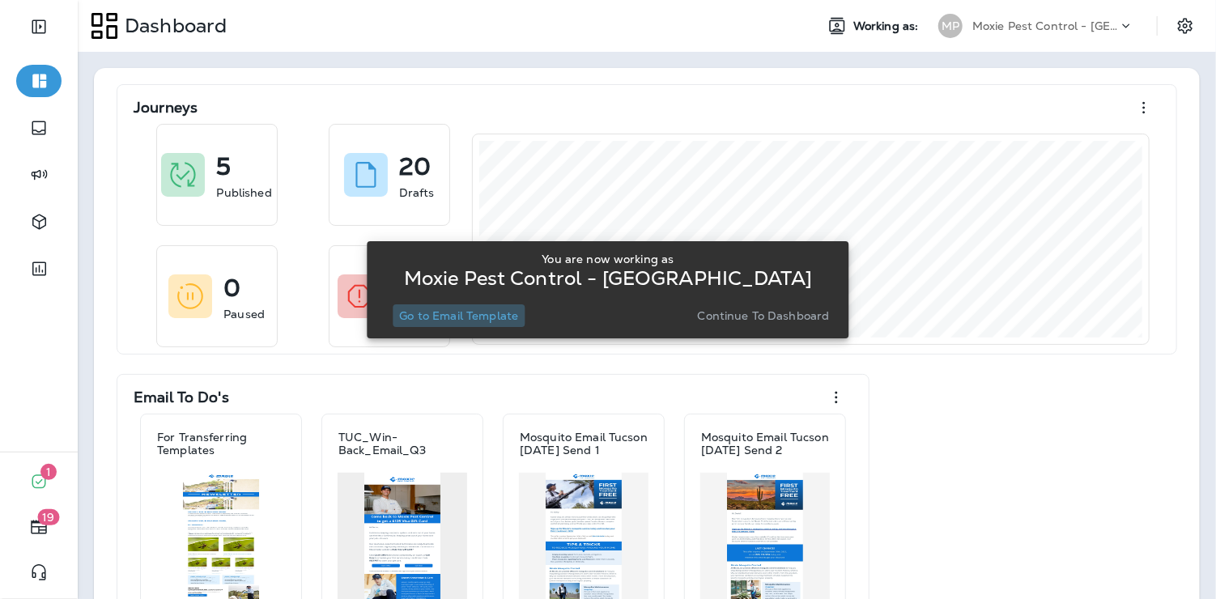
click at [458, 313] on p "Go to Email Template" at bounding box center [458, 315] width 119 height 13
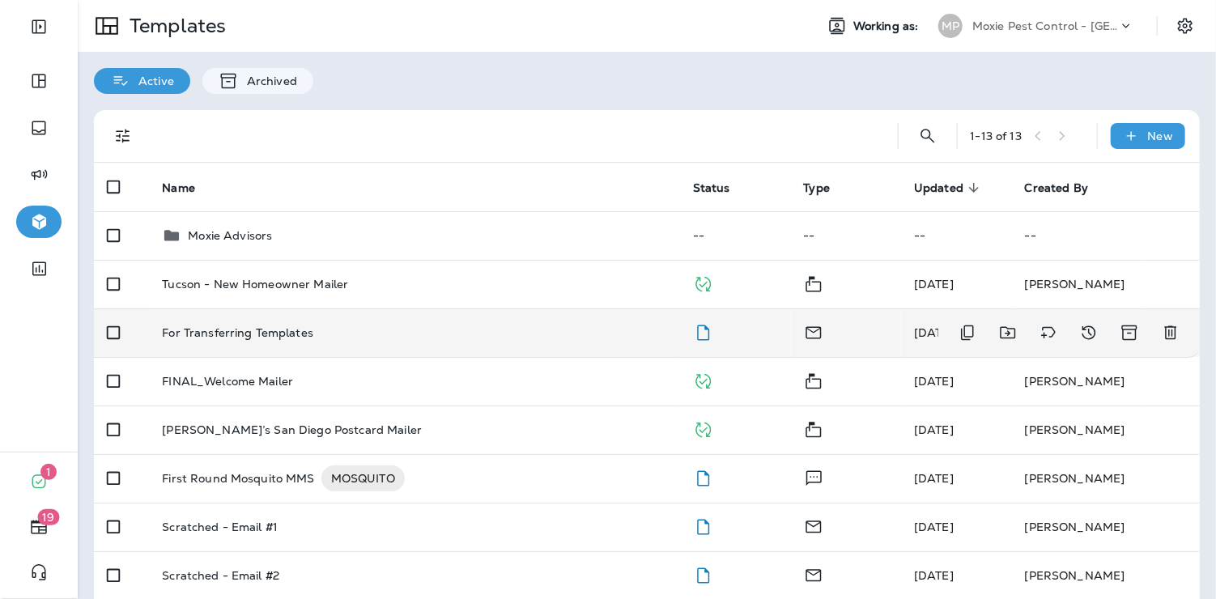
click at [313, 340] on td "For Transferring Templates" at bounding box center [414, 333] width 531 height 49
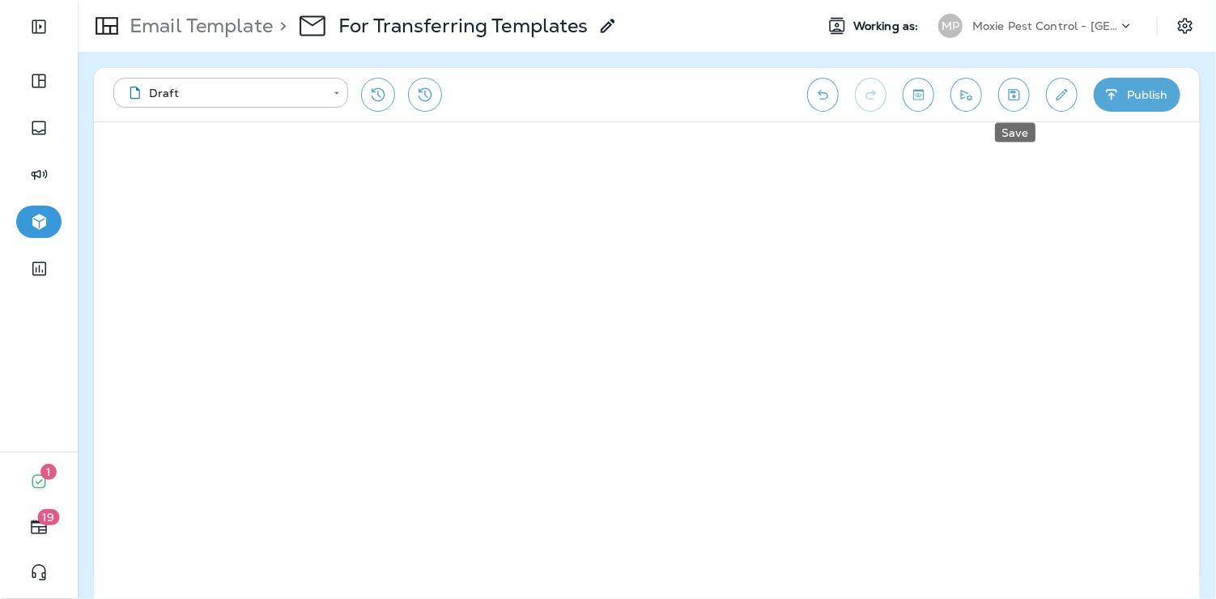
click at [1020, 96] on icon "Save" at bounding box center [1014, 94] width 11 height 11
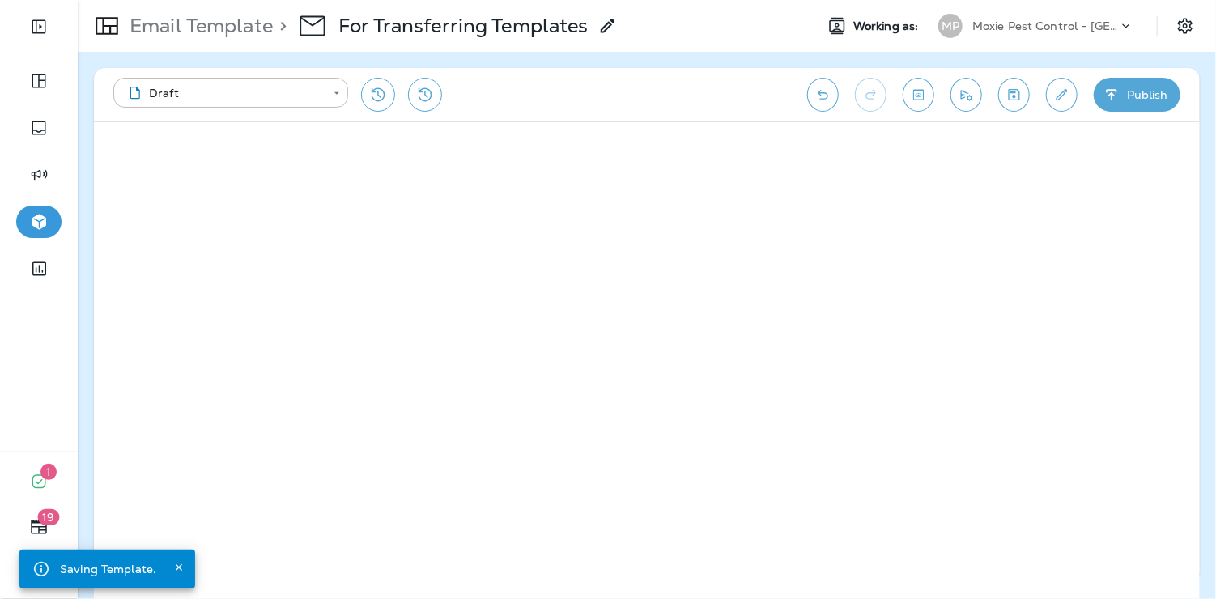
click at [1062, 35] on div "Moxie Pest Control - [GEOGRAPHIC_DATA]" at bounding box center [1046, 26] width 146 height 24
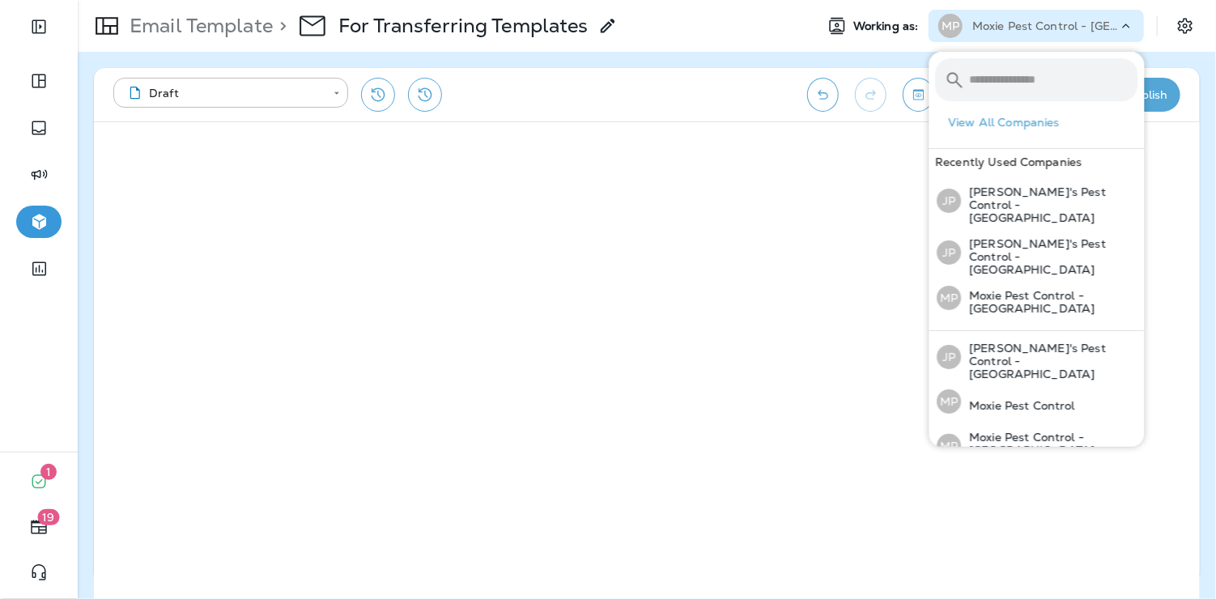
click at [775, 120] on div "**********" at bounding box center [647, 94] width 1106 height 53
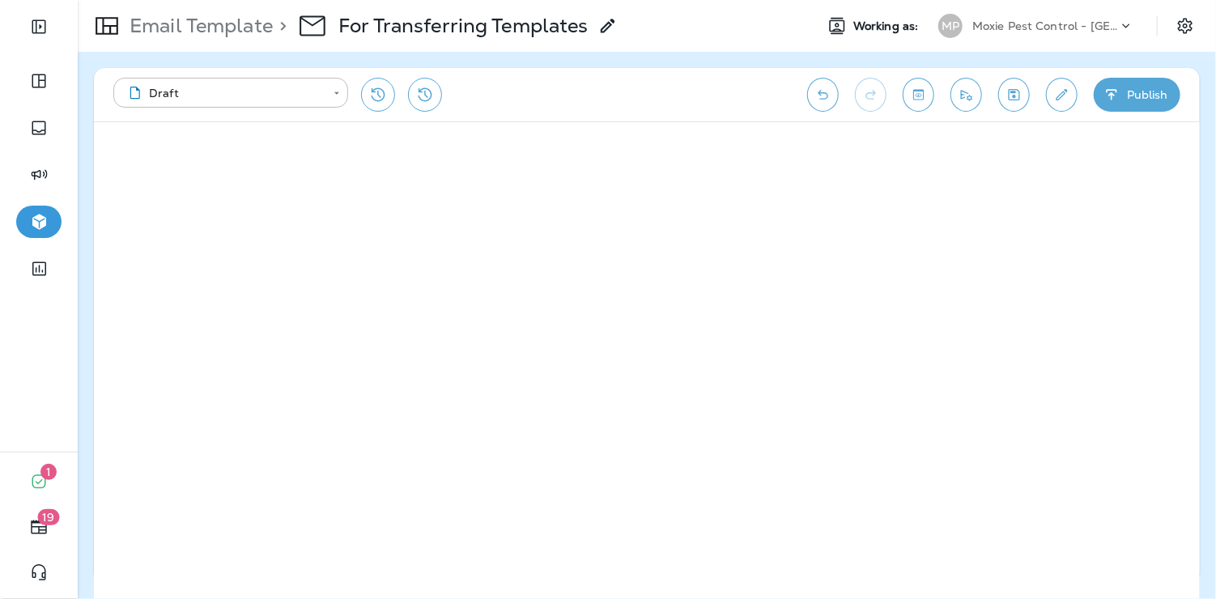
click at [1011, 90] on icon "Save" at bounding box center [1014, 95] width 17 height 16
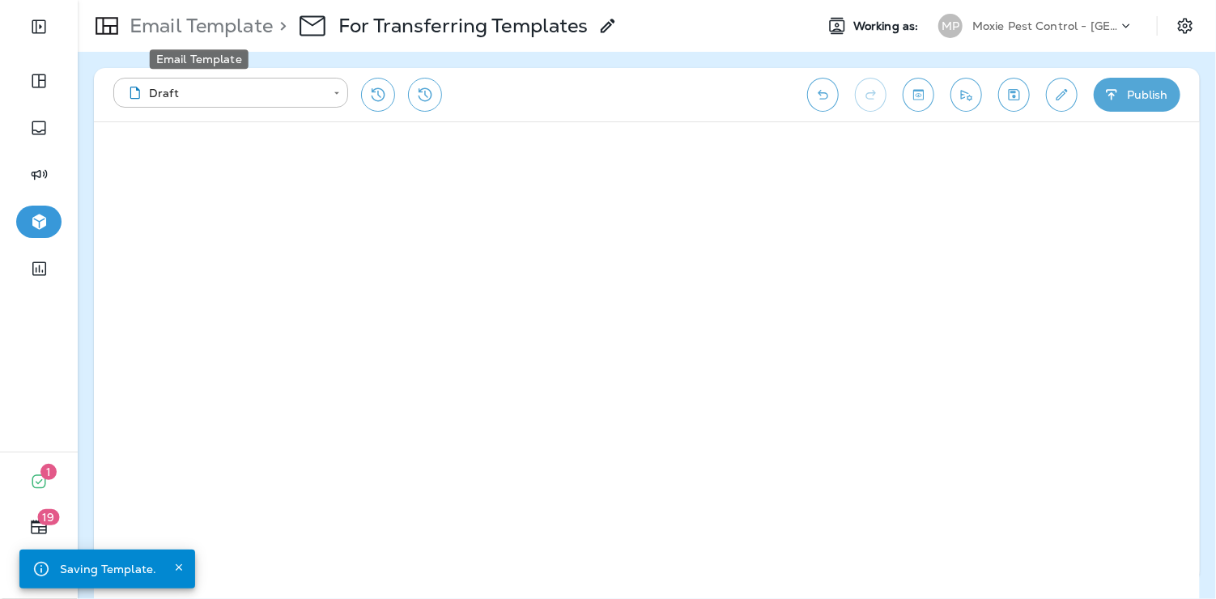
click at [128, 33] on p "Email Template" at bounding box center [198, 26] width 150 height 24
